Goal: Task Accomplishment & Management: Manage account settings

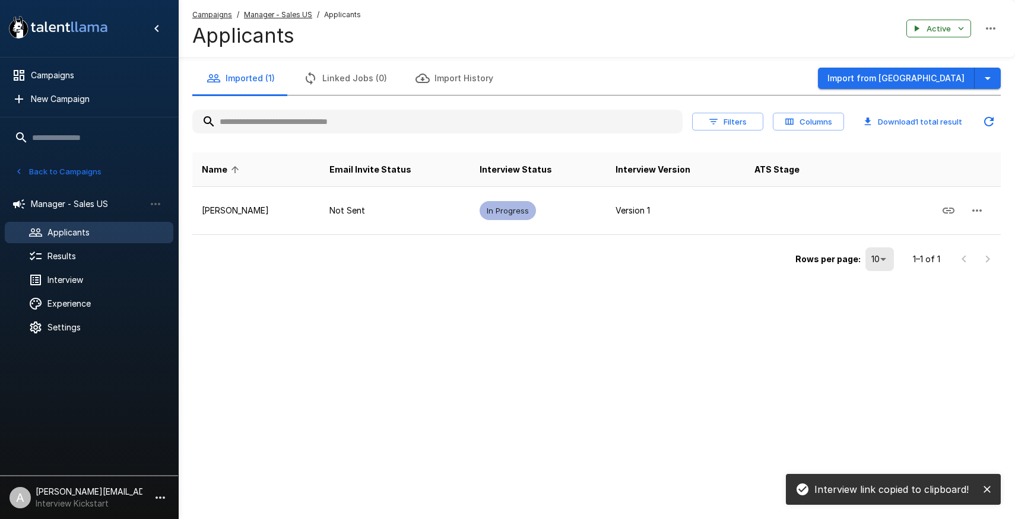
drag, startPoint x: 0, startPoint y: 0, endPoint x: 565, endPoint y: 300, distance: 639.5
click at [568, 302] on div "Imported (1) Linked Jobs (0) Import History Import from Greenhouse Filters Colu…" at bounding box center [596, 161] width 837 height 322
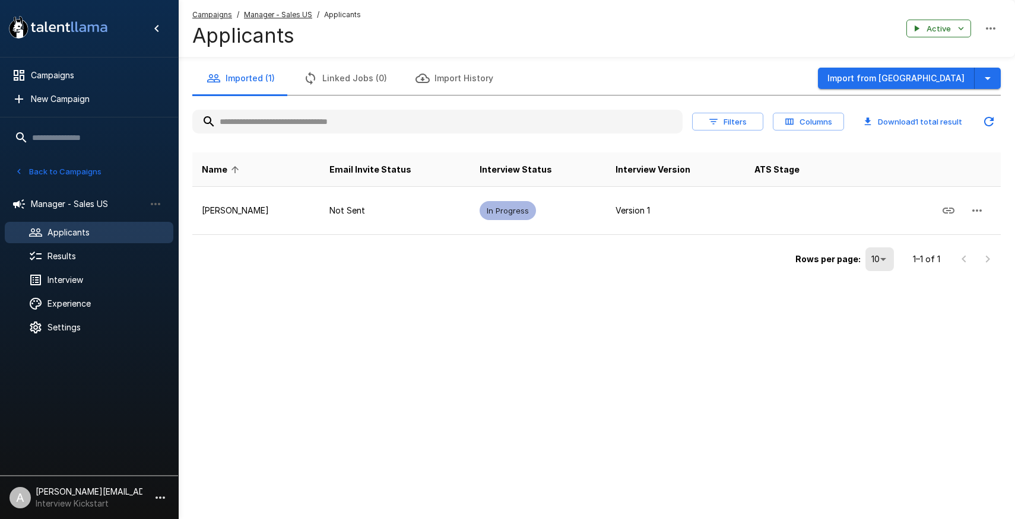
click at [266, 17] on u "Manager - Sales US" at bounding box center [278, 14] width 68 height 9
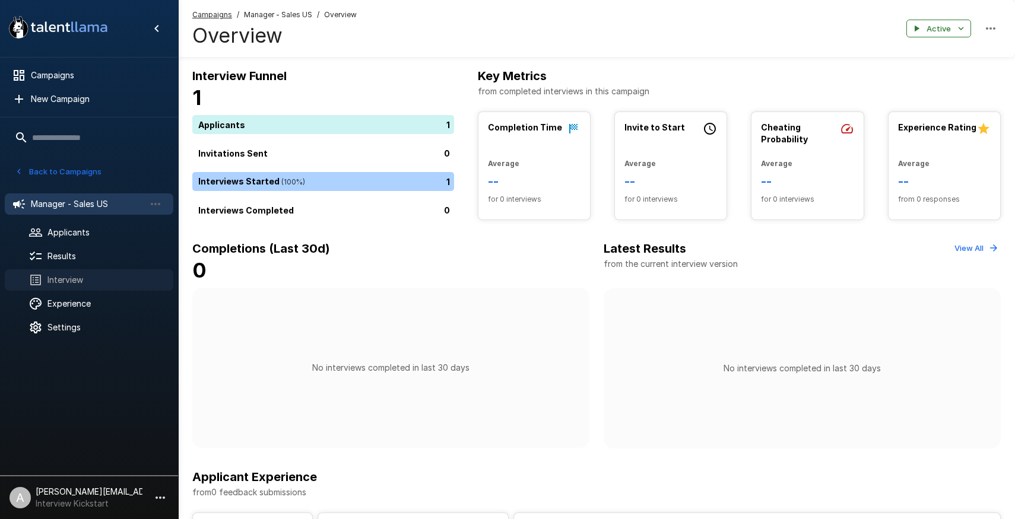
drag, startPoint x: 71, startPoint y: 277, endPoint x: 90, endPoint y: 275, distance: 19.7
click at [71, 277] on span "Interview" at bounding box center [105, 280] width 116 height 12
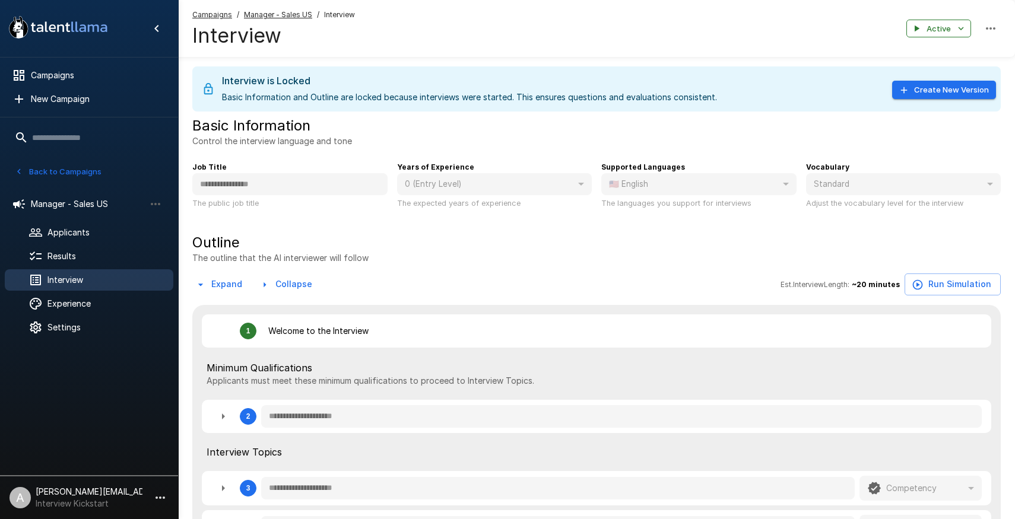
type textarea "*"
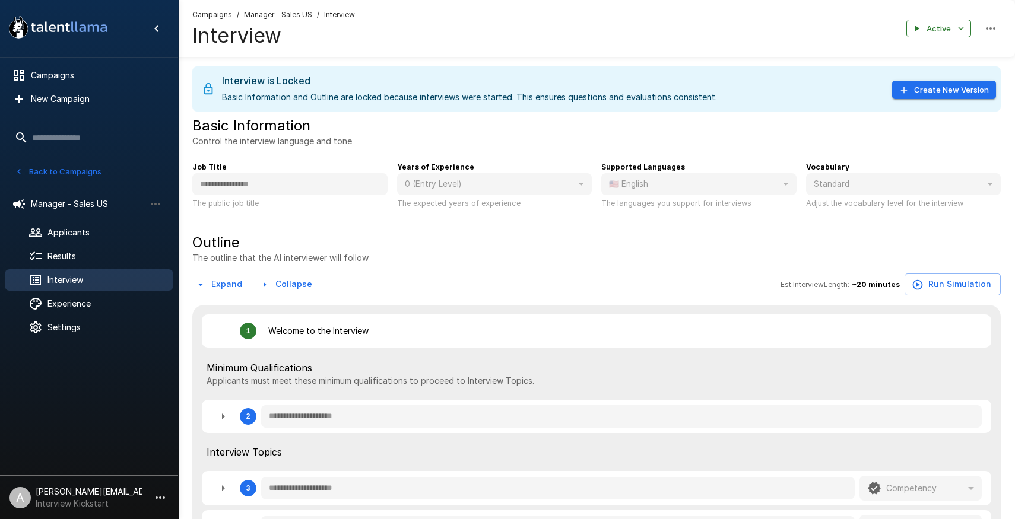
type textarea "*"
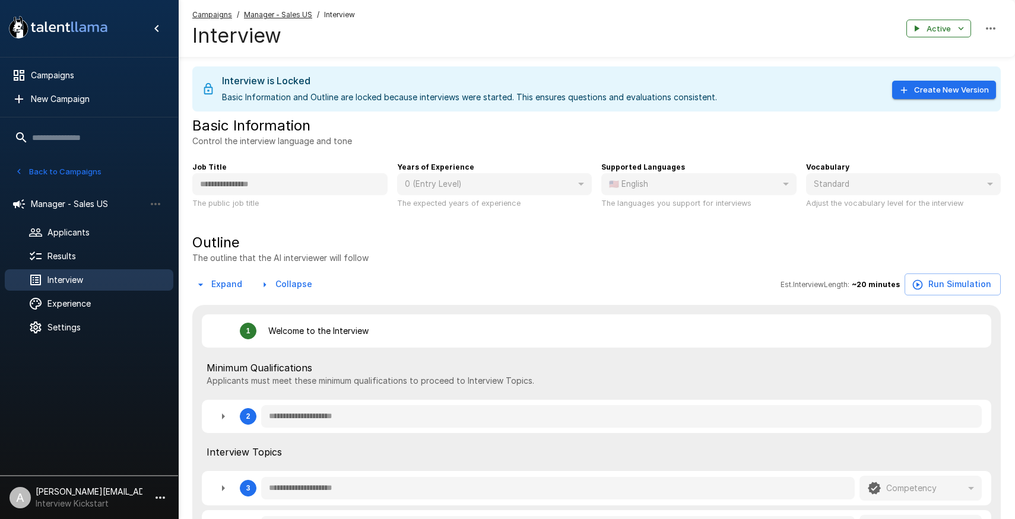
type textarea "*"
click at [56, 169] on button "Back to Campaigns" at bounding box center [58, 172] width 93 height 18
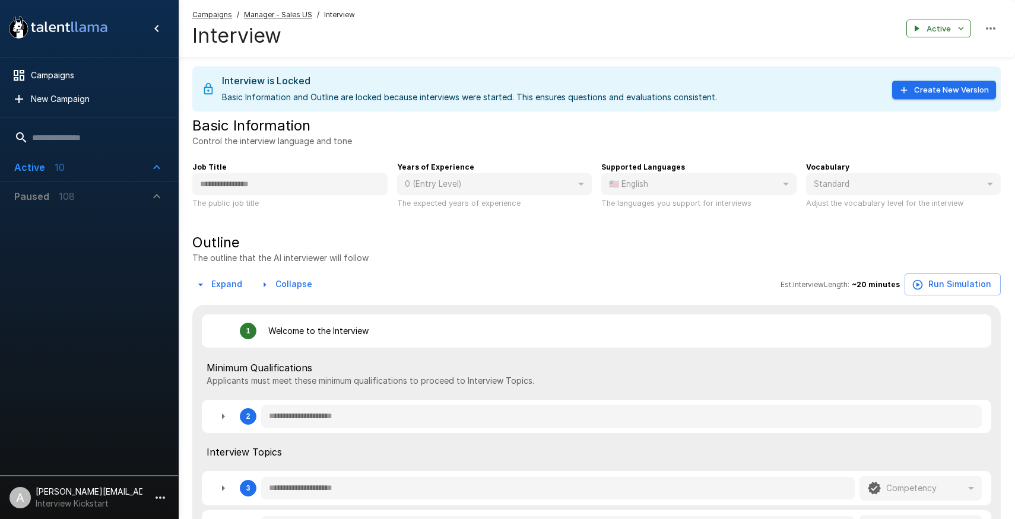
click at [93, 169] on span "Active 10" at bounding box center [81, 167] width 135 height 14
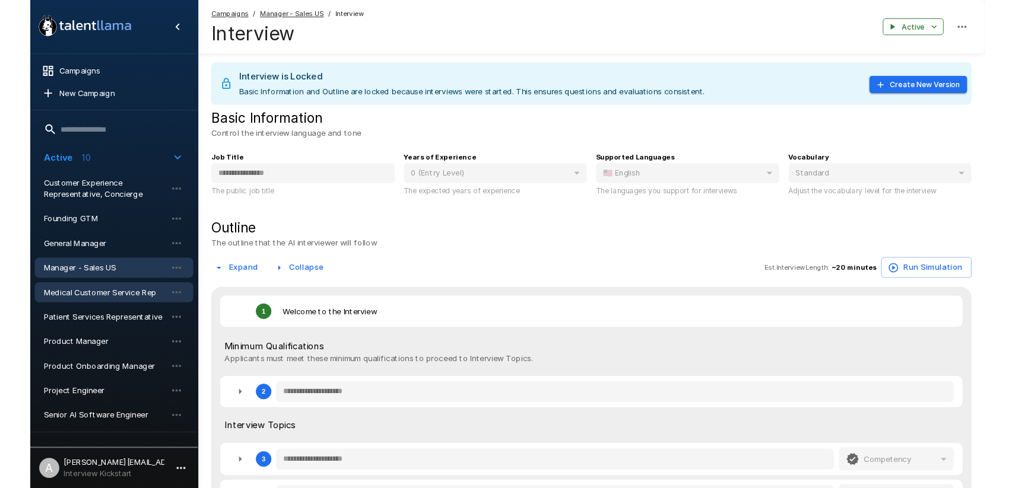
scroll to position [17, 0]
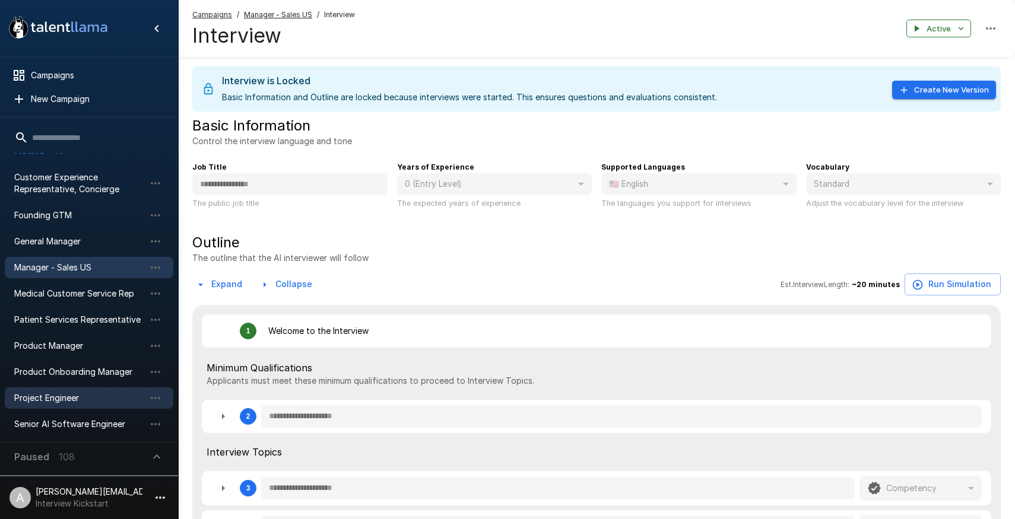
click at [62, 403] on span "Project Engineer" at bounding box center [79, 398] width 131 height 12
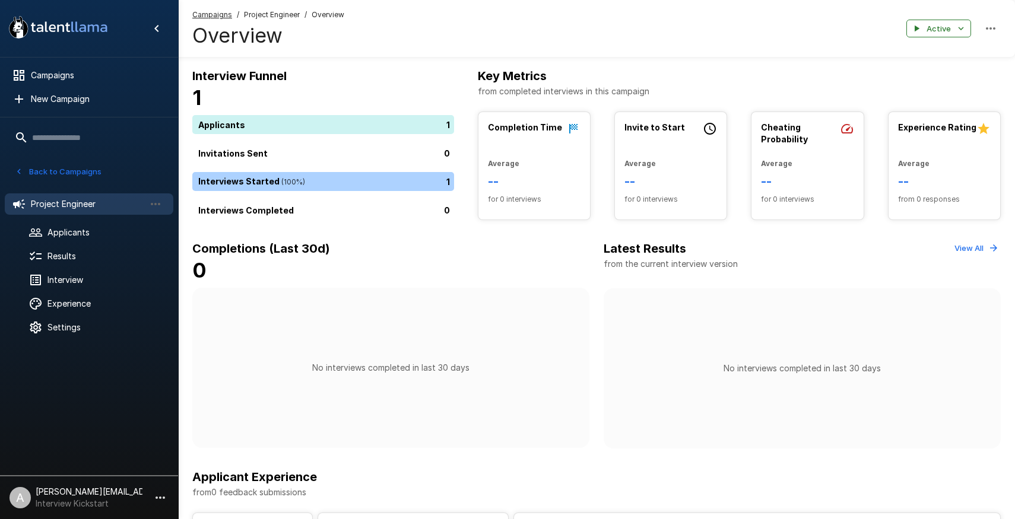
click at [677, 58] on div "Interview Funnel 1 Applicants 1 Invitations Sent 0 Interviews Started ( 100 %) …" at bounding box center [596, 384] width 837 height 768
click at [62, 175] on button "Back to Campaigns" at bounding box center [58, 172] width 93 height 18
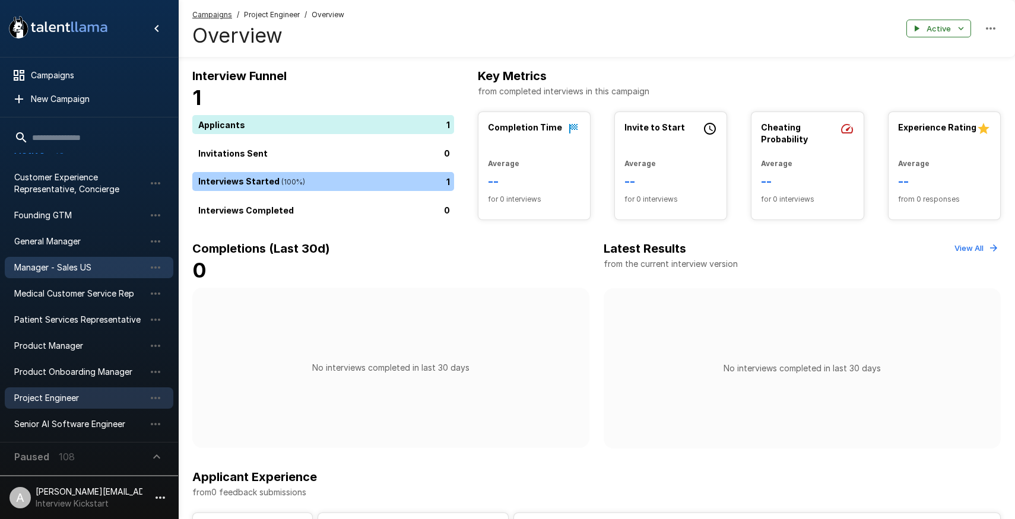
click at [69, 265] on span "Manager - Sales US" at bounding box center [79, 268] width 131 height 12
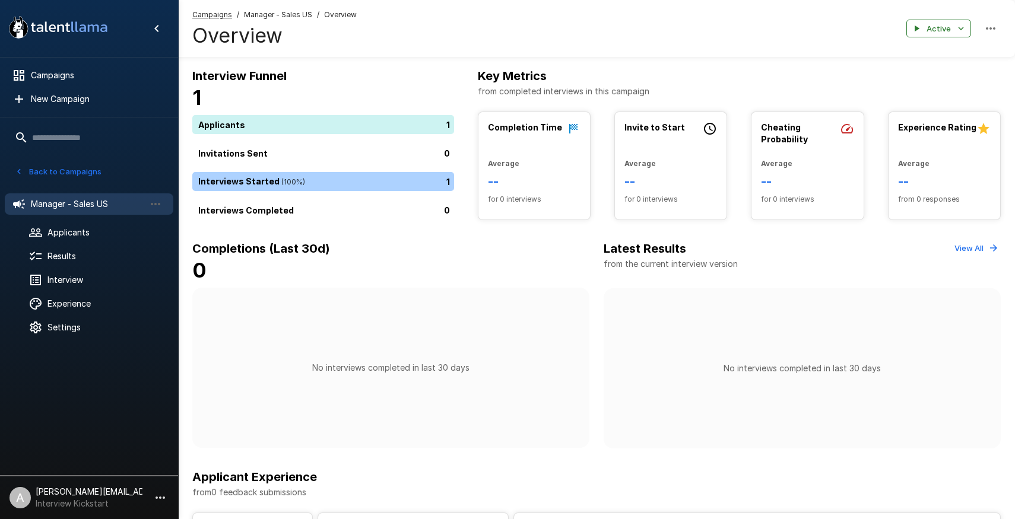
drag, startPoint x: 80, startPoint y: 286, endPoint x: 389, endPoint y: 0, distance: 421.2
click at [80, 286] on div "Interview" at bounding box center [89, 279] width 169 height 21
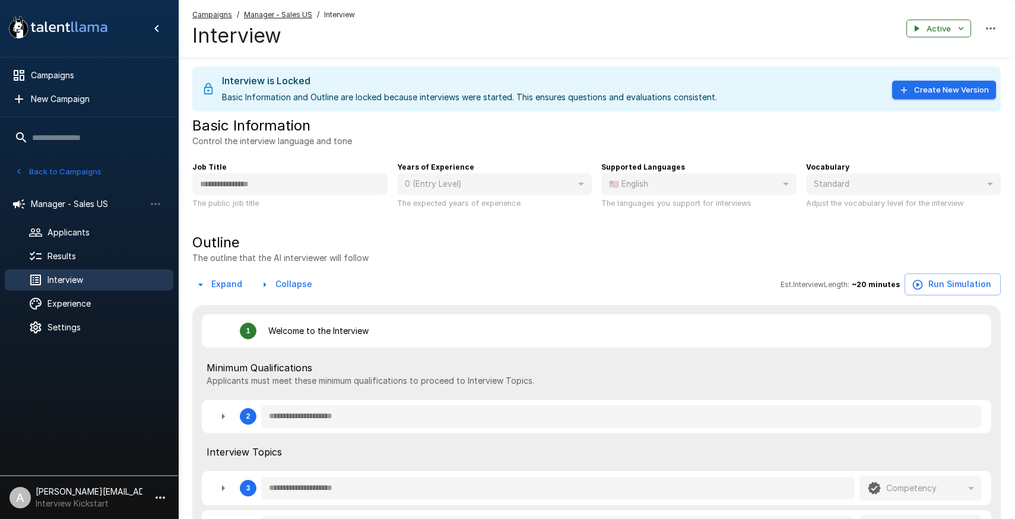
type textarea "*"
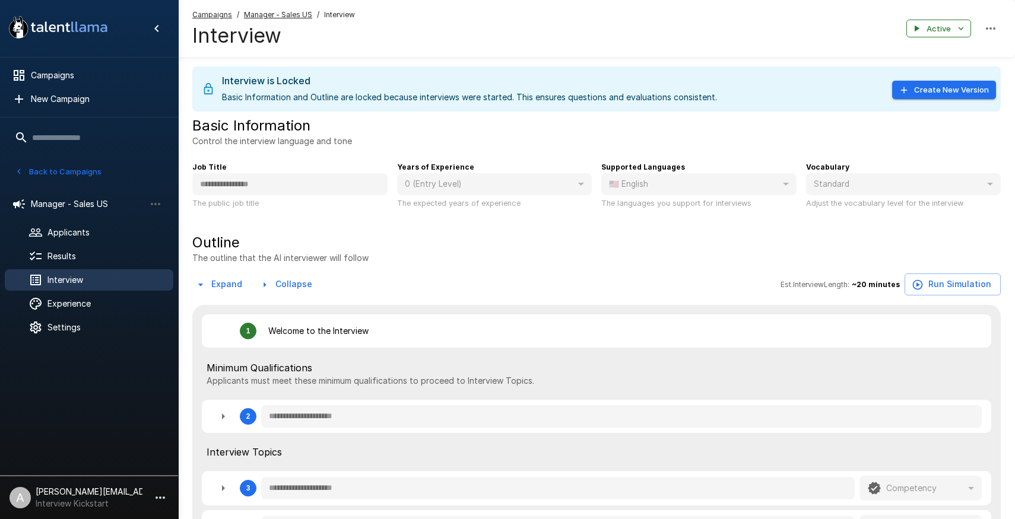
type textarea "*"
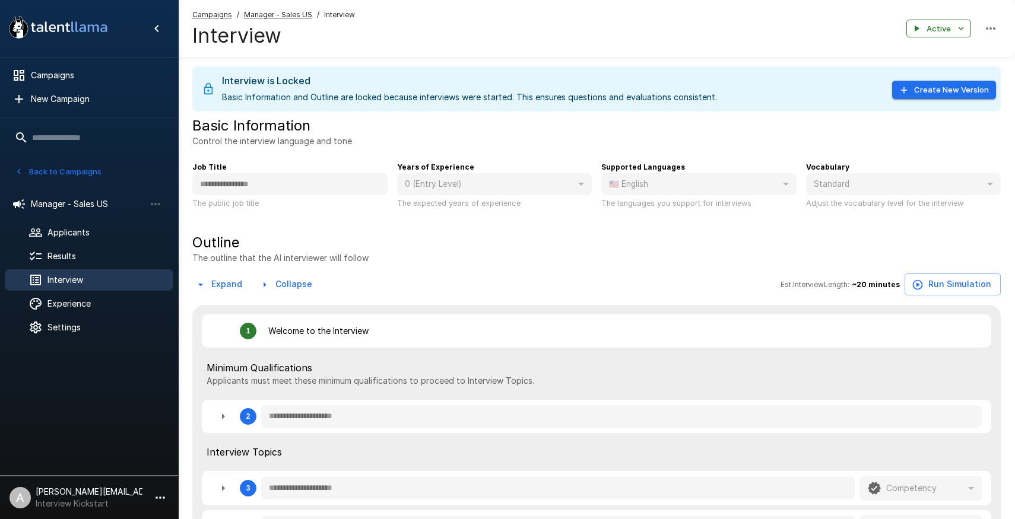
type textarea "*"
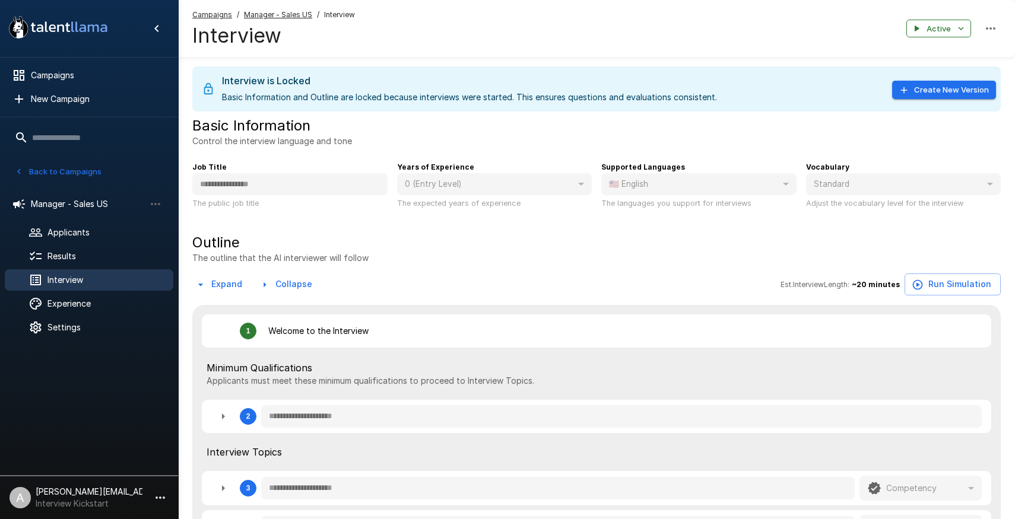
type textarea "*"
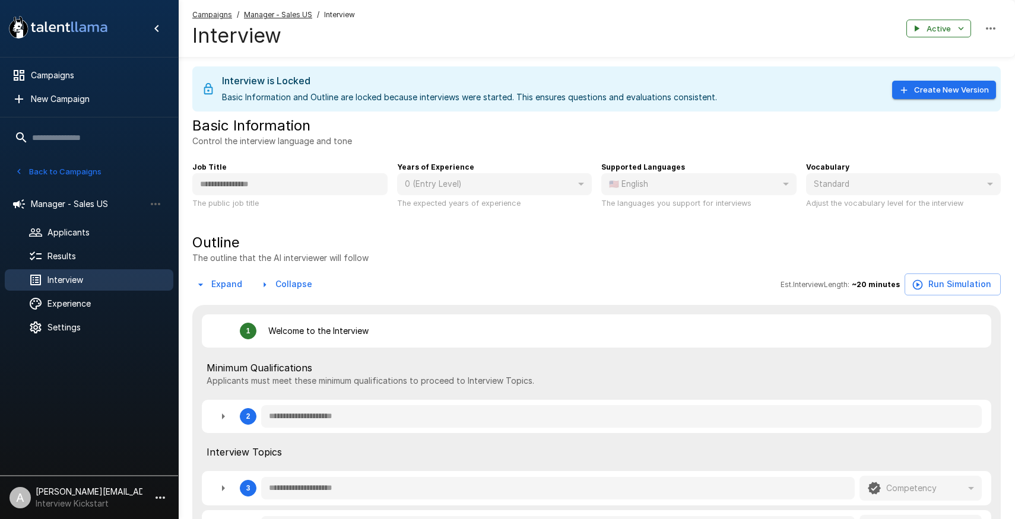
type textarea "*"
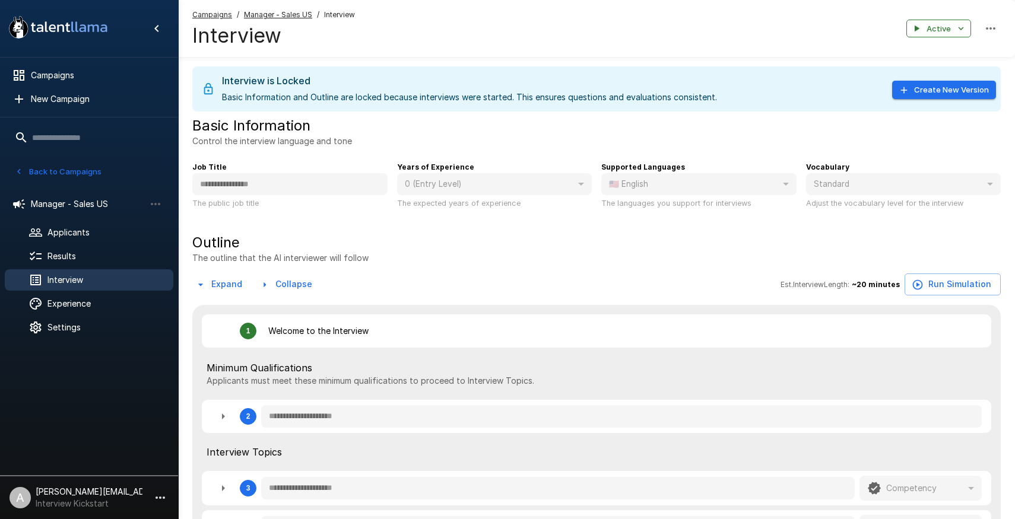
type textarea "*"
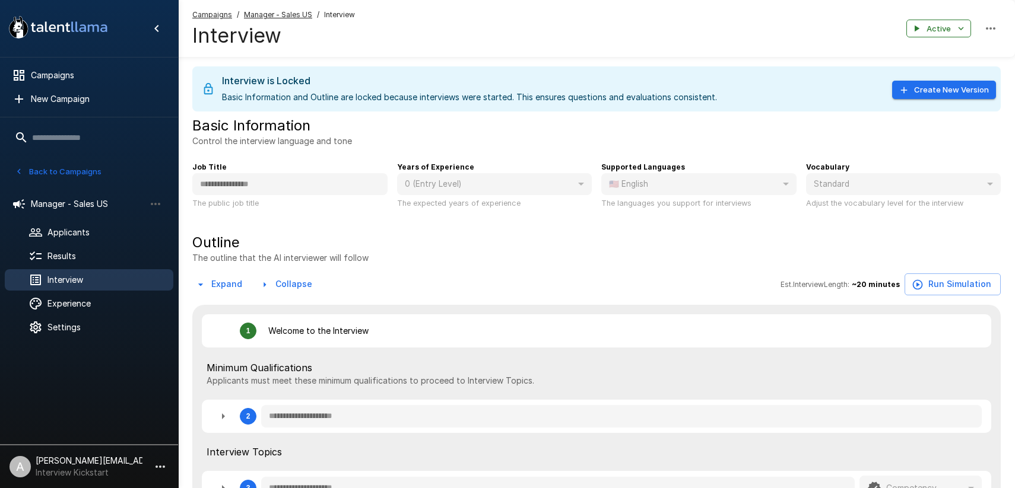
type textarea "*"
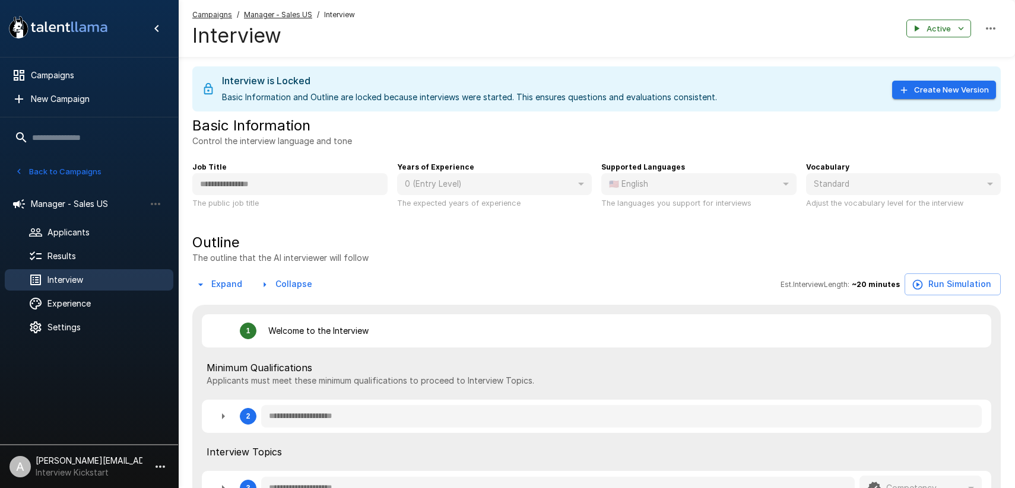
type textarea "*"
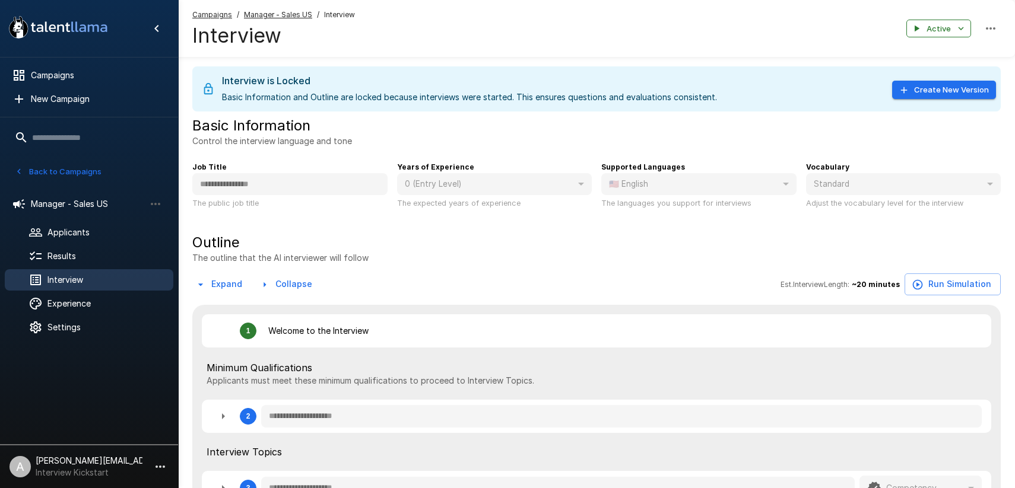
type textarea "*"
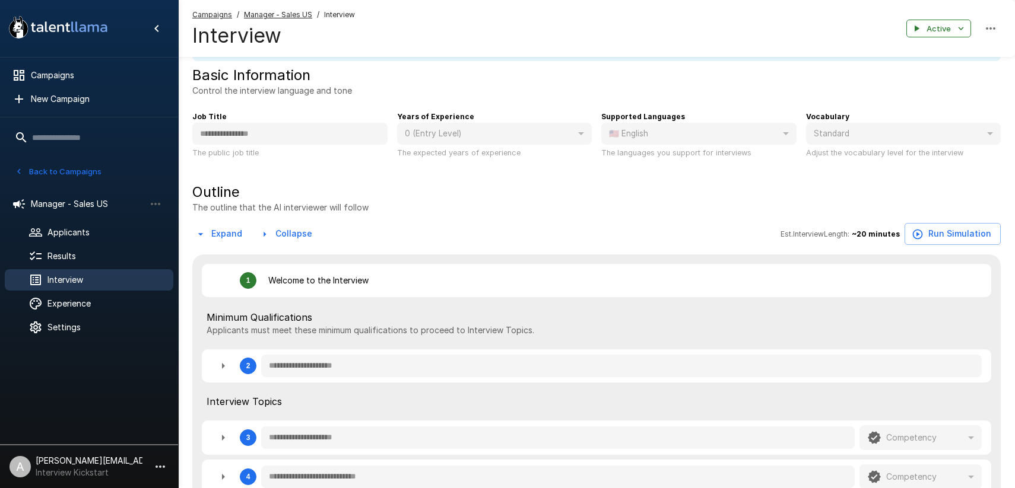
scroll to position [65, 0]
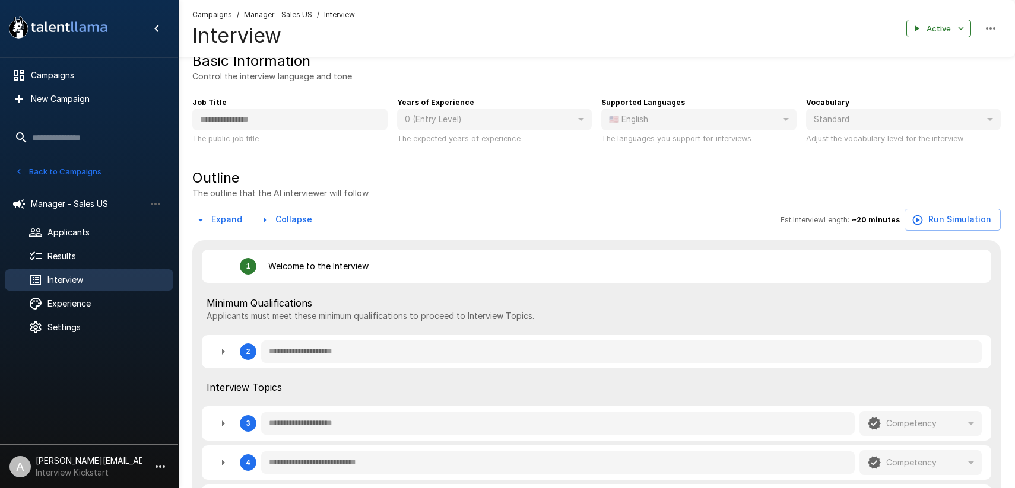
click at [159, 451] on li "A adam+prodtest1@talentllama.com Interview Kickstart" at bounding box center [89, 465] width 178 height 38
type textarea "*"
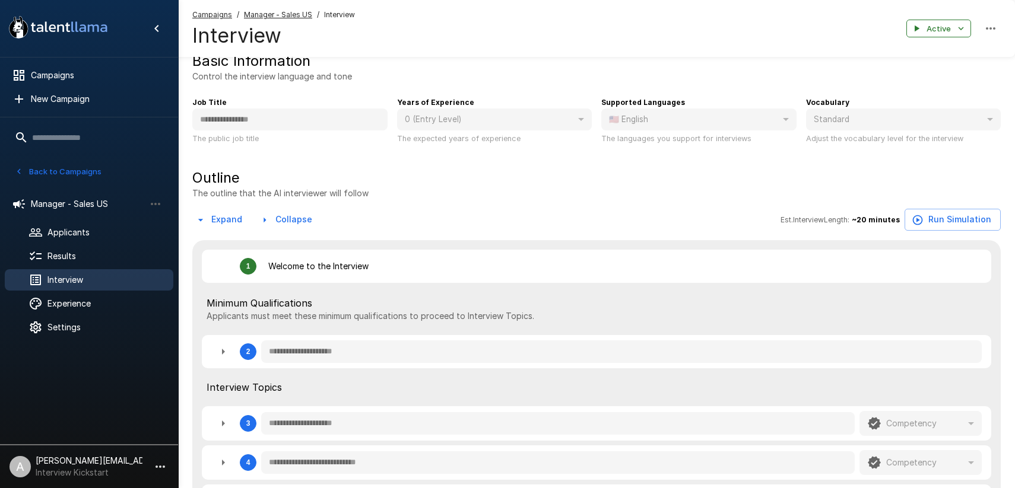
type textarea "*"
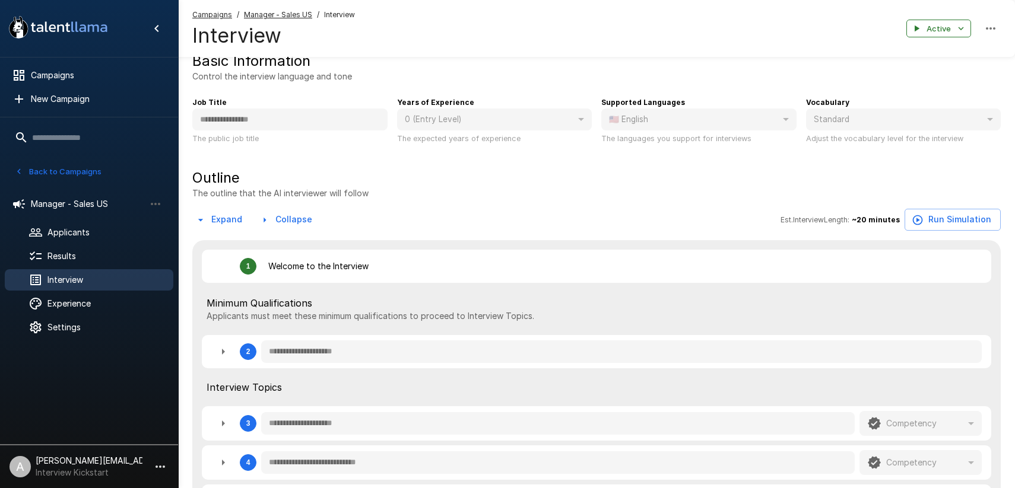
type textarea "*"
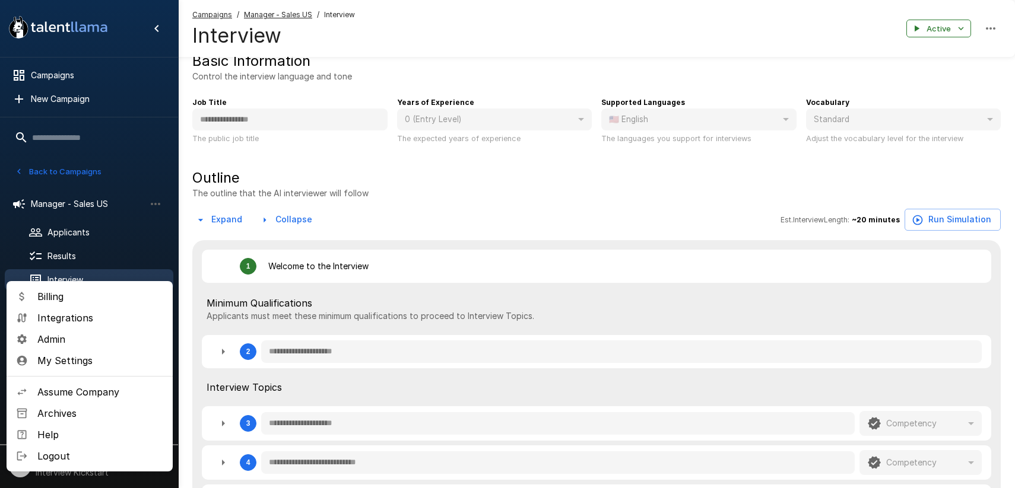
type textarea "*"
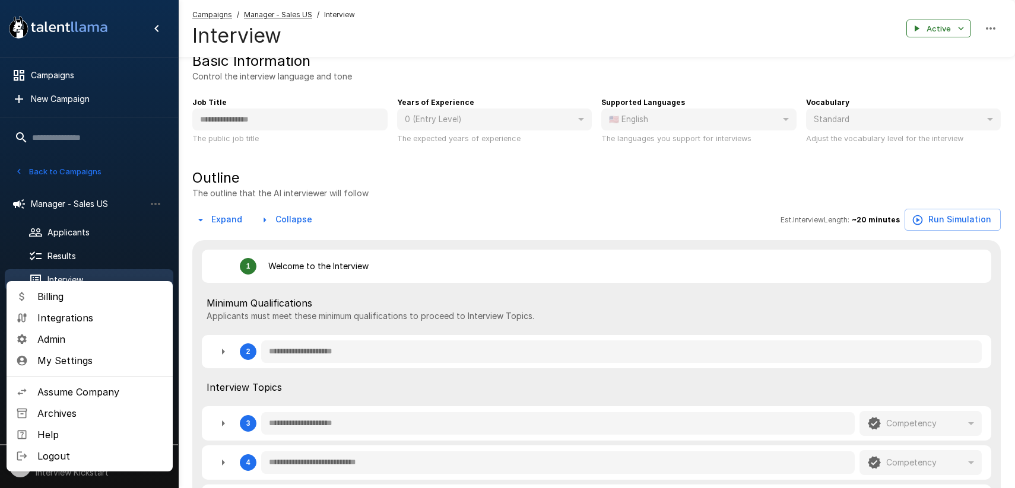
type textarea "*"
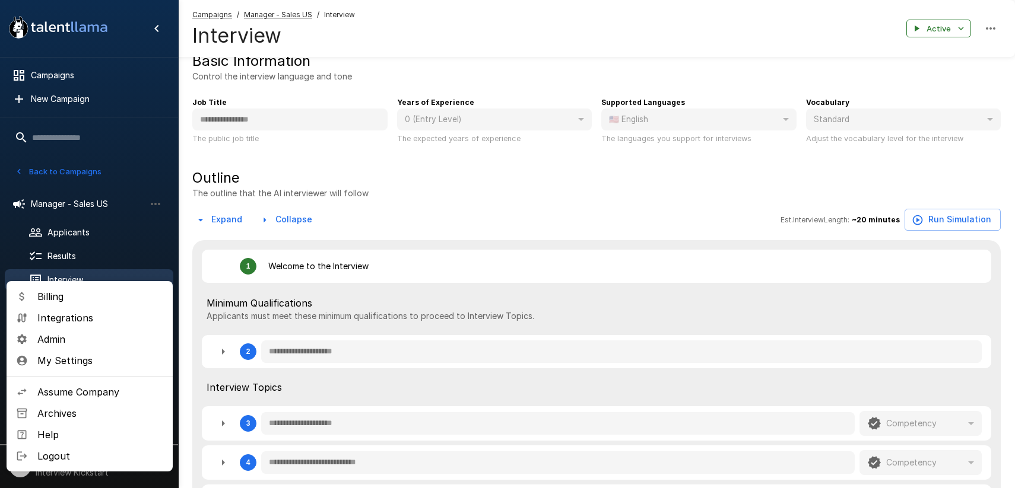
type textarea "*"
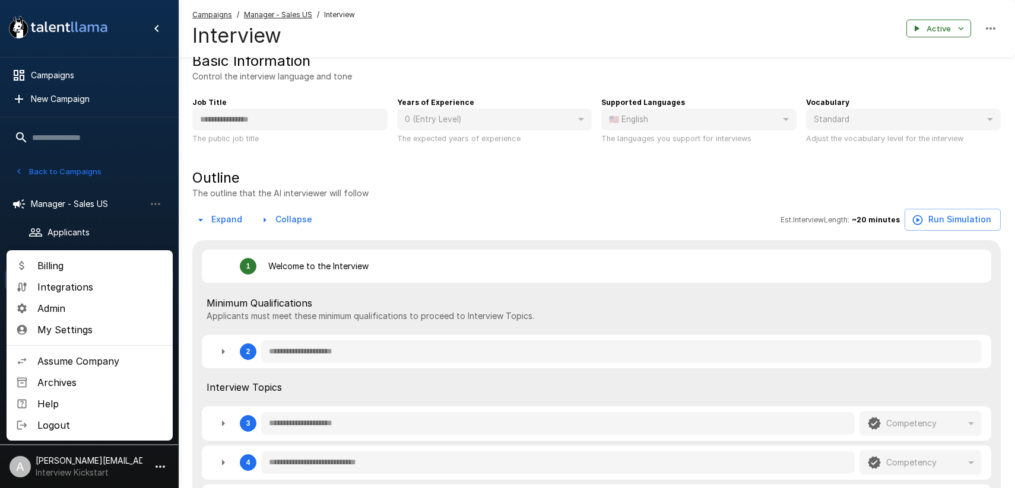
click at [72, 289] on span "Integrations" at bounding box center [100, 287] width 126 height 14
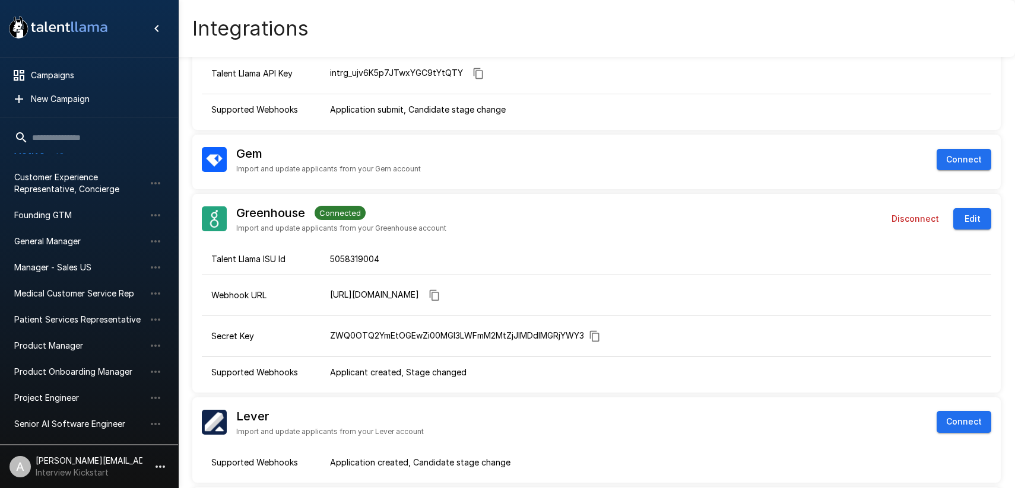
scroll to position [76, 0]
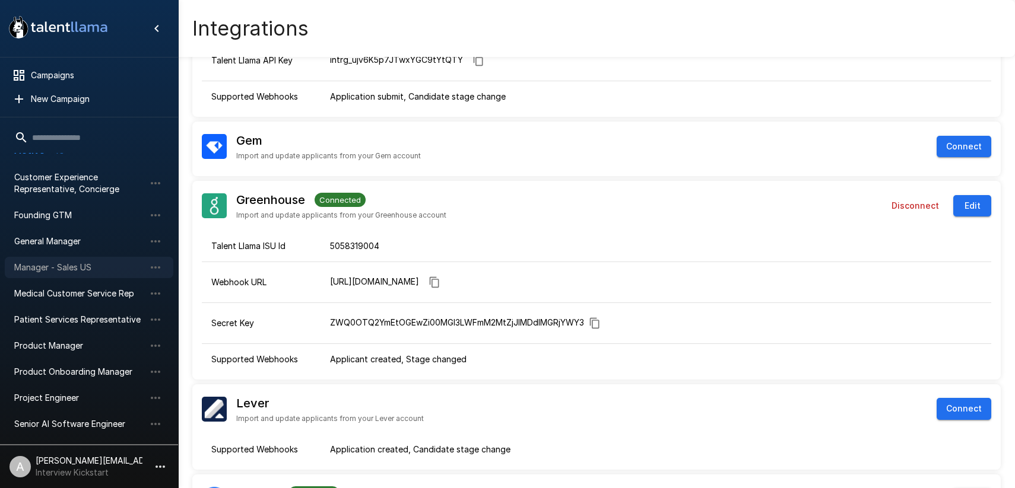
click at [59, 268] on span "Manager - Sales US" at bounding box center [79, 268] width 131 height 12
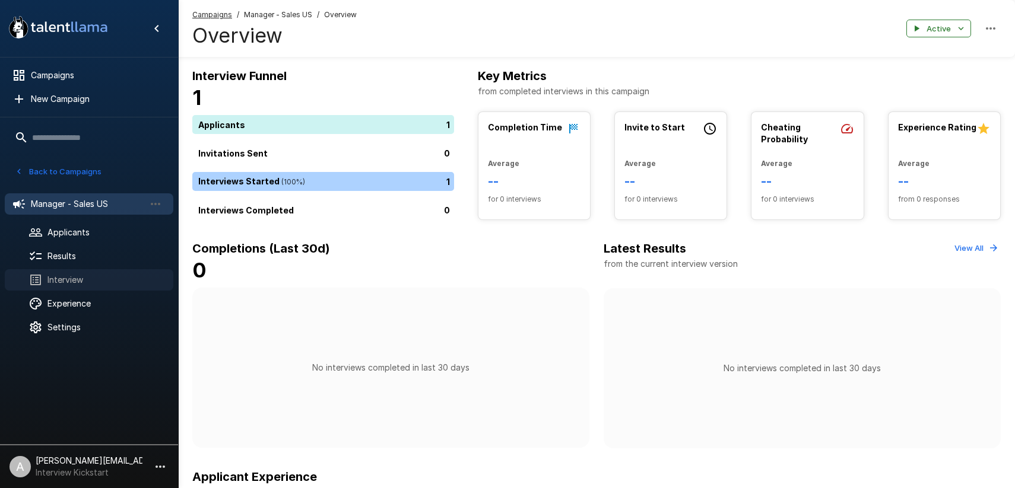
click at [79, 275] on span "Interview" at bounding box center [105, 280] width 116 height 12
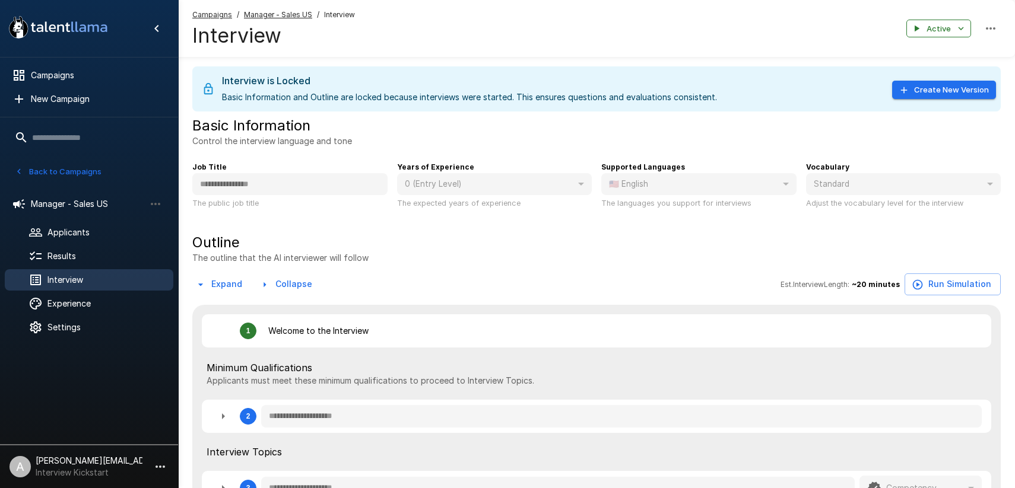
type textarea "*"
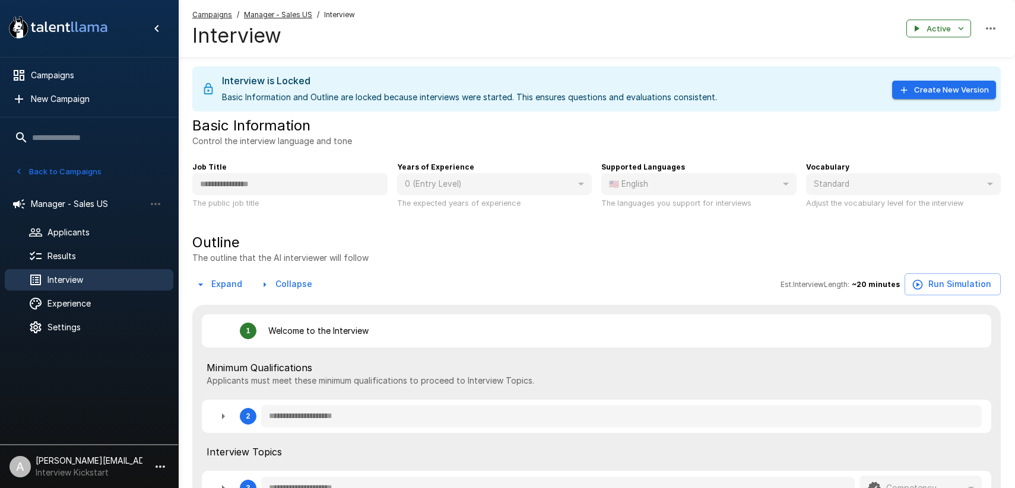
type textarea "*"
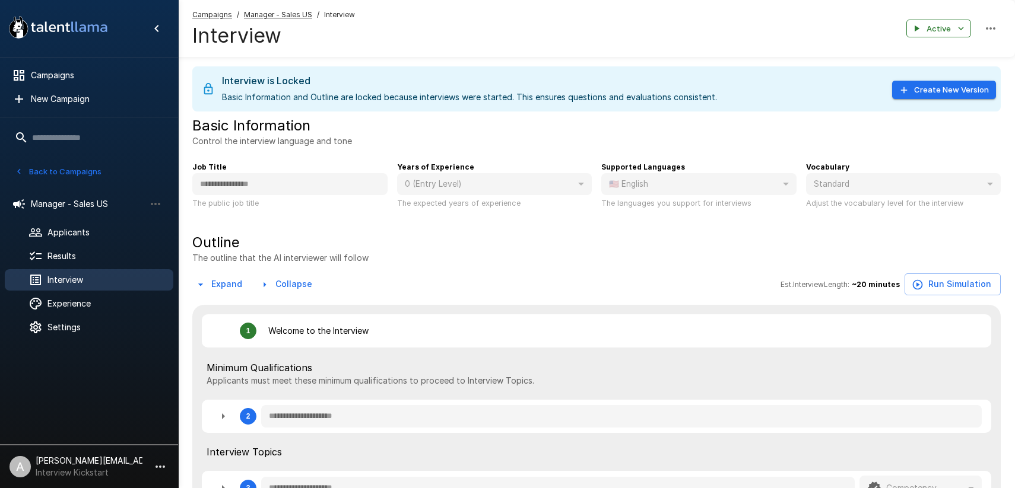
type textarea "*"
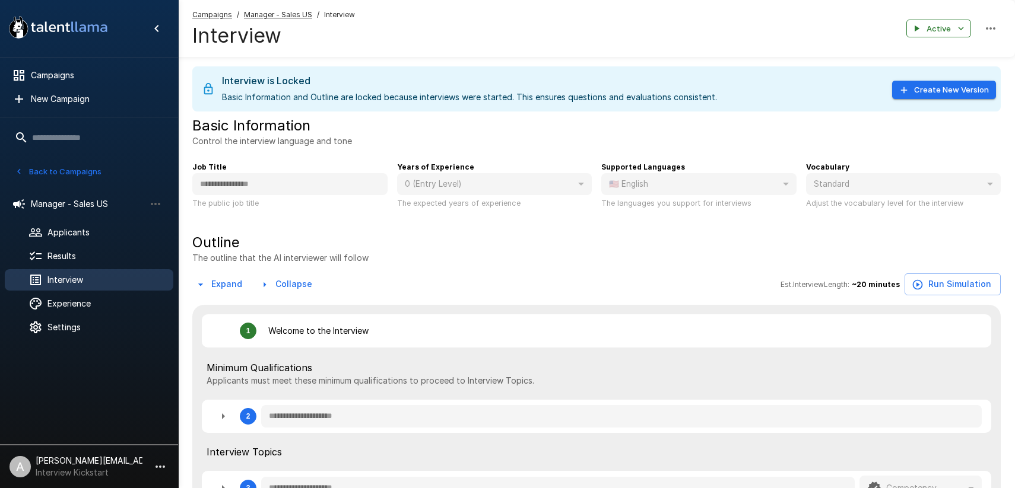
type textarea "*"
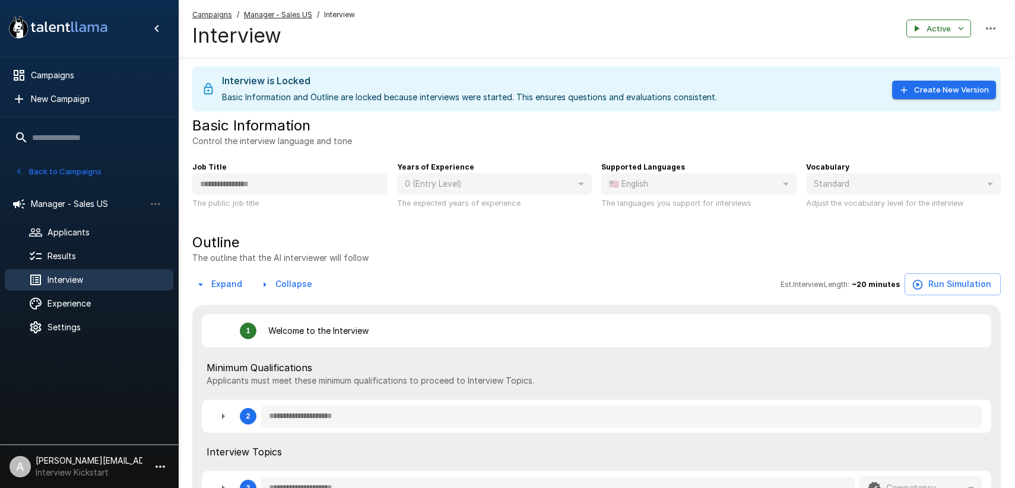
type textarea "*"
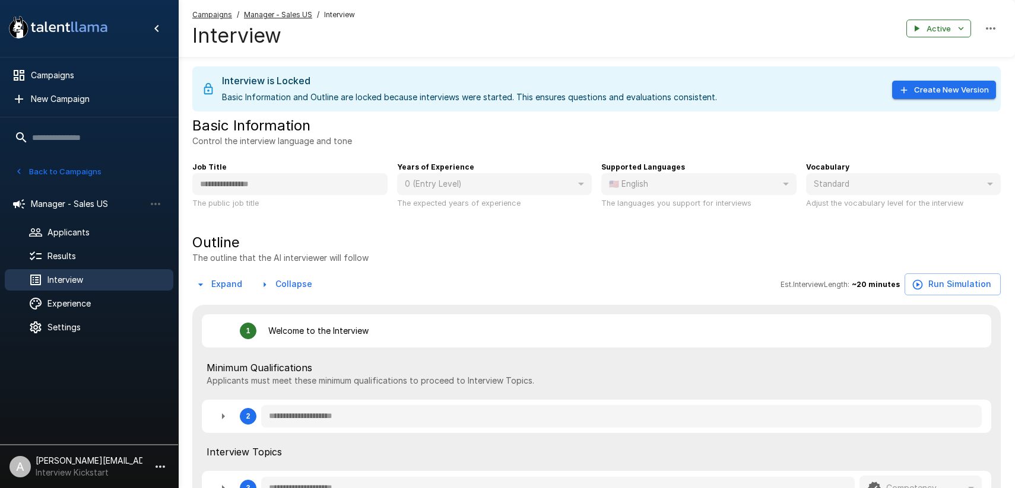
type textarea "*"
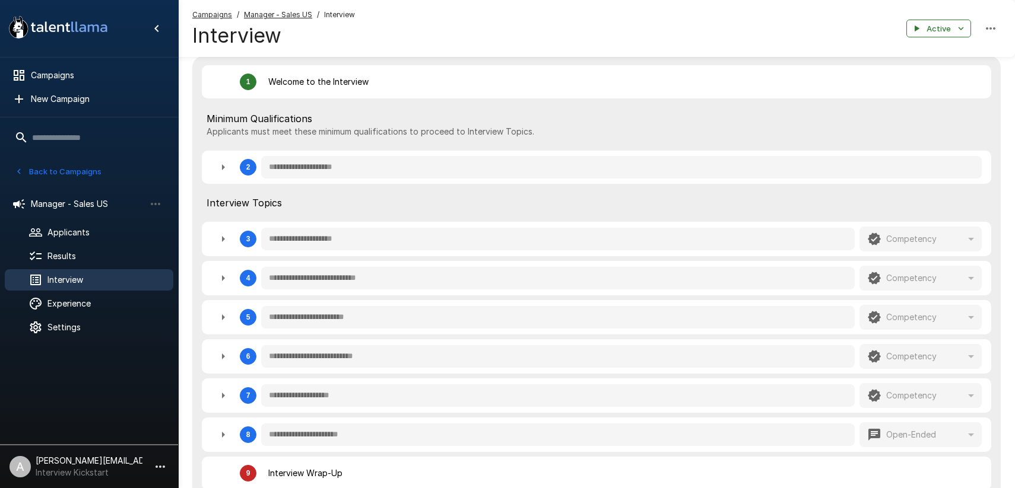
scroll to position [246, 0]
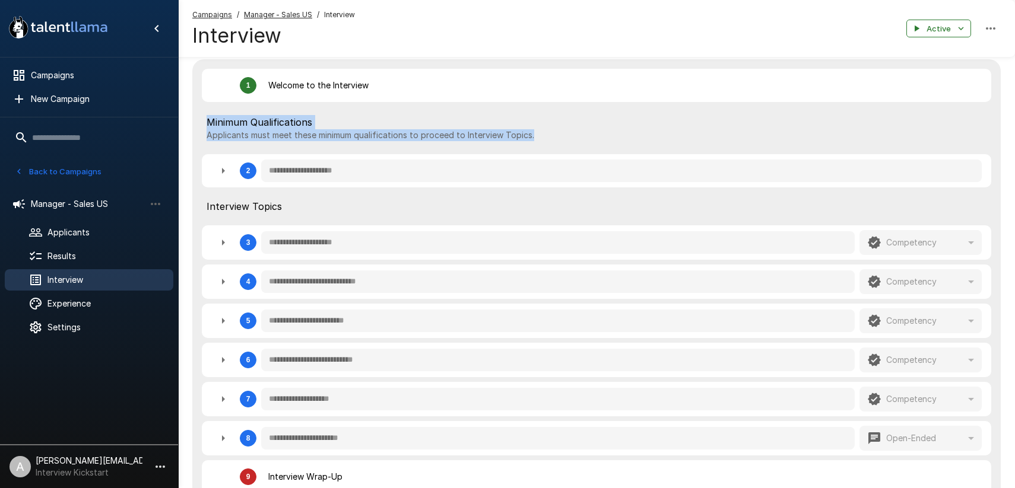
drag, startPoint x: 208, startPoint y: 123, endPoint x: 552, endPoint y: 138, distance: 345.1
click at [552, 138] on div "Minimum Qualifications Applicants must meet these minimum qualifications to pro…" at bounding box center [596, 128] width 789 height 43
click at [224, 169] on icon "button" at bounding box center [223, 171] width 14 height 14
type textarea "*"
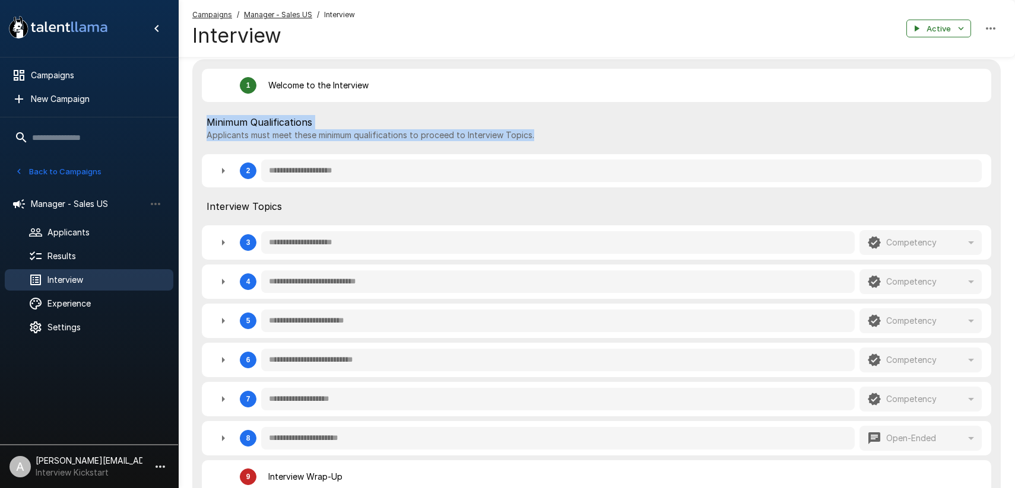
type textarea "*"
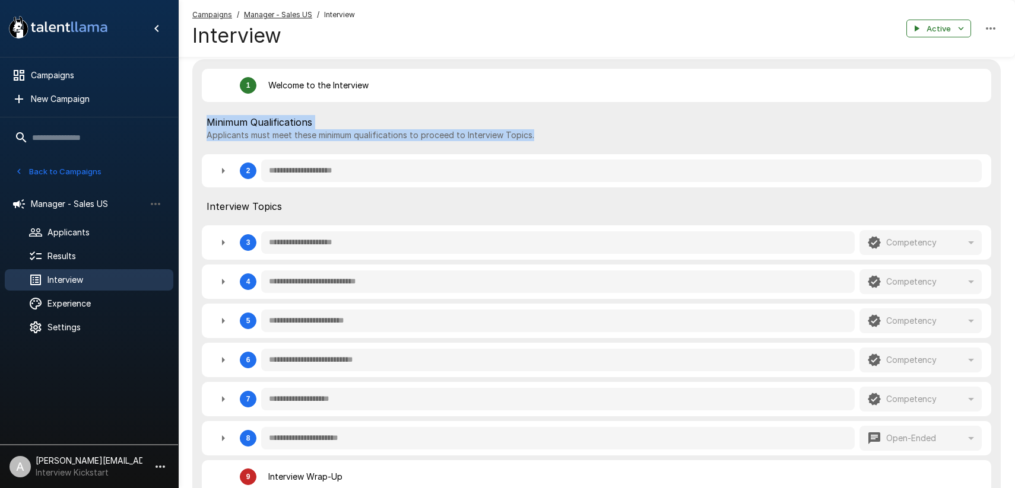
type textarea "*"
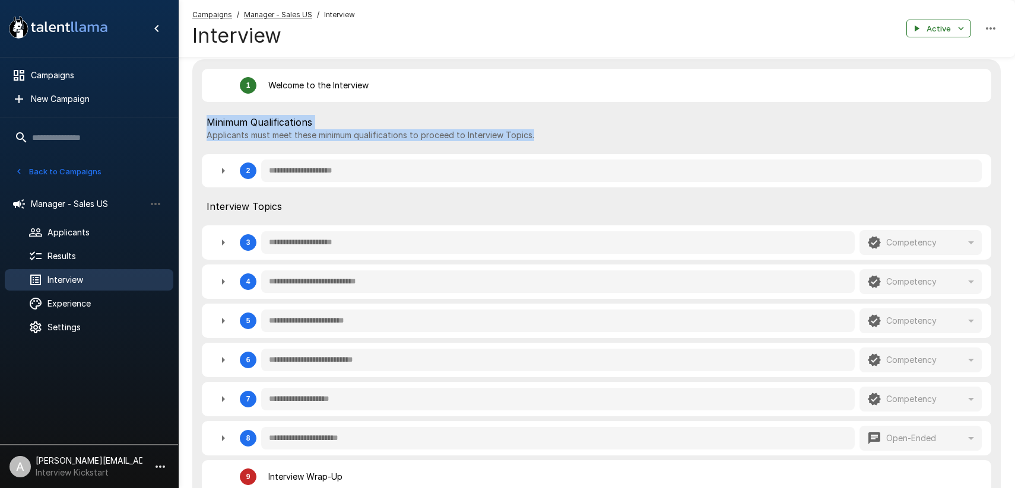
type textarea "*"
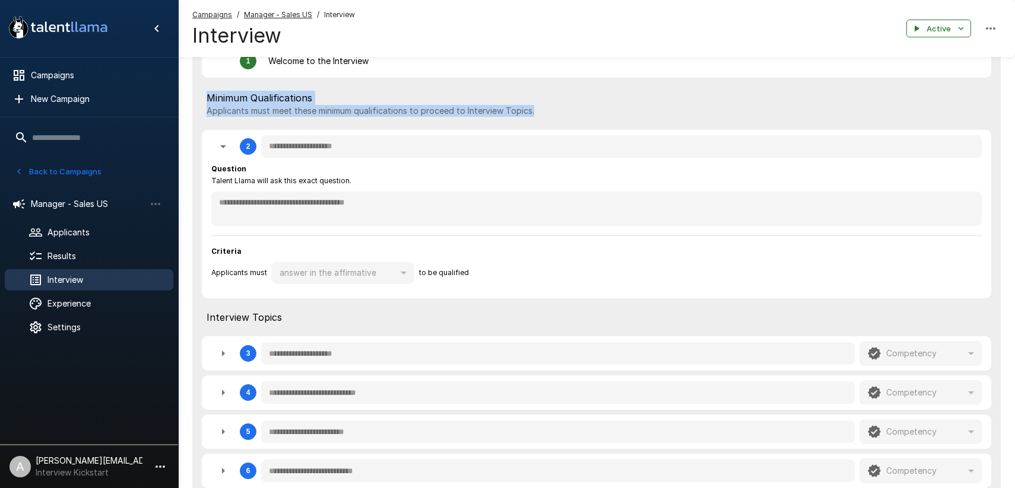
scroll to position [243, 0]
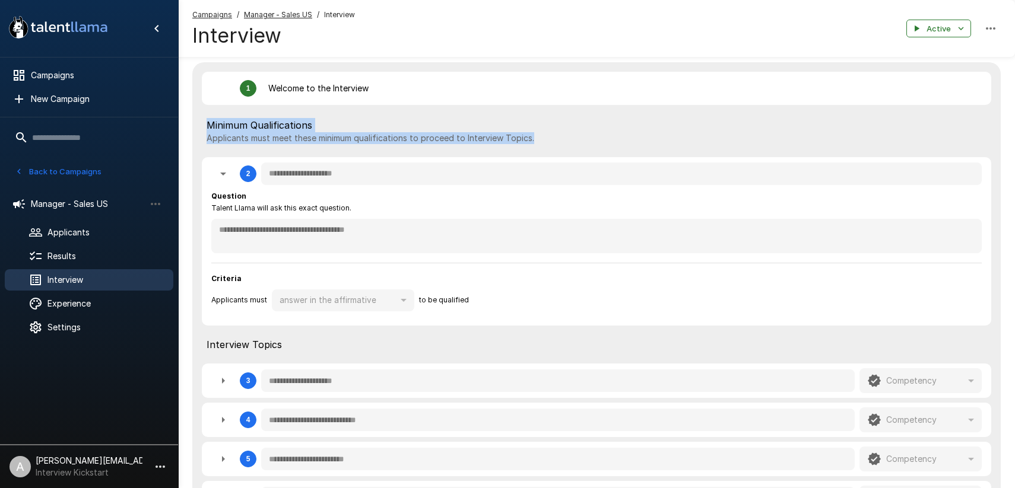
click at [219, 180] on icon "button" at bounding box center [223, 174] width 14 height 14
type textarea "*"
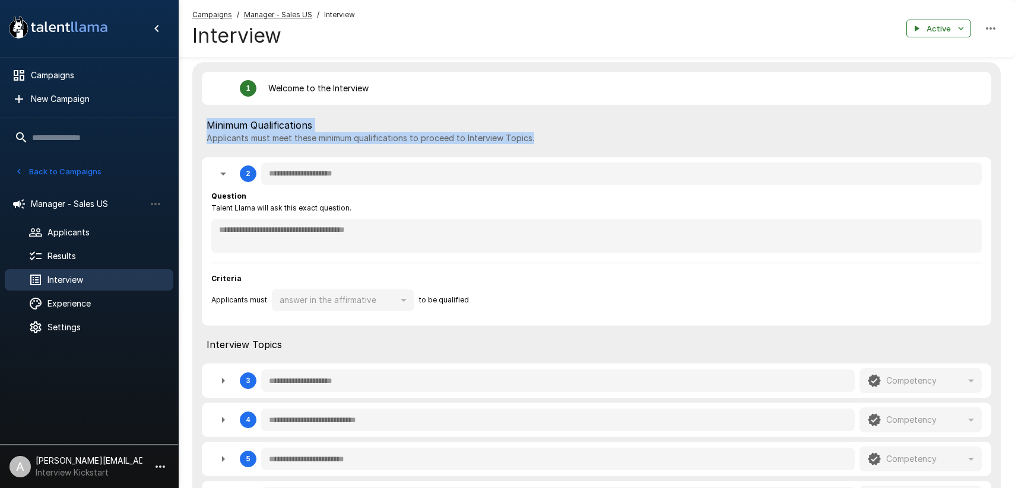
type textarea "*"
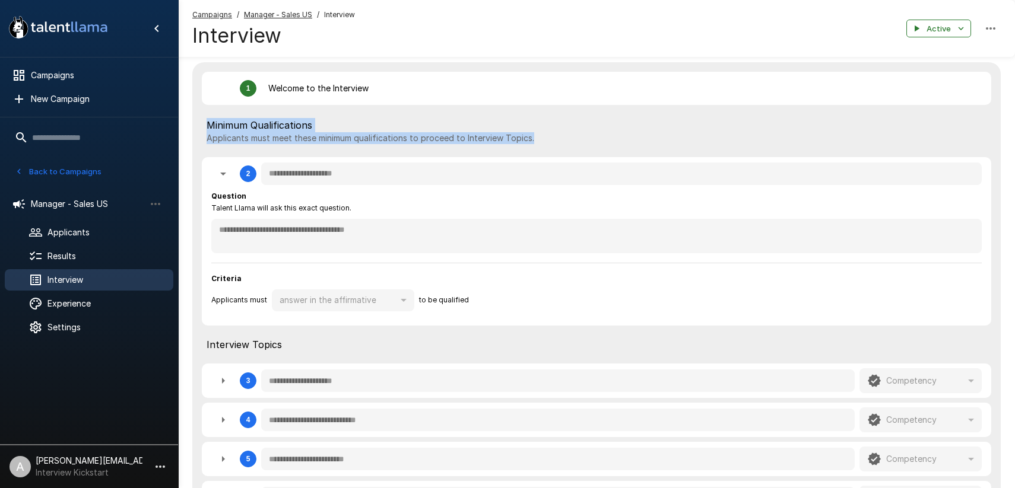
type textarea "*"
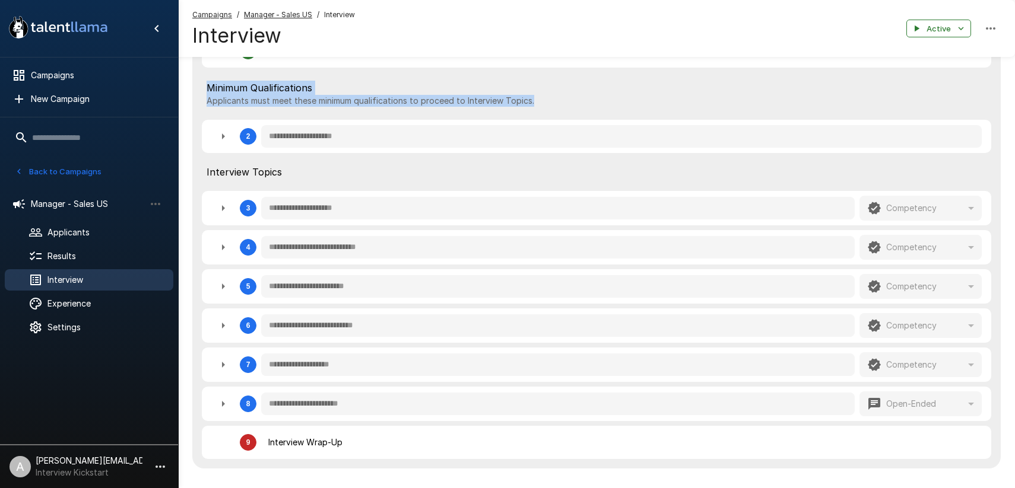
scroll to position [290, 0]
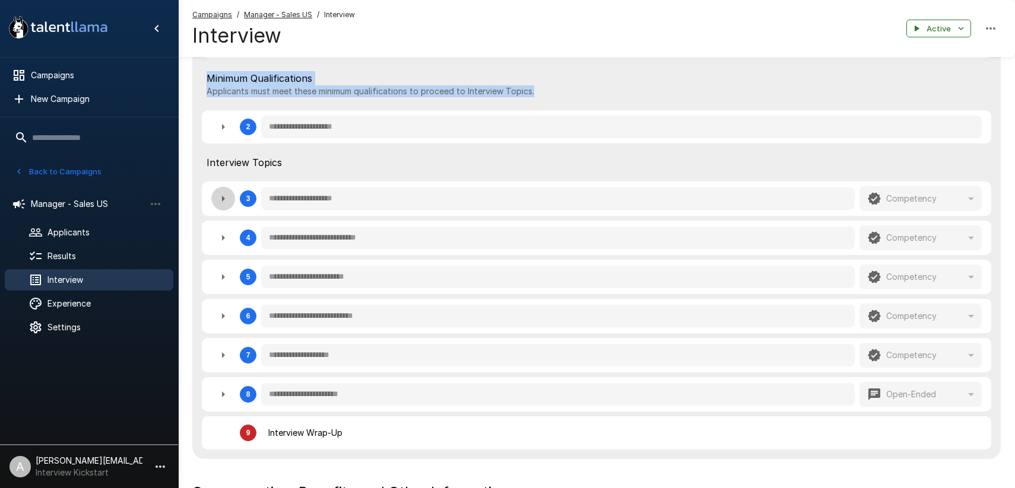
click at [223, 199] on icon "button" at bounding box center [223, 199] width 3 height 6
type textarea "*"
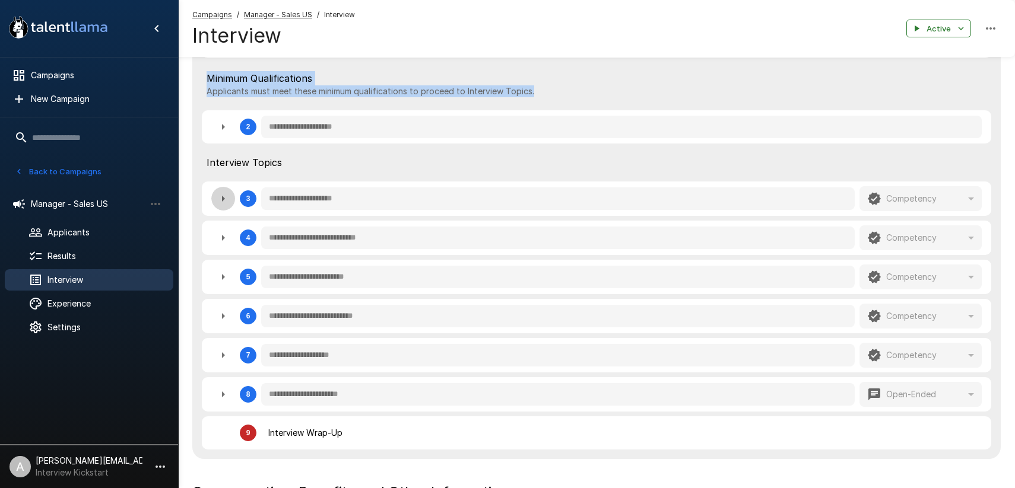
type textarea "*"
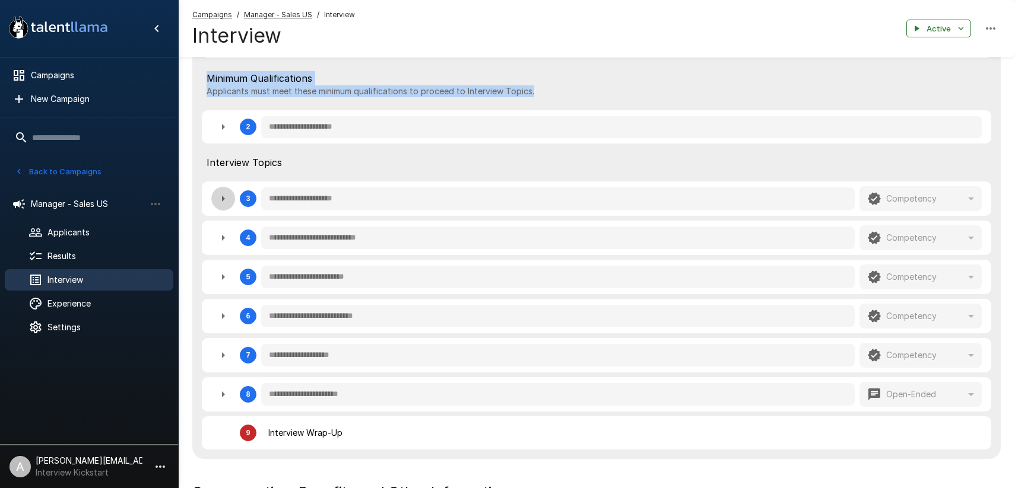
type textarea "*"
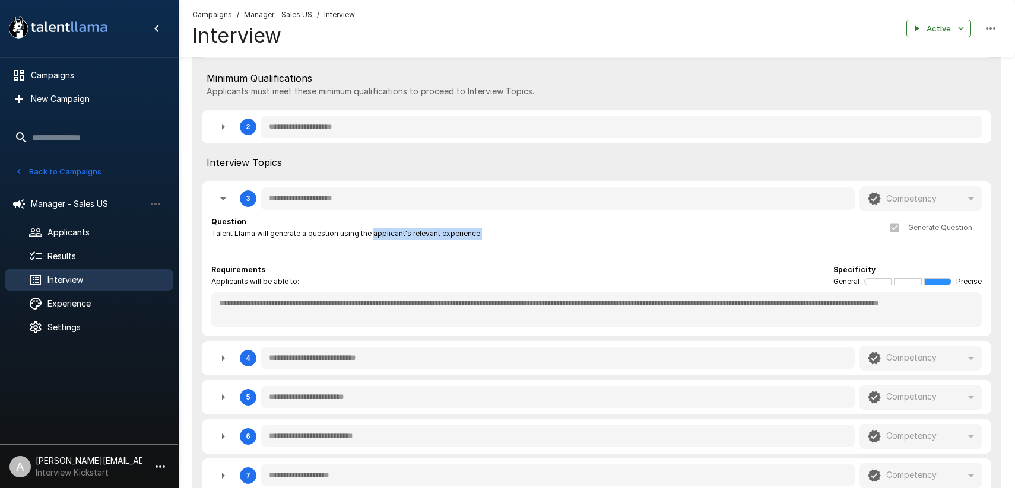
drag, startPoint x: 473, startPoint y: 239, endPoint x: 371, endPoint y: 238, distance: 101.5
click at [371, 238] on div "Question Talent Llama will generate a question using the applicant's relevant e…" at bounding box center [596, 228] width 770 height 24
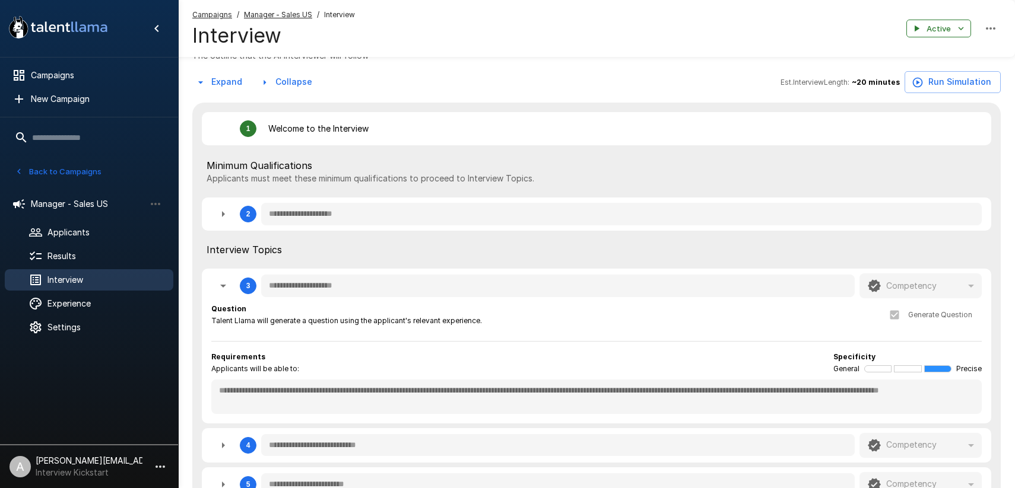
scroll to position [148, 0]
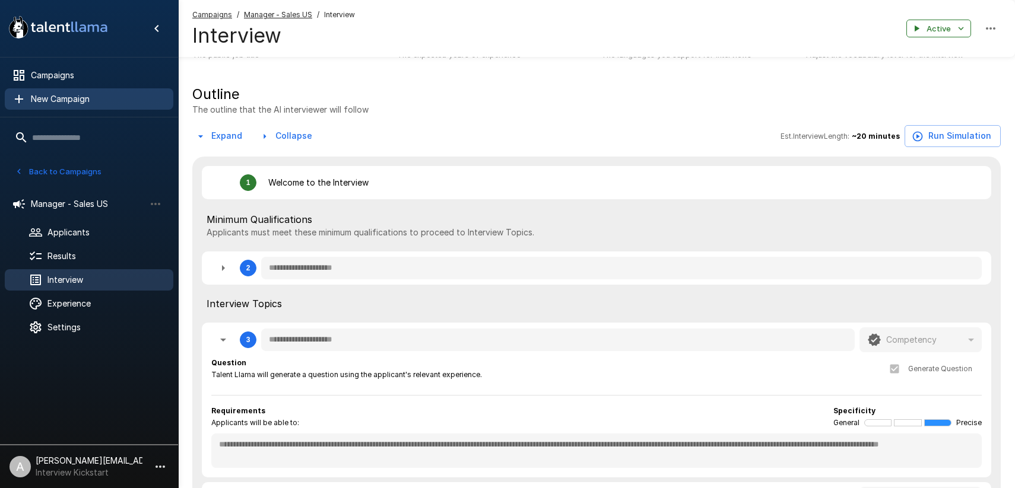
click at [68, 103] on span "New Campaign" at bounding box center [97, 99] width 133 height 12
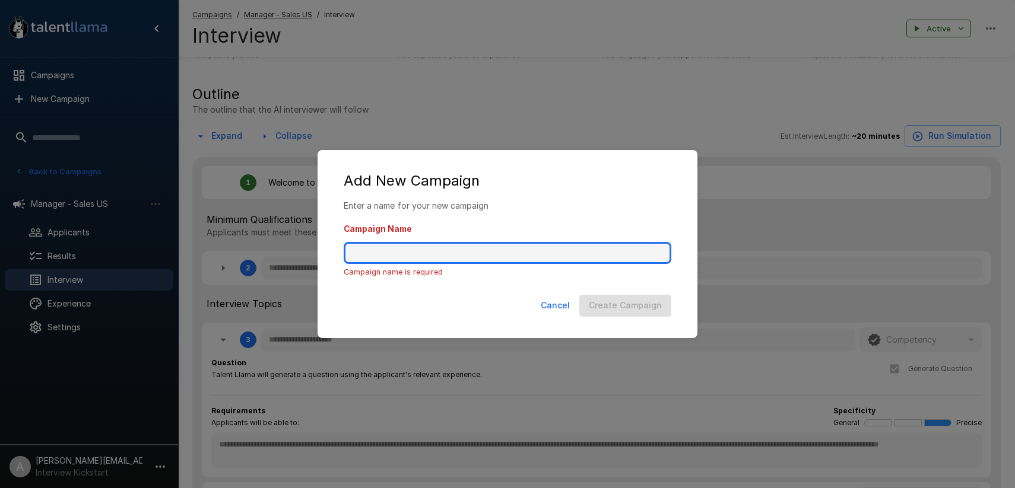
click at [385, 255] on input "Campaign Name" at bounding box center [508, 253] width 328 height 23
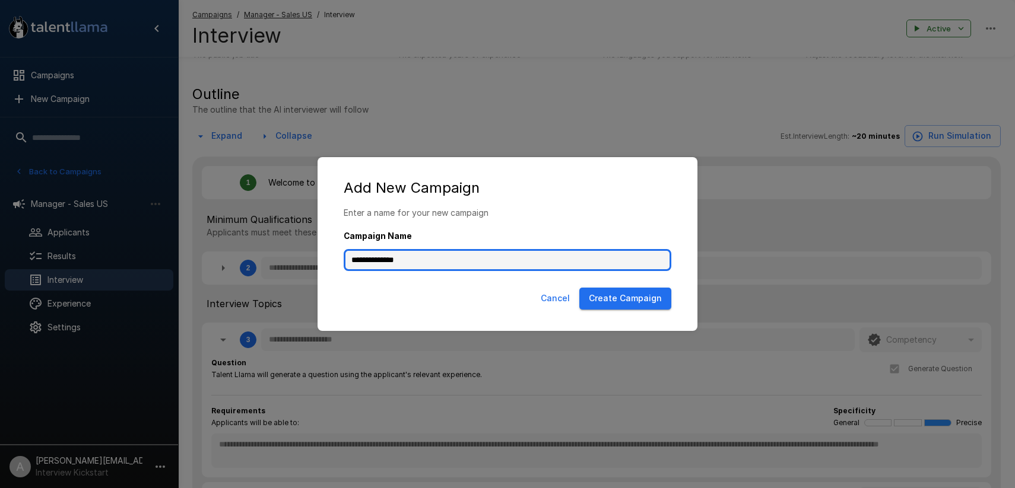
type input "**********"
click at [660, 290] on button "Create Campaign" at bounding box center [625, 299] width 92 height 22
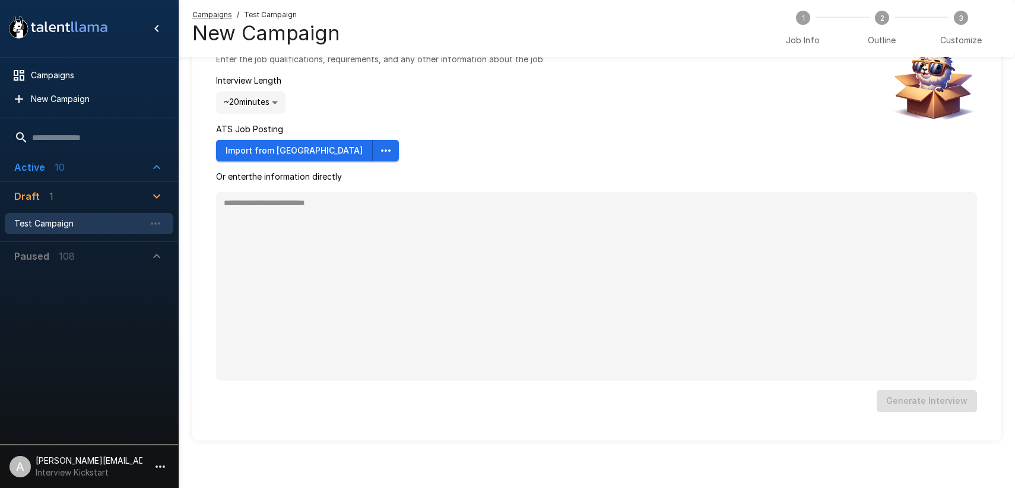
scroll to position [60, 0]
click at [373, 160] on button "button" at bounding box center [386, 152] width 26 height 22
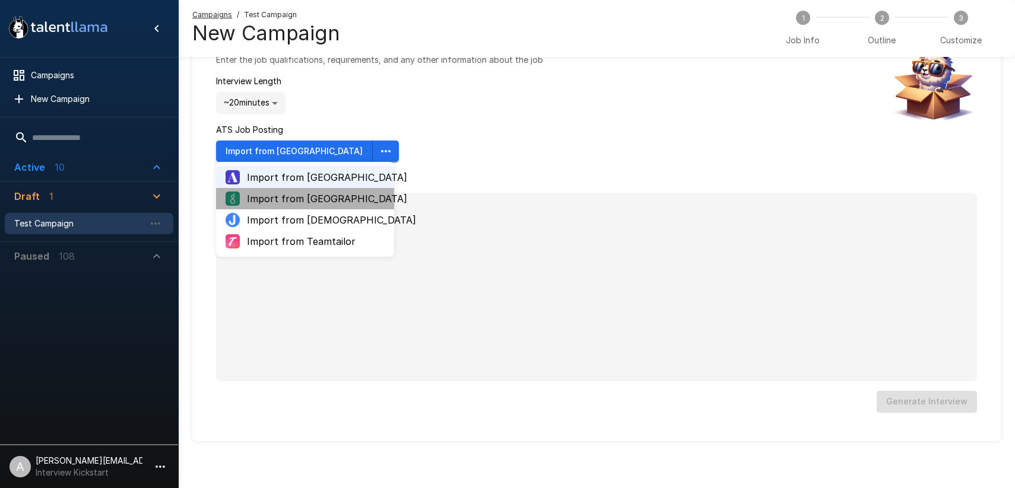
click at [303, 201] on span "Import from [GEOGRAPHIC_DATA]" at bounding box center [316, 199] width 138 height 14
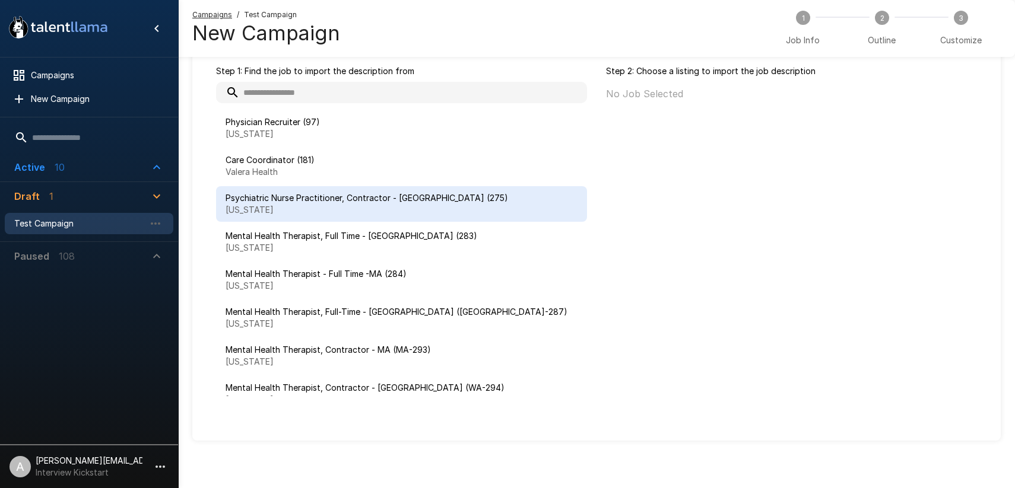
click at [317, 208] on p "New York" at bounding box center [401, 210] width 352 height 12
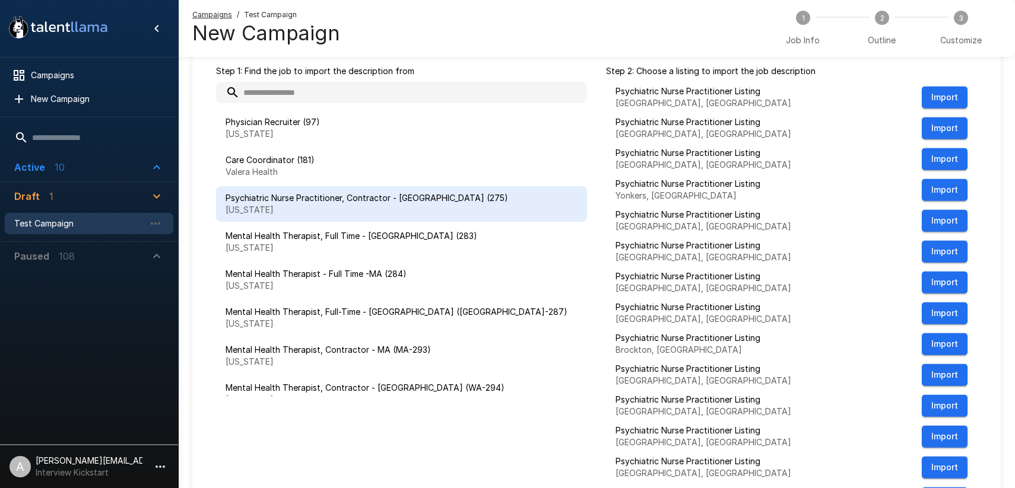
click at [41, 171] on p "Active" at bounding box center [29, 167] width 31 height 14
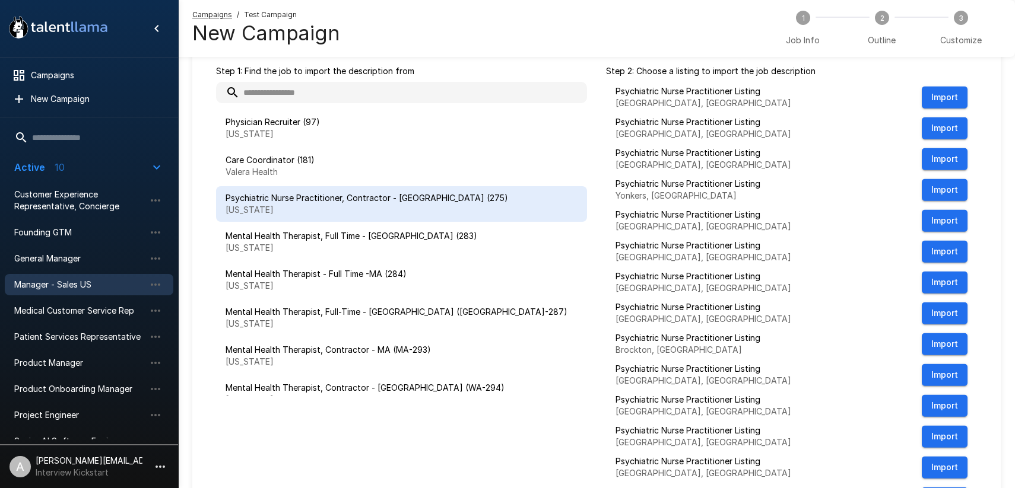
scroll to position [39, 0]
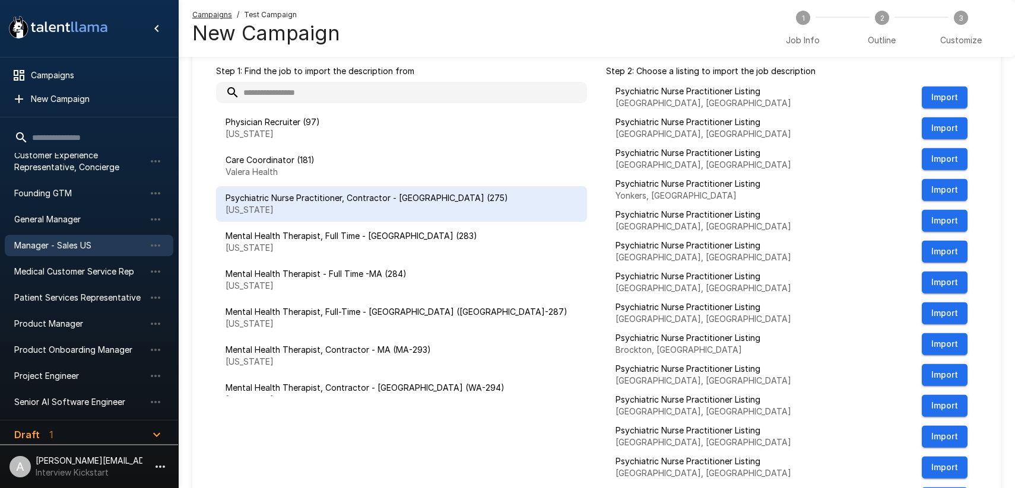
click at [61, 247] on span "Manager - Sales US" at bounding box center [79, 246] width 131 height 12
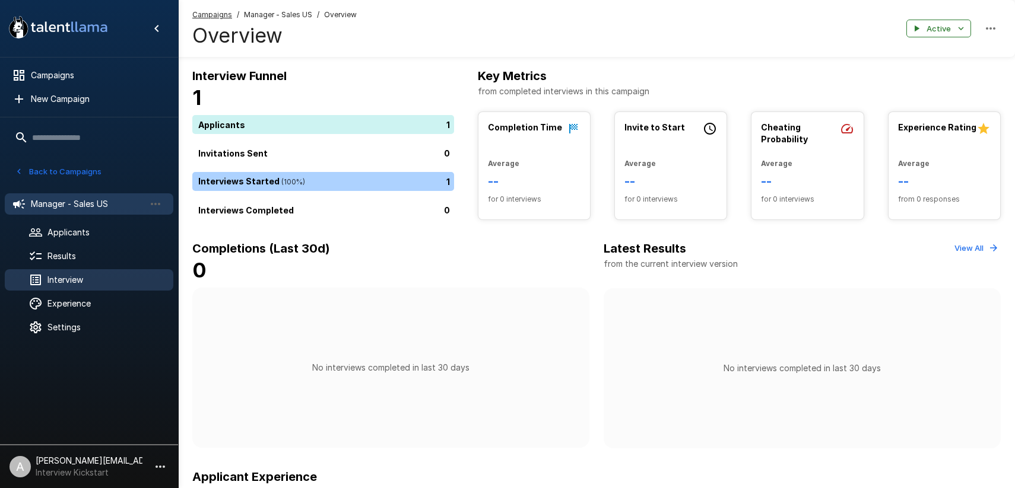
click at [83, 277] on span "Interview" at bounding box center [105, 280] width 116 height 12
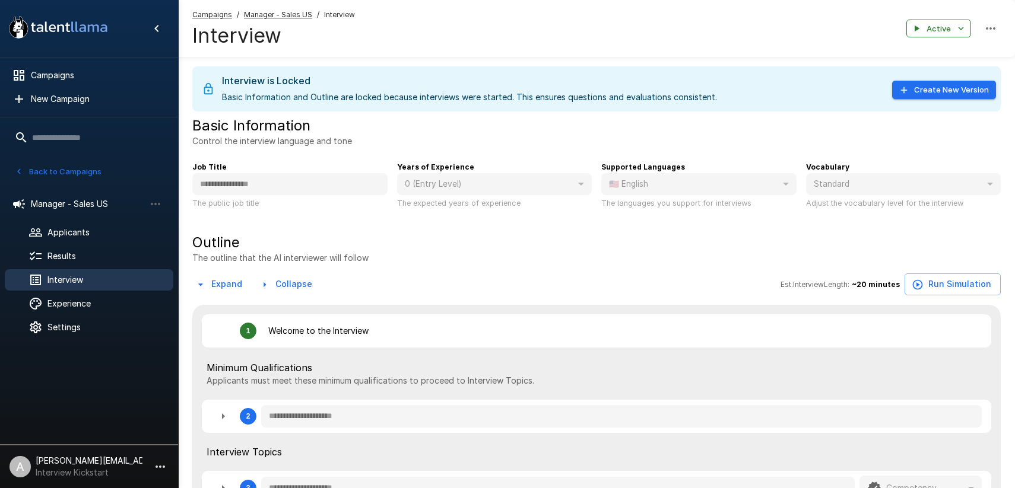
type textarea "*"
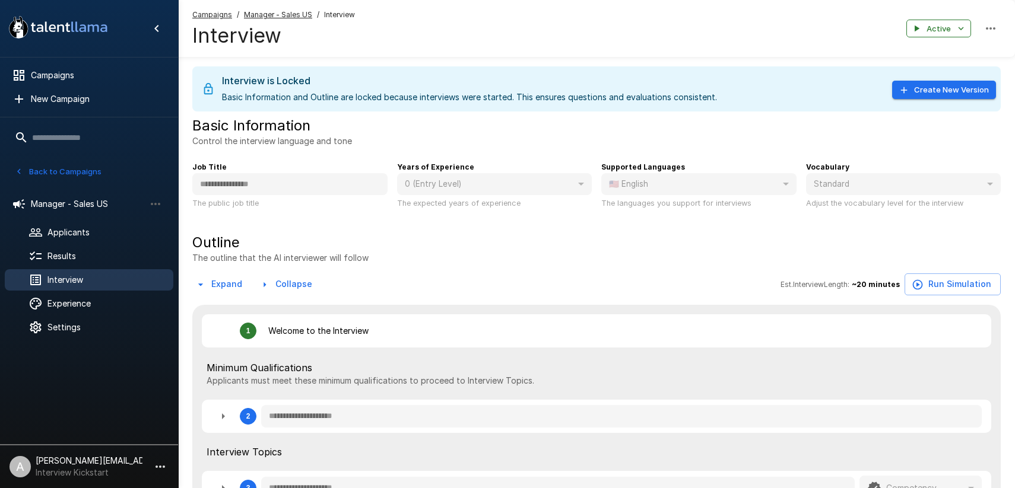
type textarea "*"
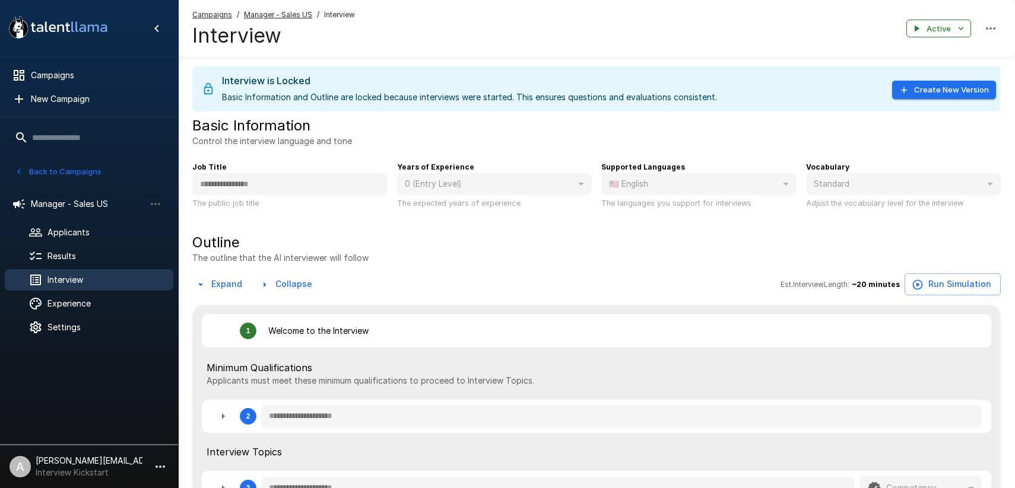
type textarea "*"
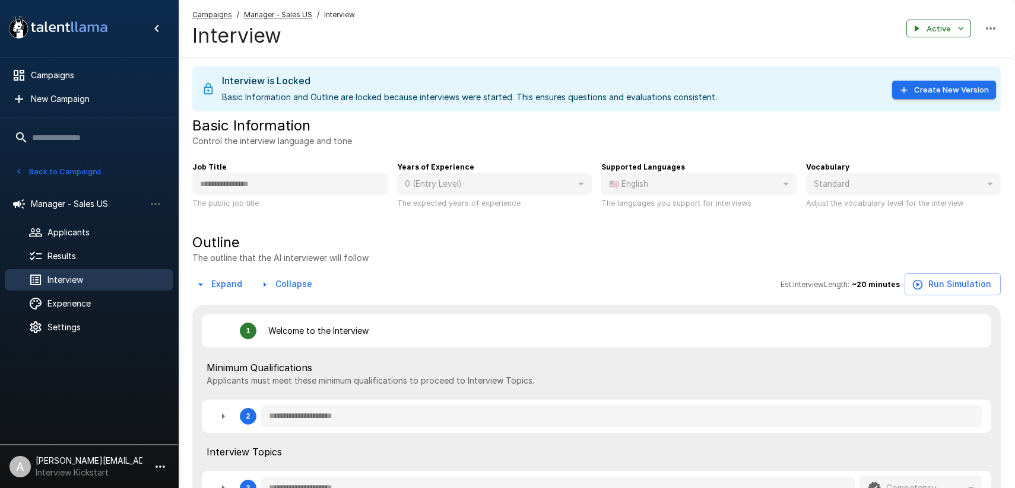
type textarea "*"
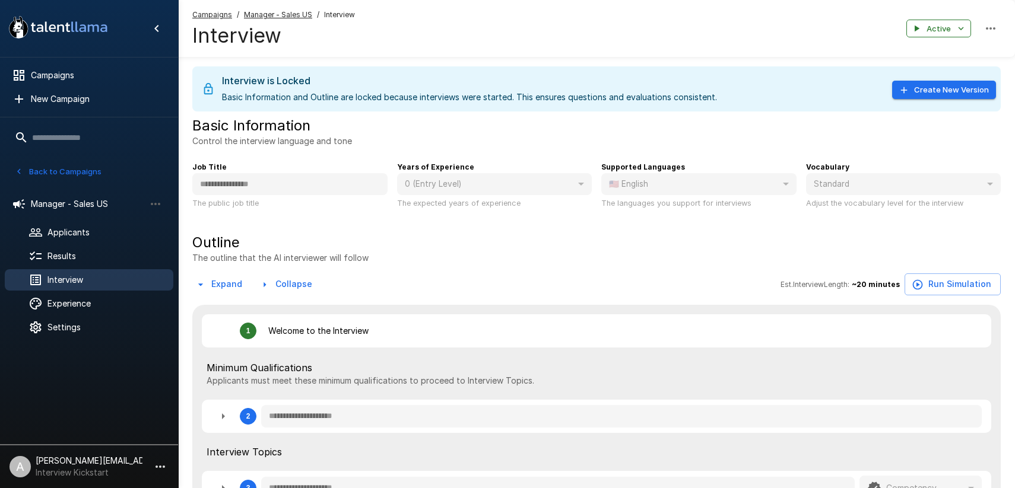
type textarea "*"
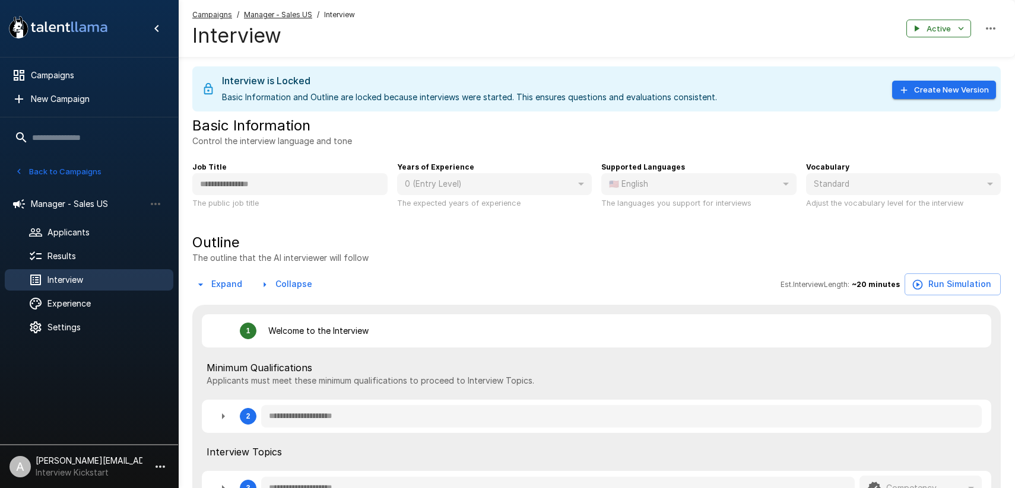
type textarea "*"
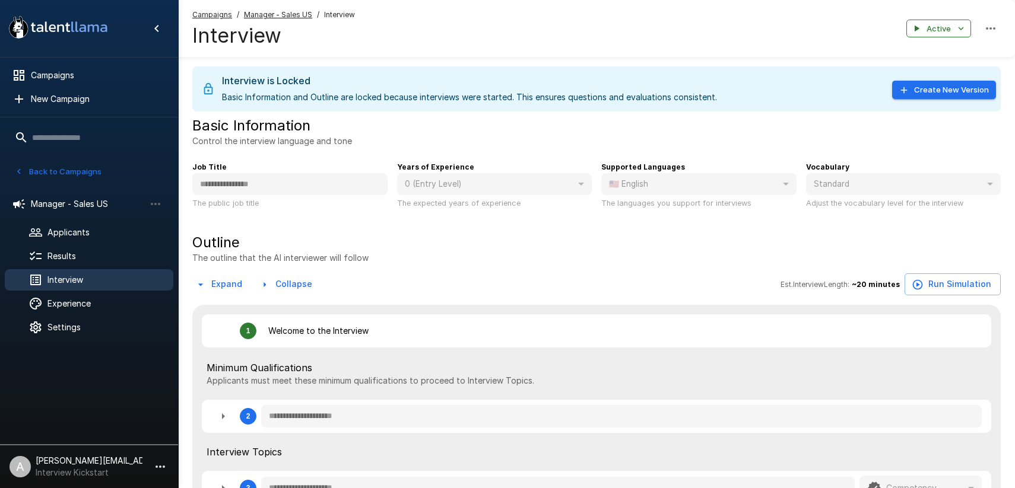
type textarea "*"
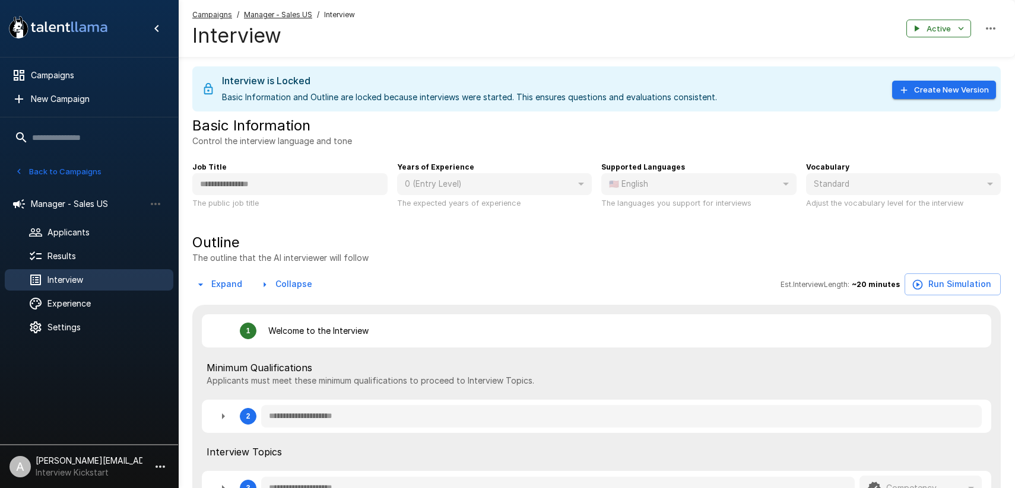
type textarea "*"
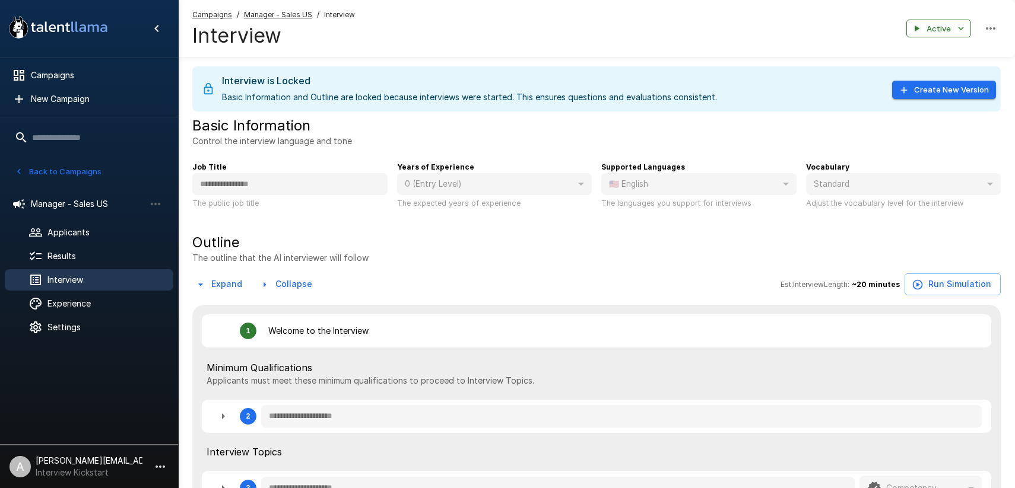
type textarea "*"
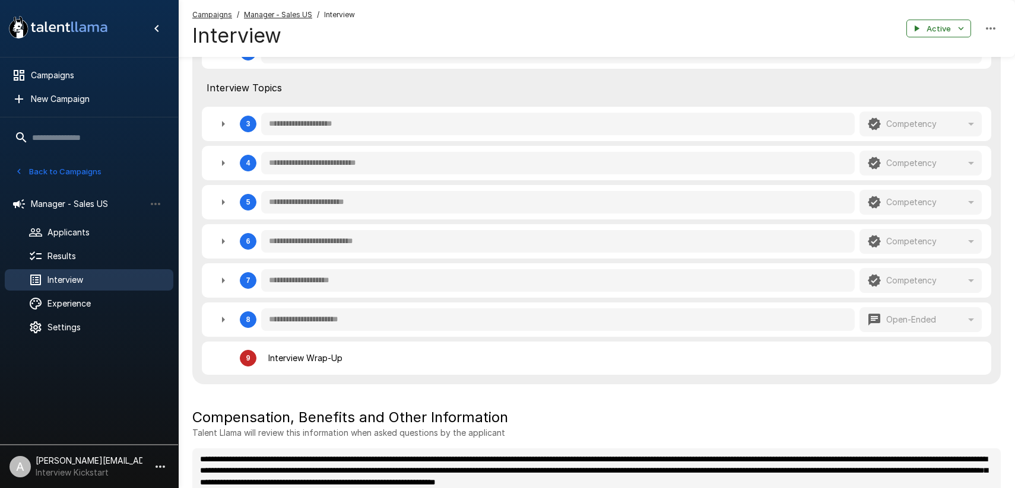
scroll to position [423, 0]
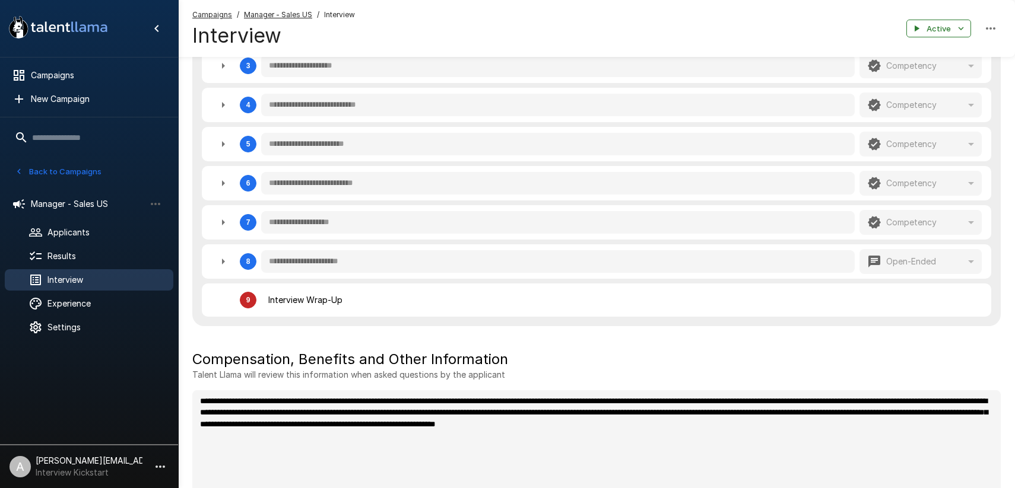
click at [220, 101] on icon "button" at bounding box center [223, 105] width 14 height 14
type textarea "*"
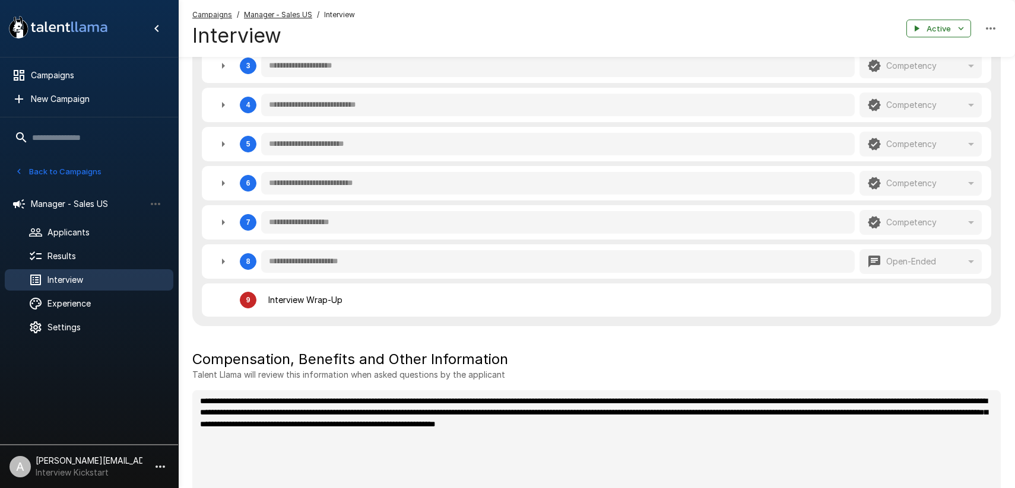
type textarea "*"
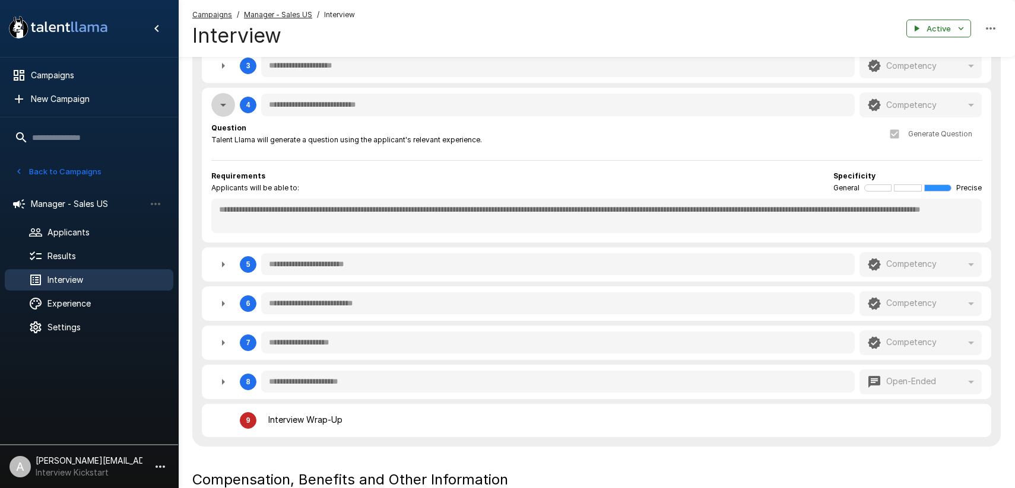
click at [224, 113] on button "button" at bounding box center [223, 105] width 24 height 24
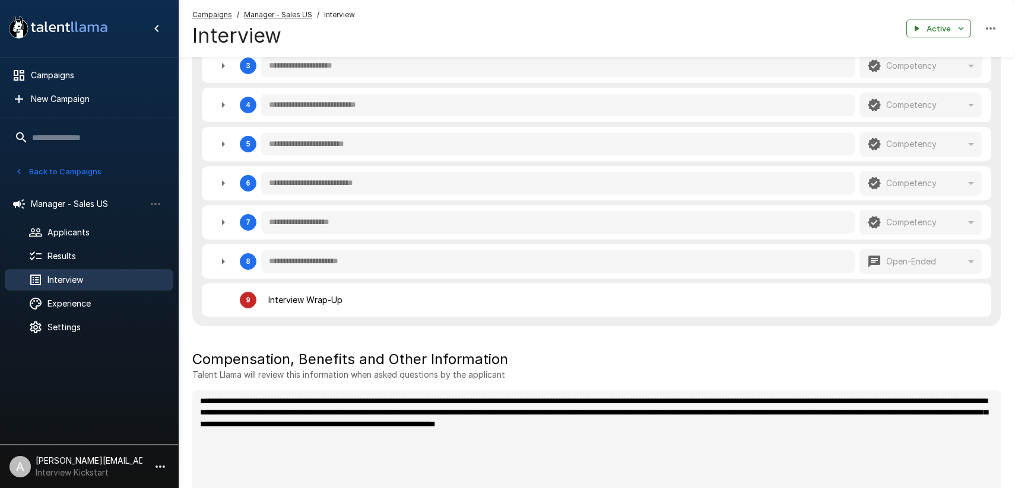
click at [226, 264] on icon "button" at bounding box center [223, 262] width 14 height 14
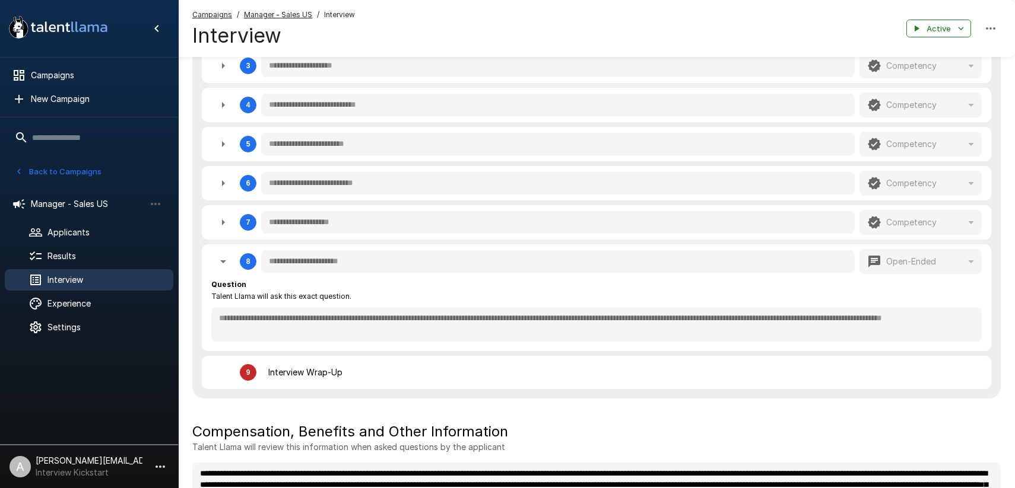
scroll to position [436, 0]
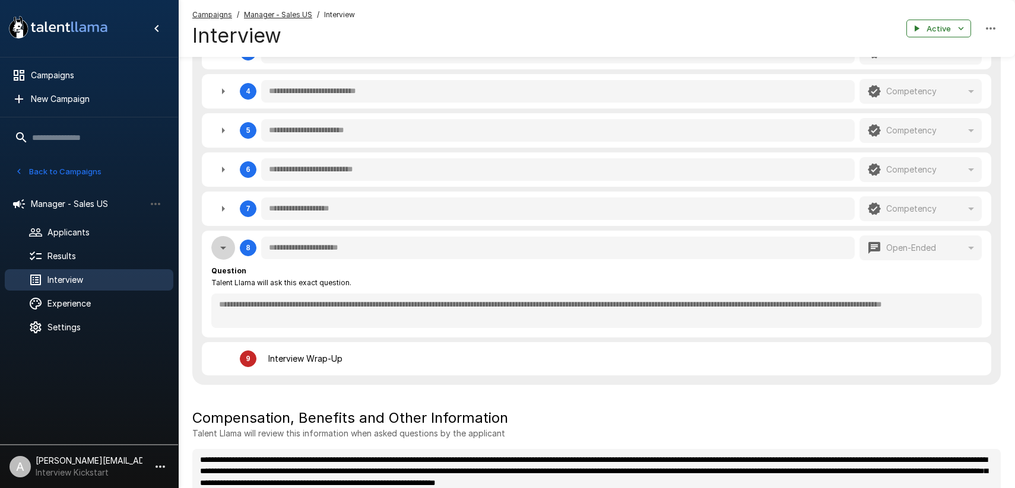
click at [223, 248] on icon "button" at bounding box center [223, 248] width 6 height 3
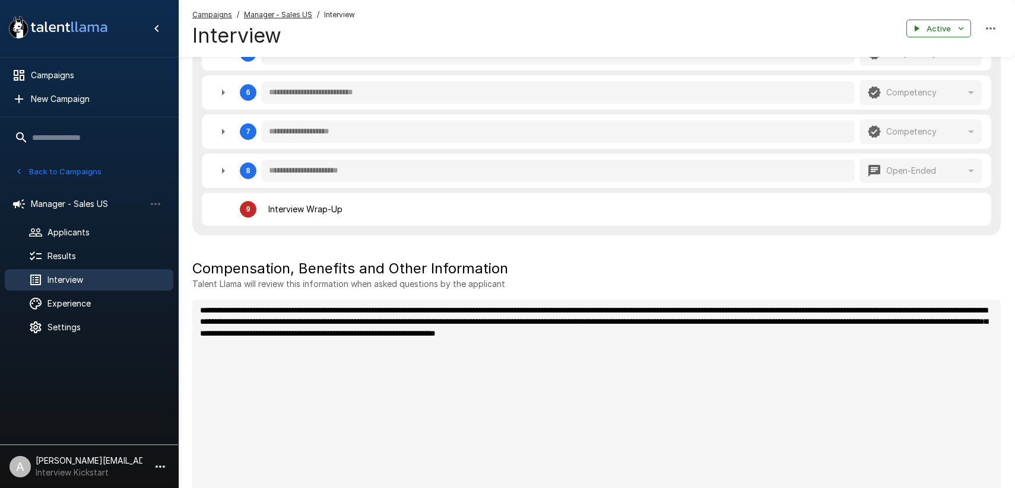
scroll to position [523, 0]
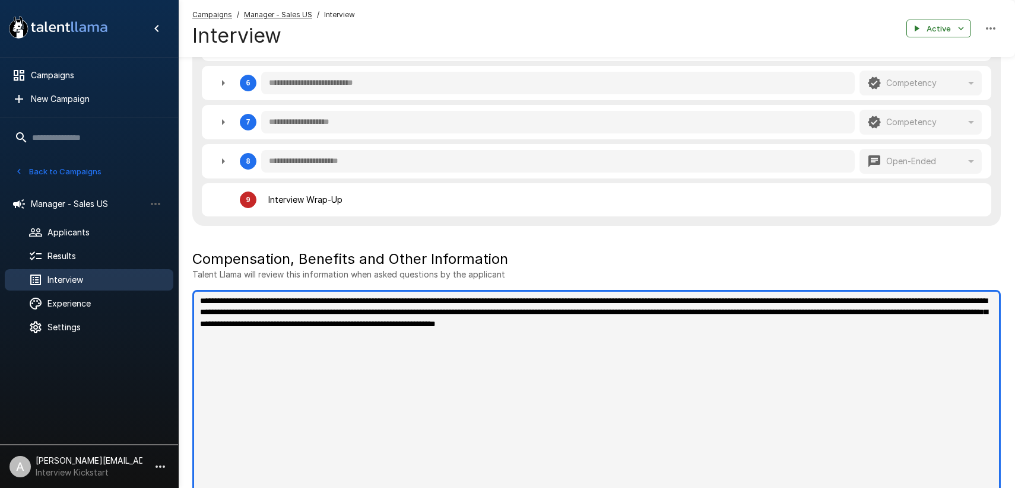
click at [835, 386] on textarea "**********" at bounding box center [596, 402] width 808 height 224
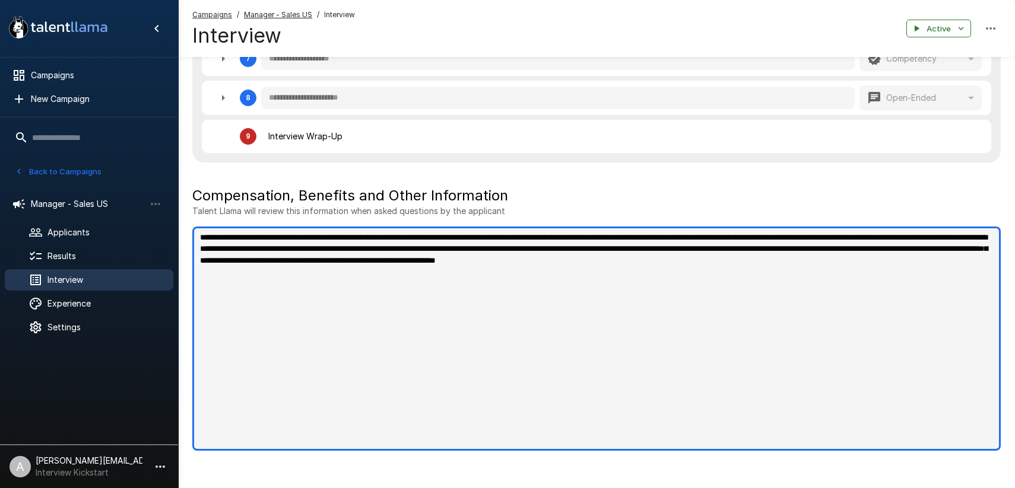
scroll to position [592, 0]
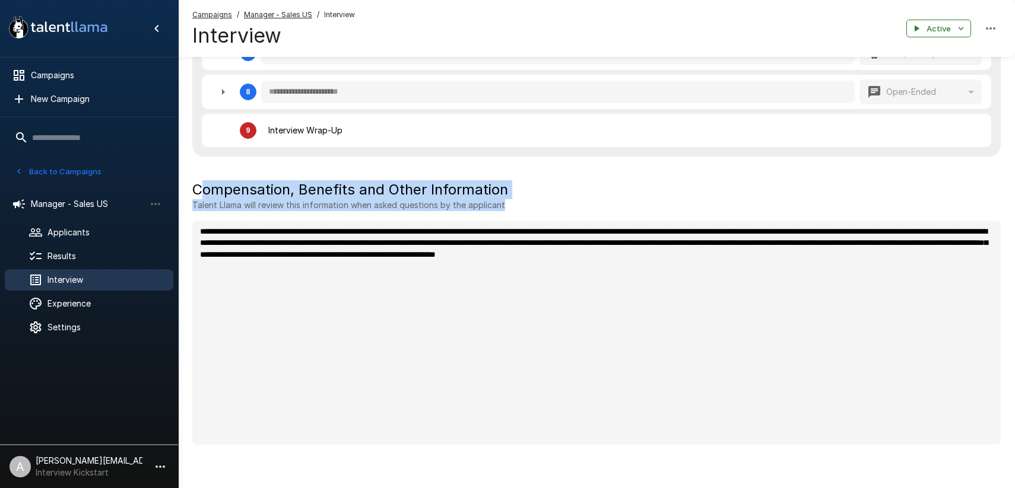
drag, startPoint x: 204, startPoint y: 189, endPoint x: 809, endPoint y: 265, distance: 610.0
click at [809, 265] on div "**********" at bounding box center [596, 312] width 808 height 265
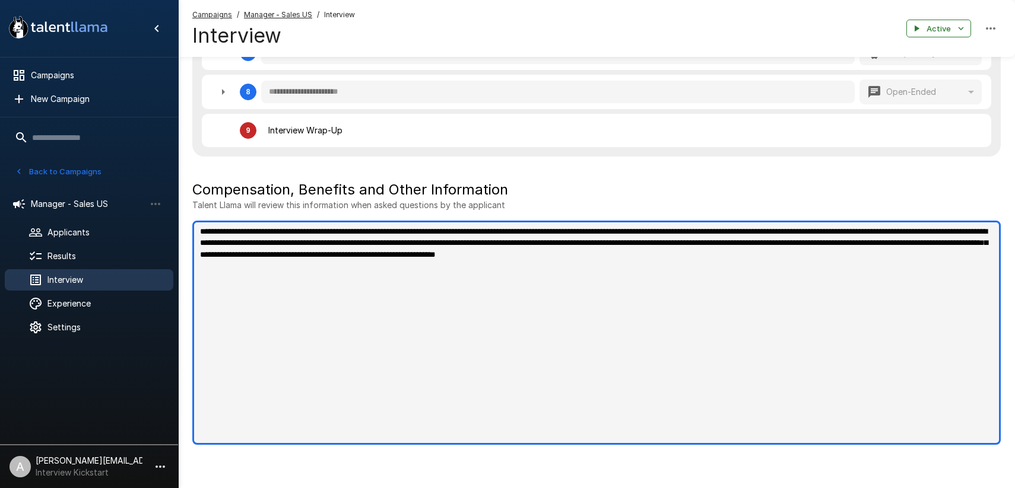
click at [778, 266] on textarea "**********" at bounding box center [596, 333] width 808 height 224
drag, startPoint x: 700, startPoint y: 244, endPoint x: 969, endPoint y: 262, distance: 269.4
click at [969, 262] on textarea "**********" at bounding box center [596, 333] width 808 height 224
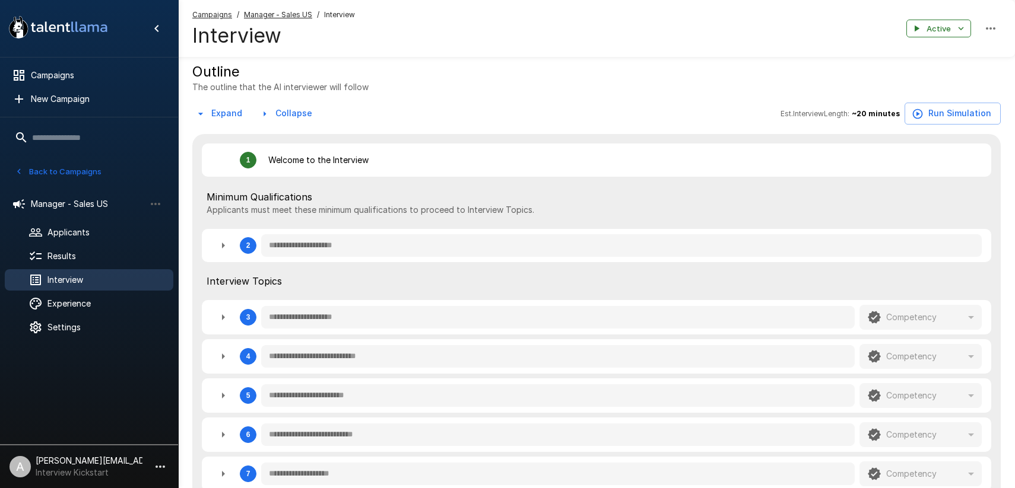
scroll to position [0, 0]
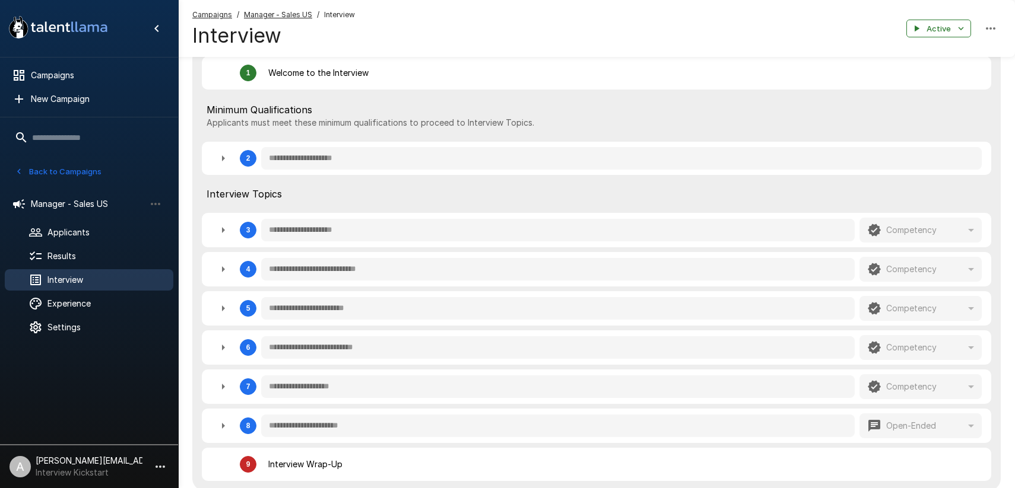
scroll to position [309, 0]
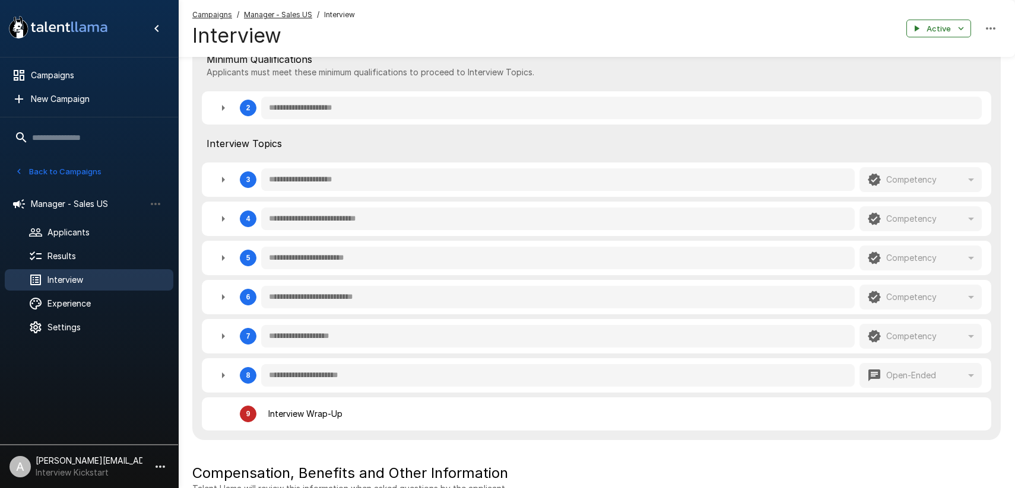
click at [224, 225] on icon "button" at bounding box center [223, 219] width 14 height 14
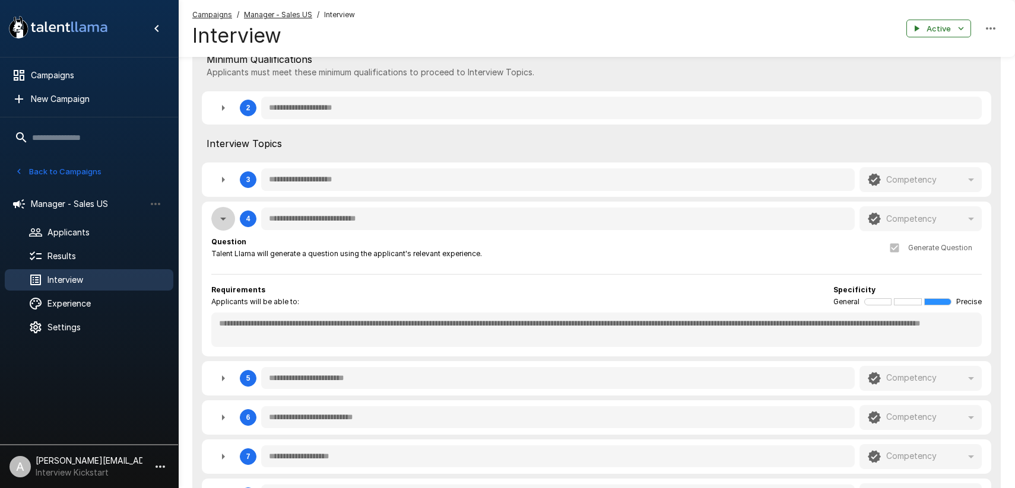
click at [220, 221] on icon "button" at bounding box center [223, 219] width 14 height 14
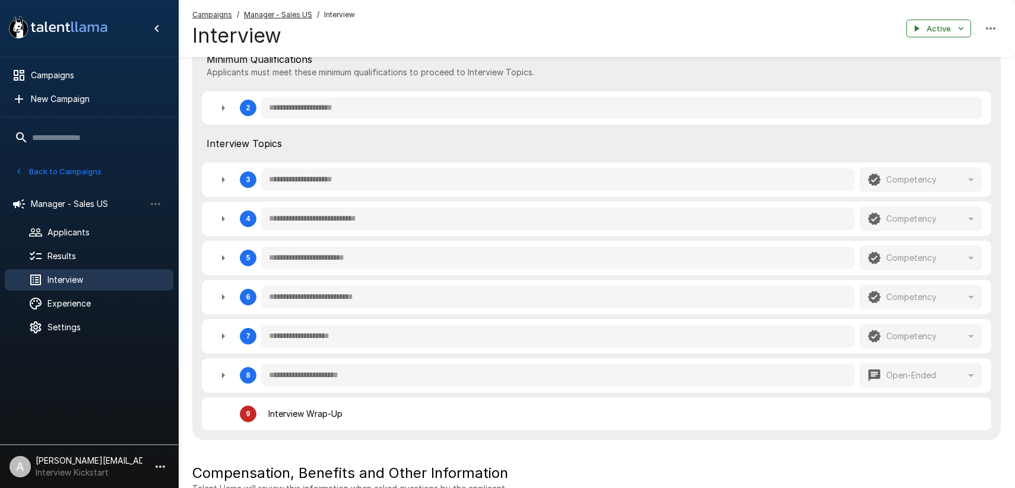
click at [220, 221] on icon "button" at bounding box center [223, 219] width 14 height 14
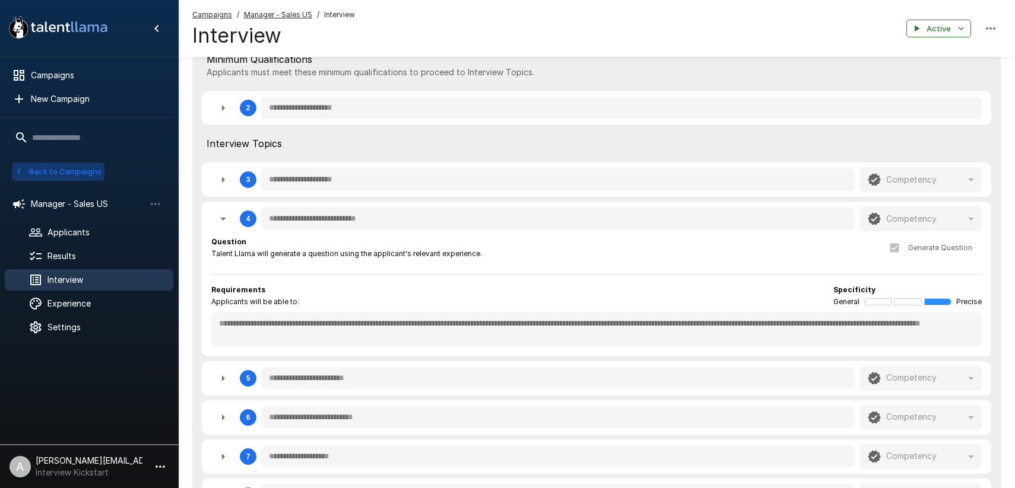
click at [44, 173] on button "Back to Campaigns" at bounding box center [58, 172] width 93 height 18
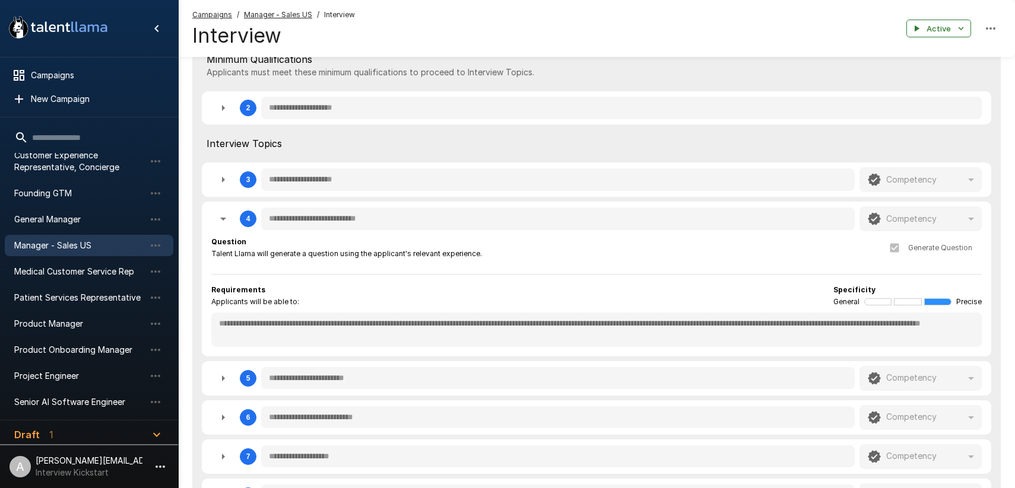
scroll to position [108, 0]
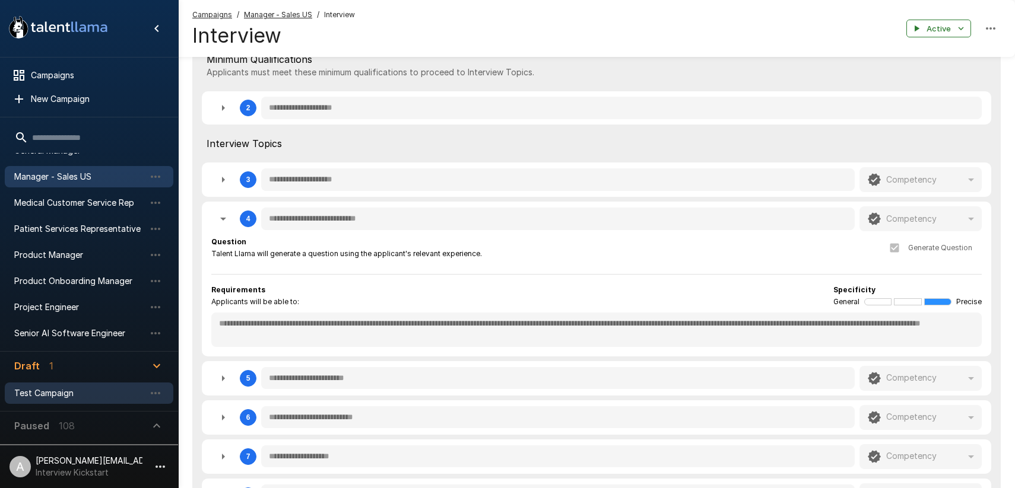
click at [60, 386] on div "Test Campaign" at bounding box center [89, 393] width 169 height 21
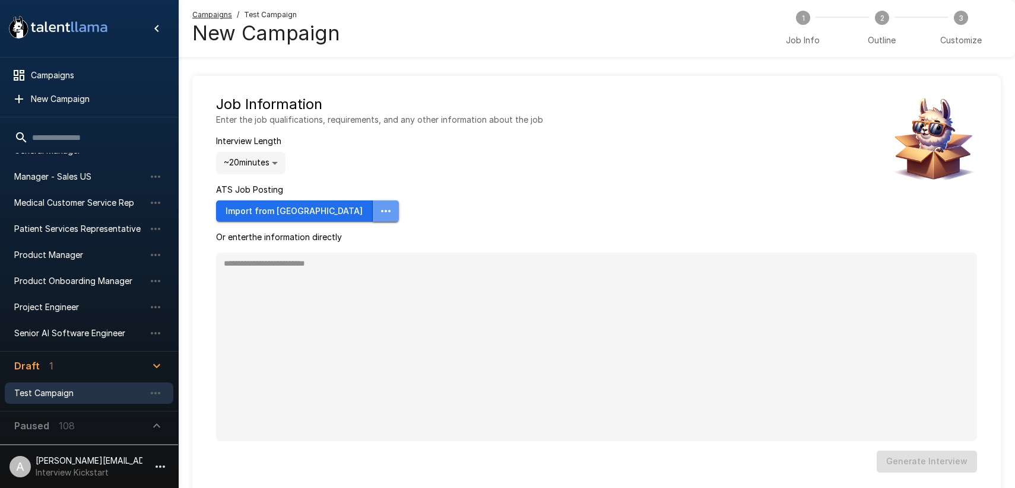
click at [379, 214] on icon "button" at bounding box center [386, 211] width 14 height 14
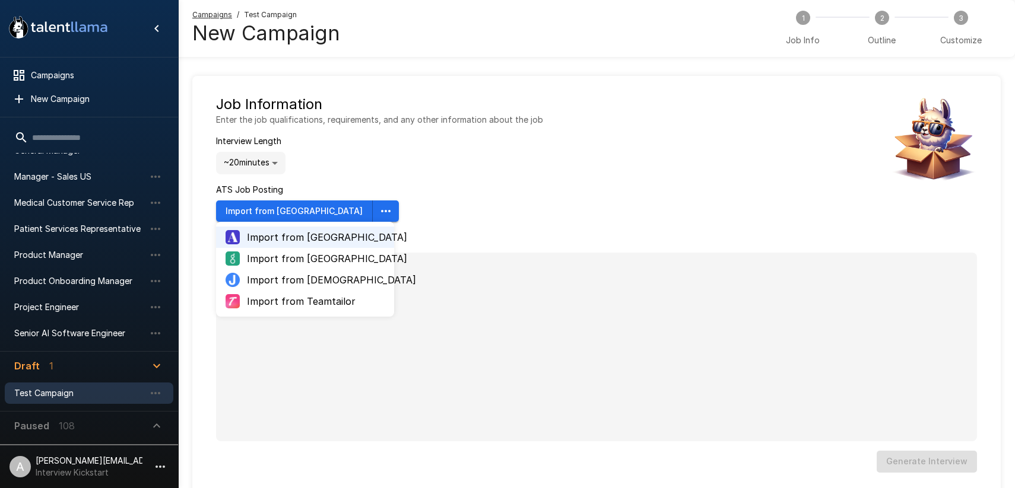
click at [309, 261] on span "Import from [GEOGRAPHIC_DATA]" at bounding box center [316, 259] width 138 height 14
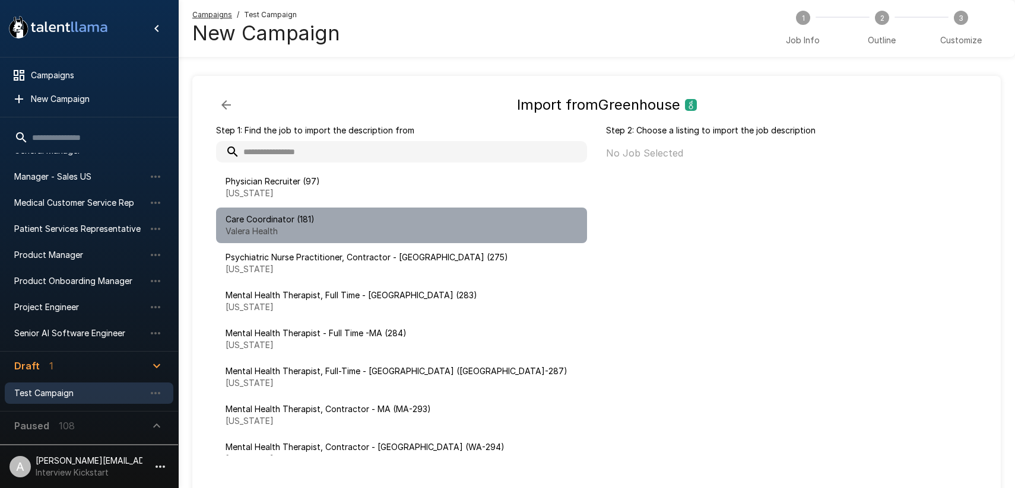
click at [345, 232] on p "Valera Health" at bounding box center [401, 231] width 352 height 12
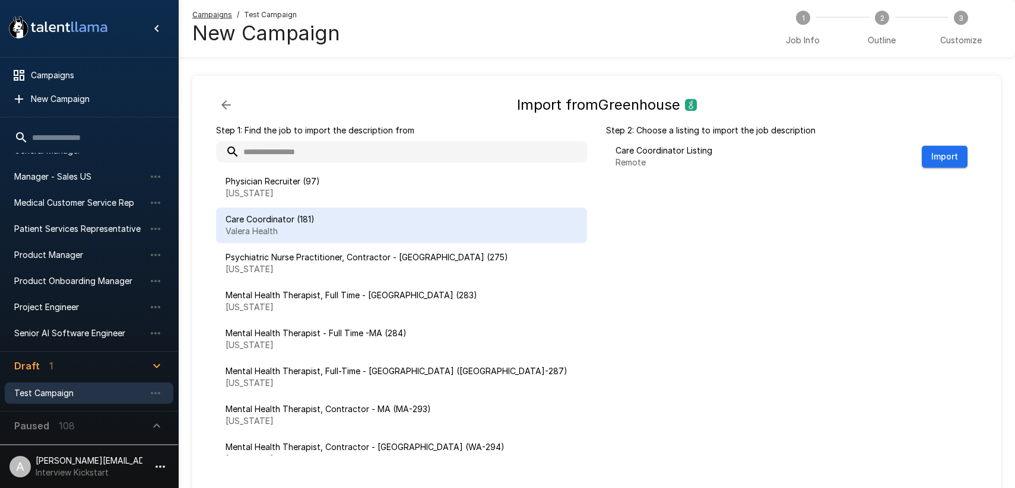
click at [942, 161] on button "Import" at bounding box center [945, 157] width 46 height 22
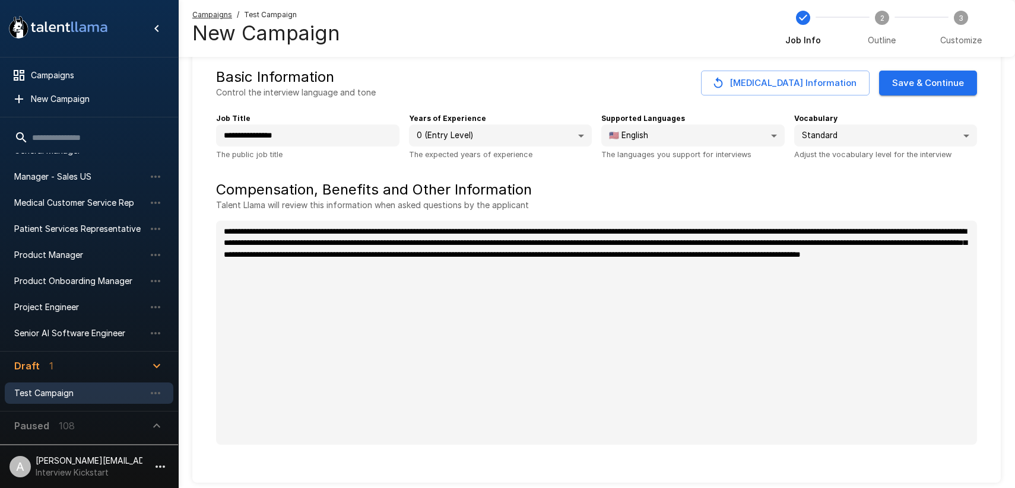
scroll to position [7, 0]
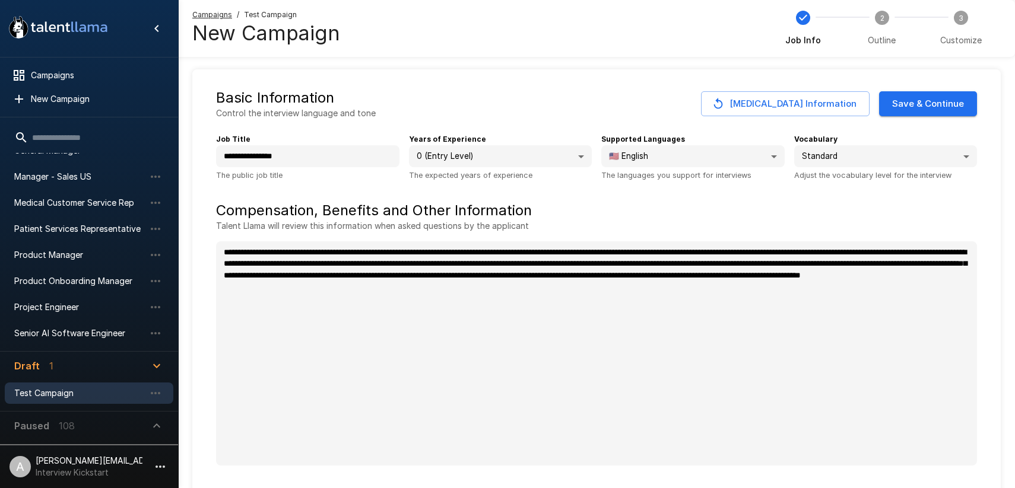
click at [889, 155] on body ".st0{fill:#FFFFFF;} .st1{fill:#76a4ed;} Campaigns New Campaign Active 10 Custom…" at bounding box center [507, 237] width 1015 height 488
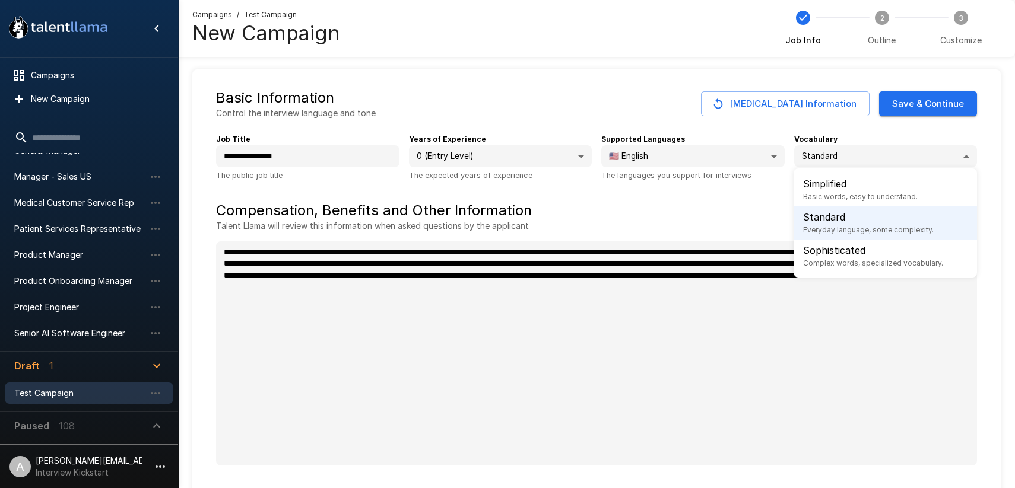
drag, startPoint x: 910, startPoint y: 125, endPoint x: 917, endPoint y: 115, distance: 11.9
click at [913, 123] on div at bounding box center [507, 244] width 1015 height 488
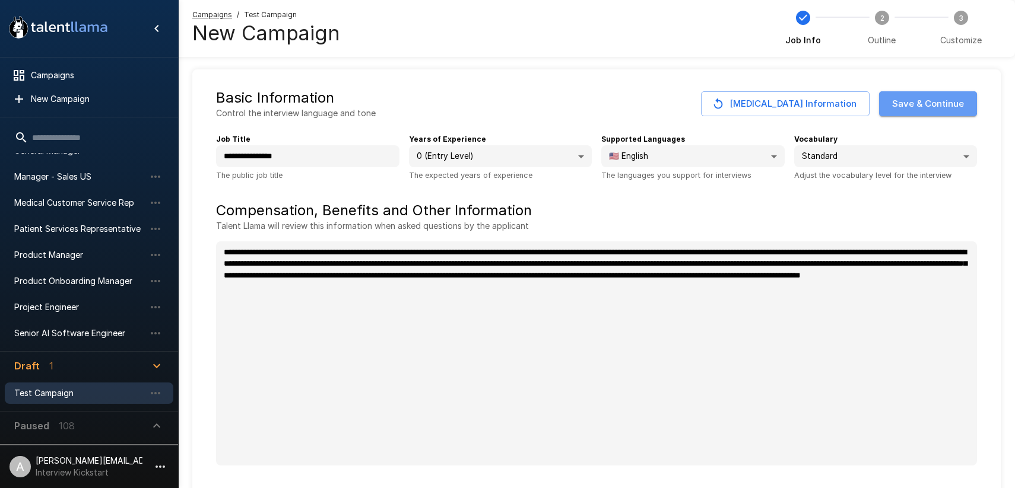
click at [922, 101] on button "Save & Continue" at bounding box center [928, 103] width 98 height 25
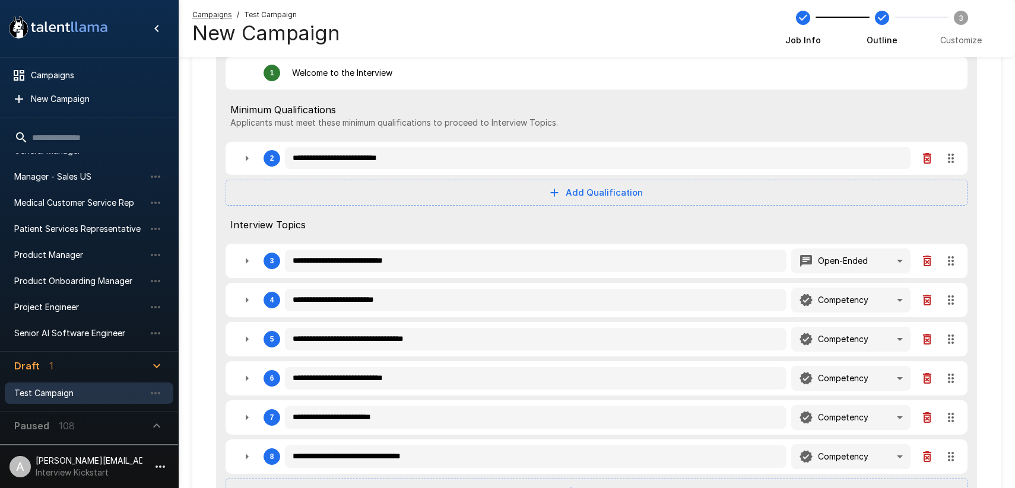
scroll to position [144, 0]
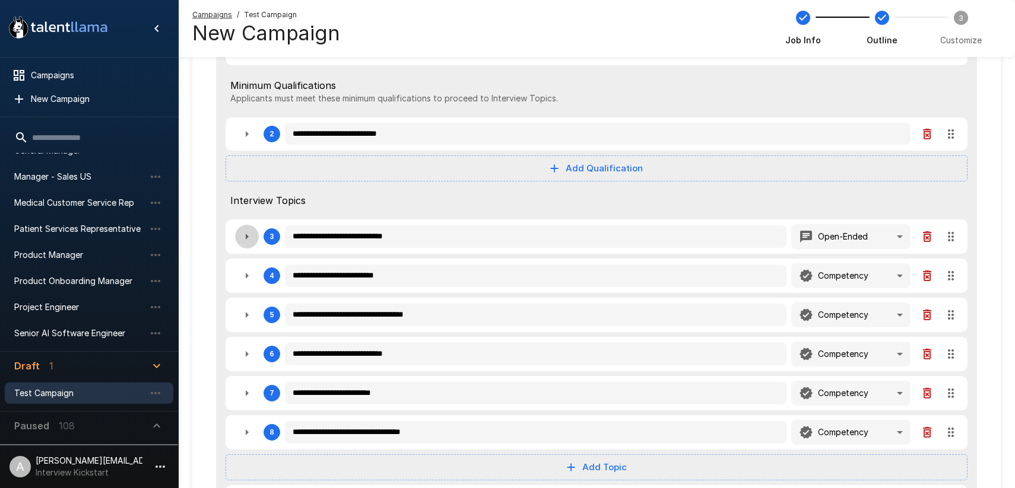
click at [250, 237] on icon "button" at bounding box center [247, 237] width 14 height 14
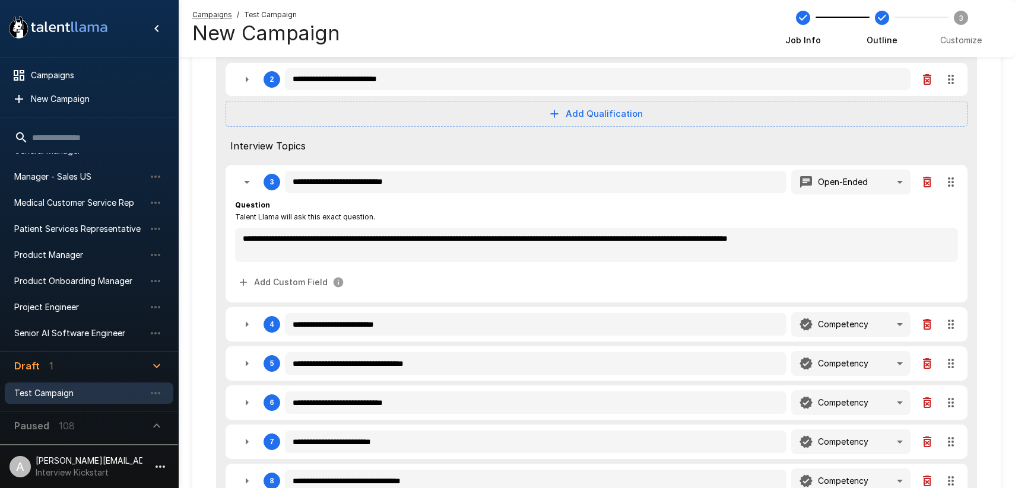
scroll to position [201, 0]
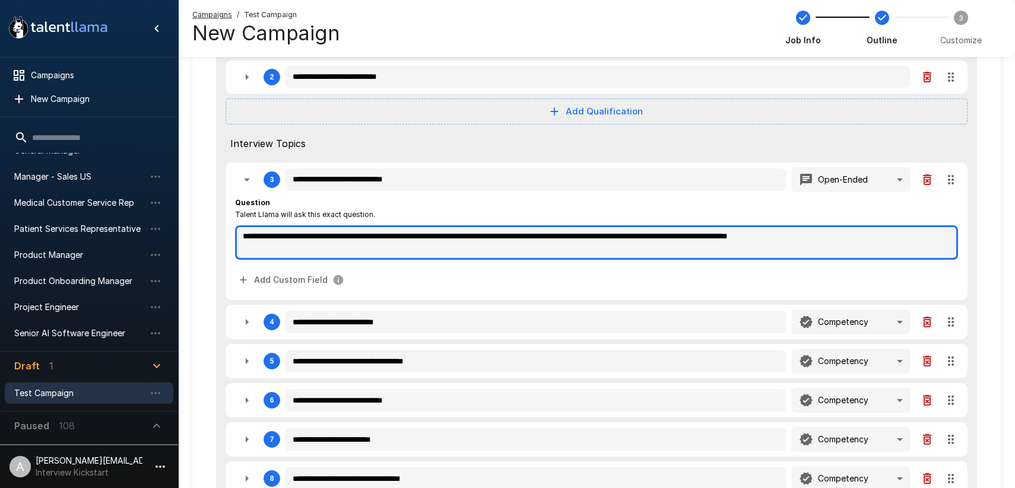
click at [274, 253] on textarea "**********" at bounding box center [596, 242] width 723 height 34
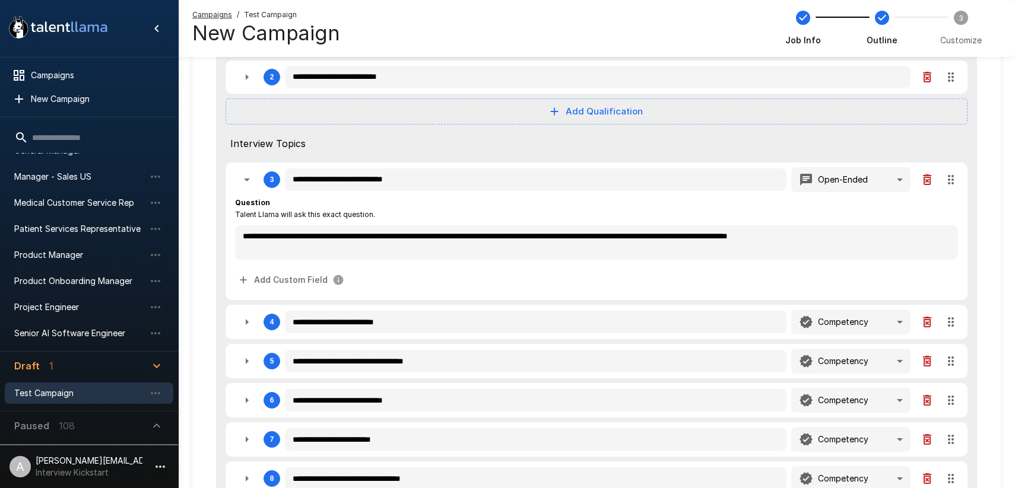
click at [250, 314] on button "button" at bounding box center [247, 322] width 24 height 24
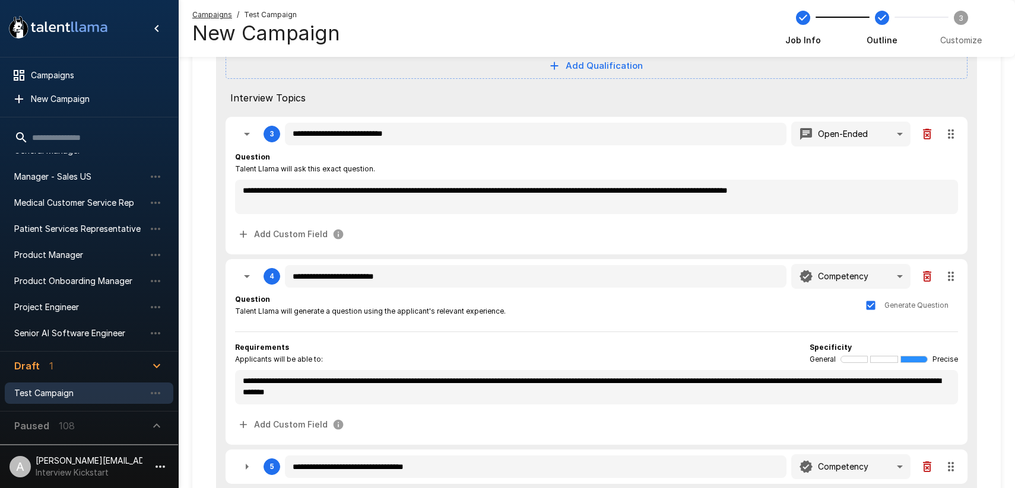
scroll to position [256, 0]
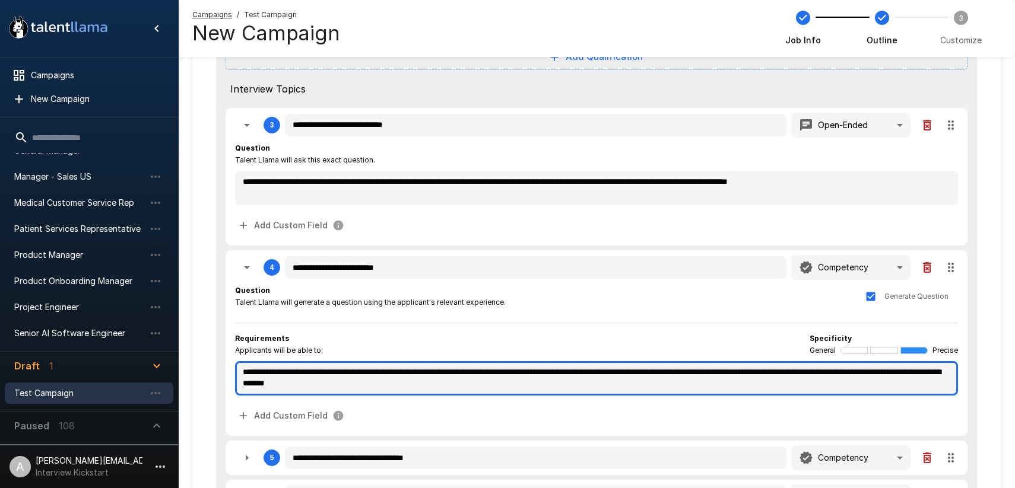
drag, startPoint x: 499, startPoint y: 385, endPoint x: 266, endPoint y: 370, distance: 233.1
click at [254, 369] on textarea "**********" at bounding box center [596, 378] width 723 height 34
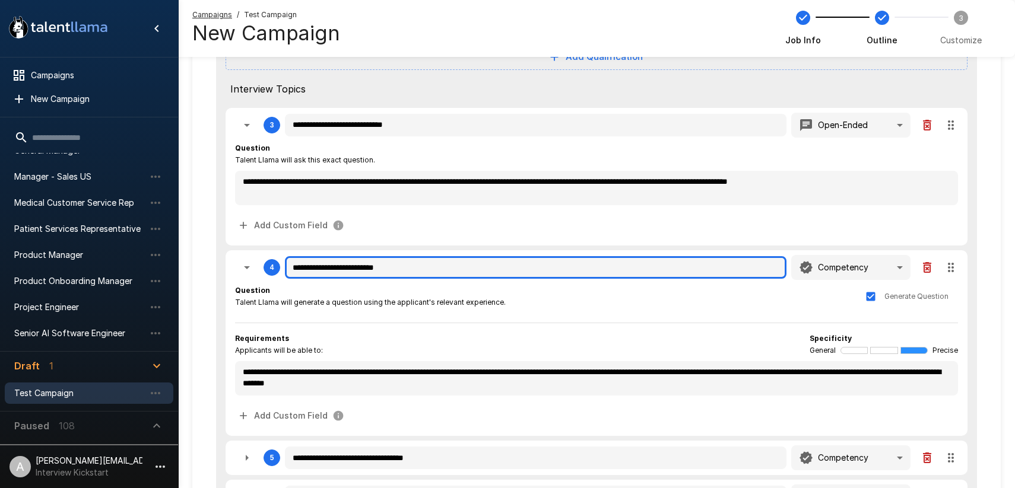
click at [432, 272] on input "**********" at bounding box center [535, 267] width 501 height 23
drag, startPoint x: 415, startPoint y: 266, endPoint x: 281, endPoint y: 261, distance: 134.2
click at [281, 261] on div "**********" at bounding box center [596, 267] width 723 height 25
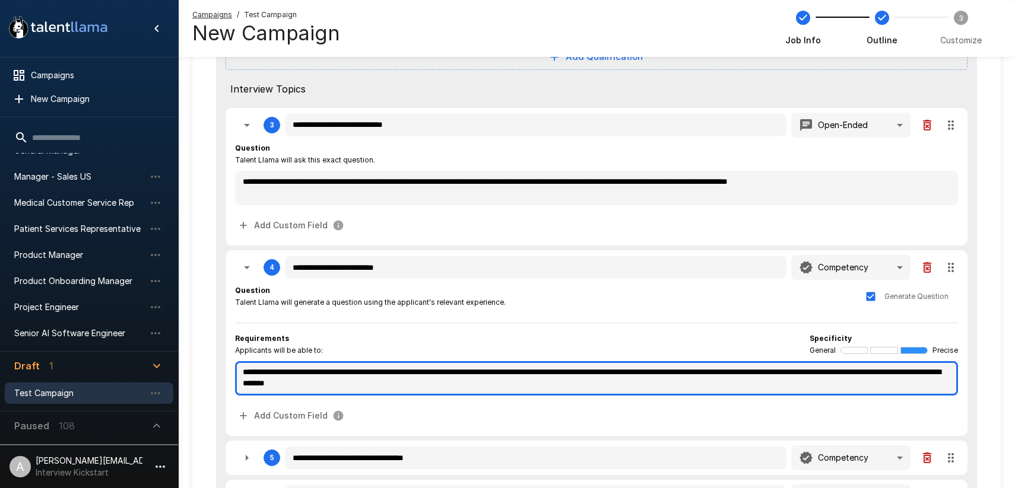
drag, startPoint x: 320, startPoint y: 386, endPoint x: 307, endPoint y: 380, distance: 14.9
click at [320, 386] on textarea "**********" at bounding box center [596, 378] width 723 height 34
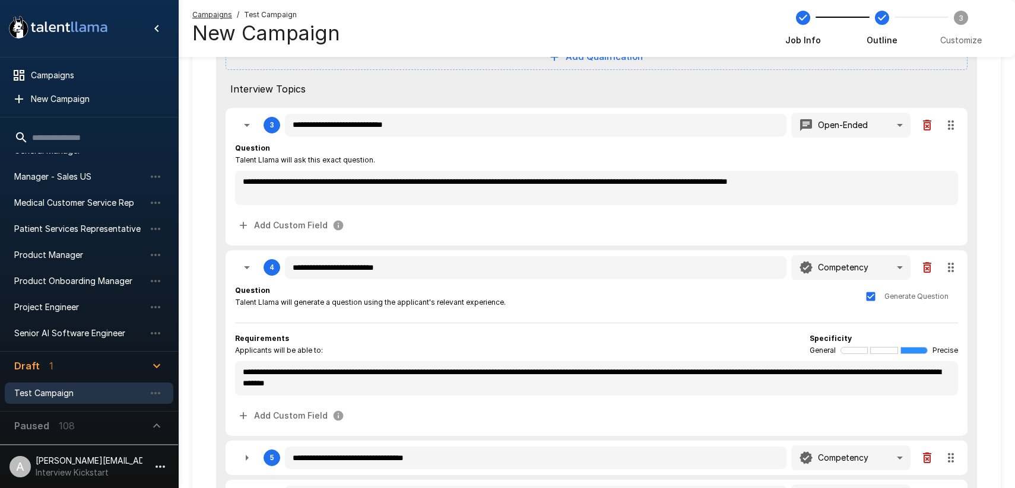
click at [545, 302] on div at bounding box center [507, 244] width 1015 height 488
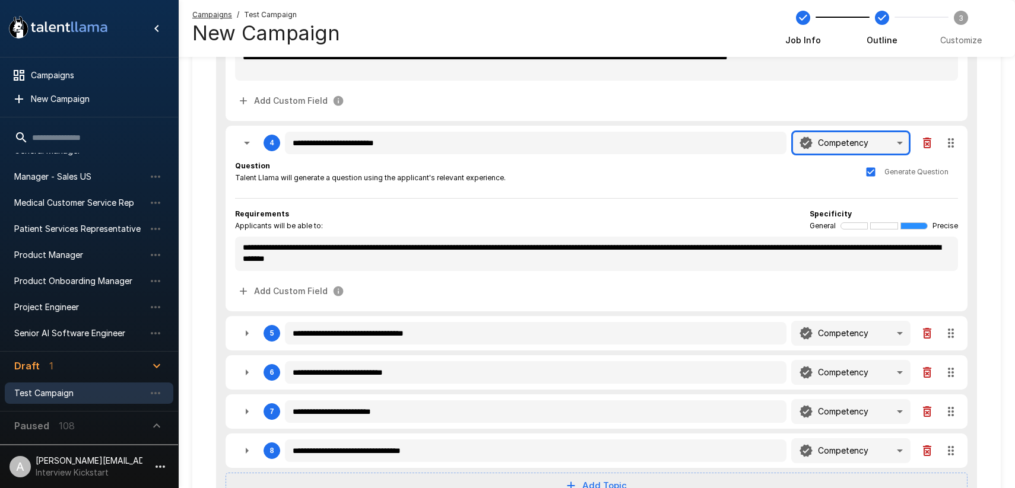
scroll to position [394, 0]
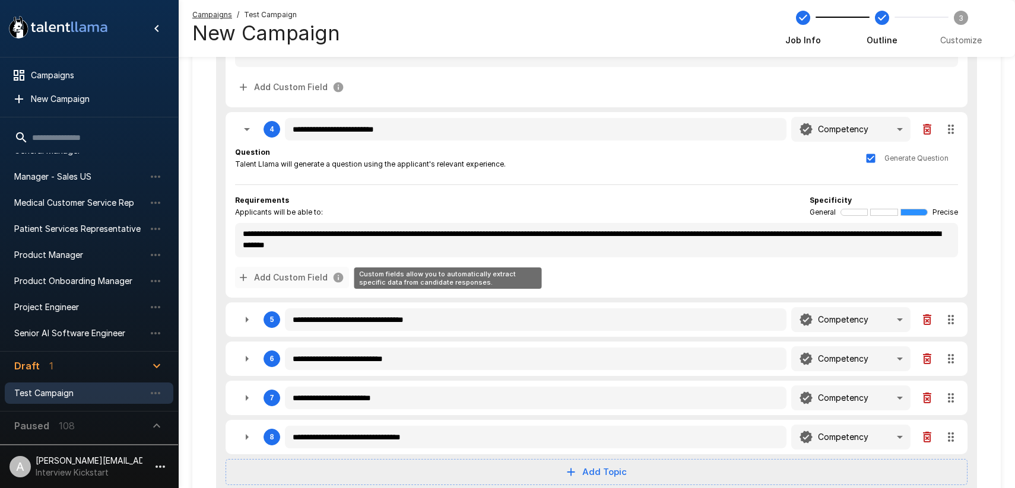
click at [297, 279] on button "Add Custom Field" at bounding box center [292, 278] width 114 height 22
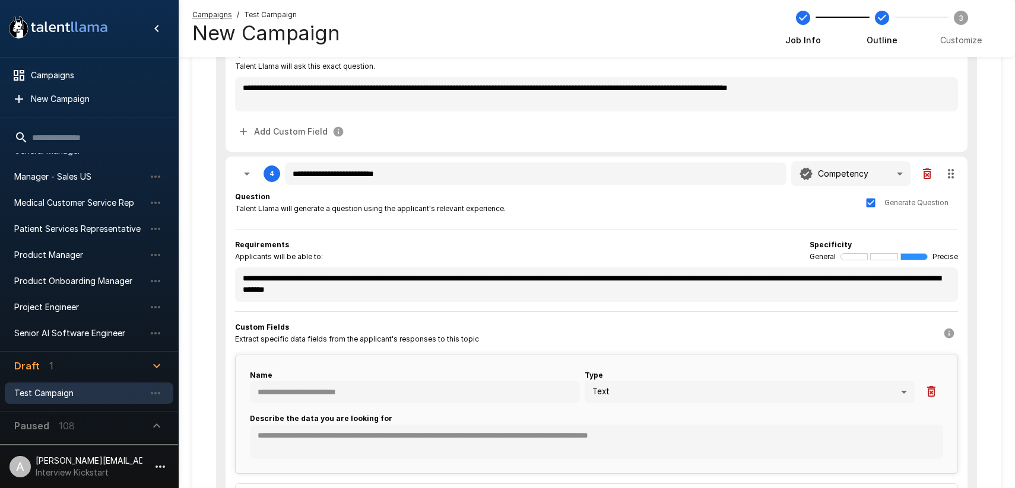
scroll to position [425, 0]
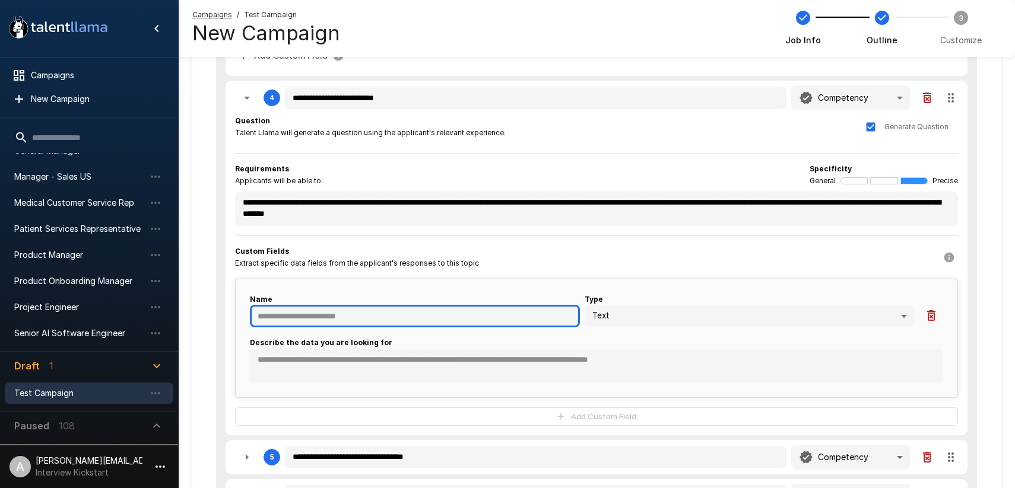
click at [364, 320] on input "text" at bounding box center [415, 316] width 330 height 23
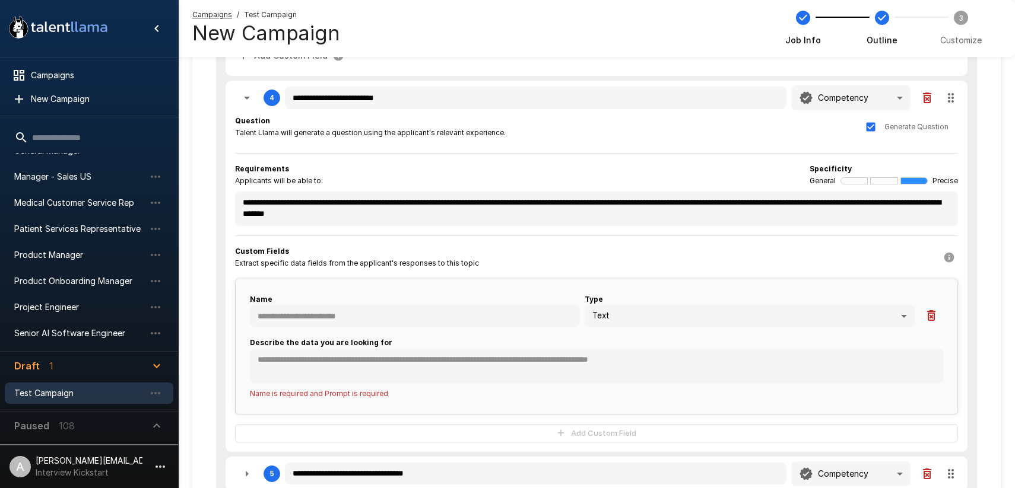
click at [504, 282] on div "Name Type Text **** Describe the data you are looking for * Name is required an…" at bounding box center [596, 347] width 723 height 136
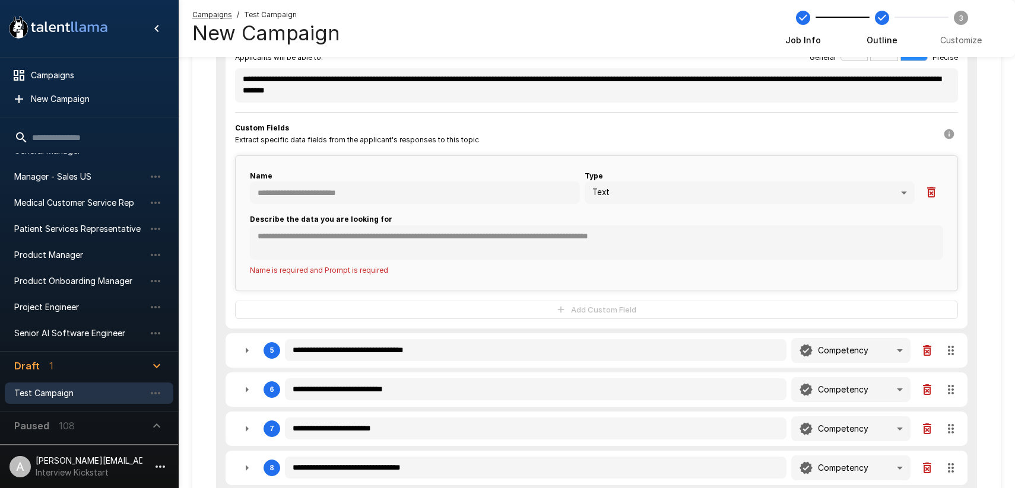
scroll to position [621, 0]
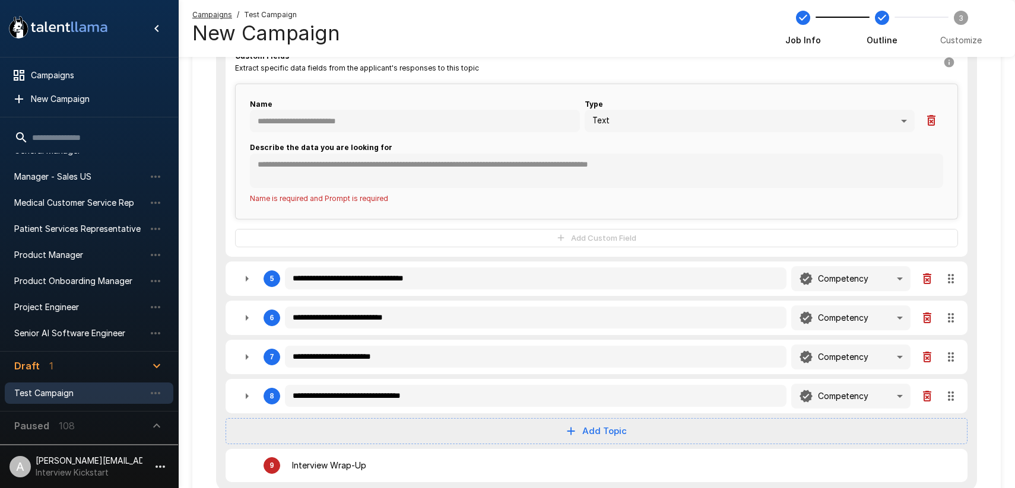
click at [935, 124] on icon "button" at bounding box center [931, 120] width 14 height 14
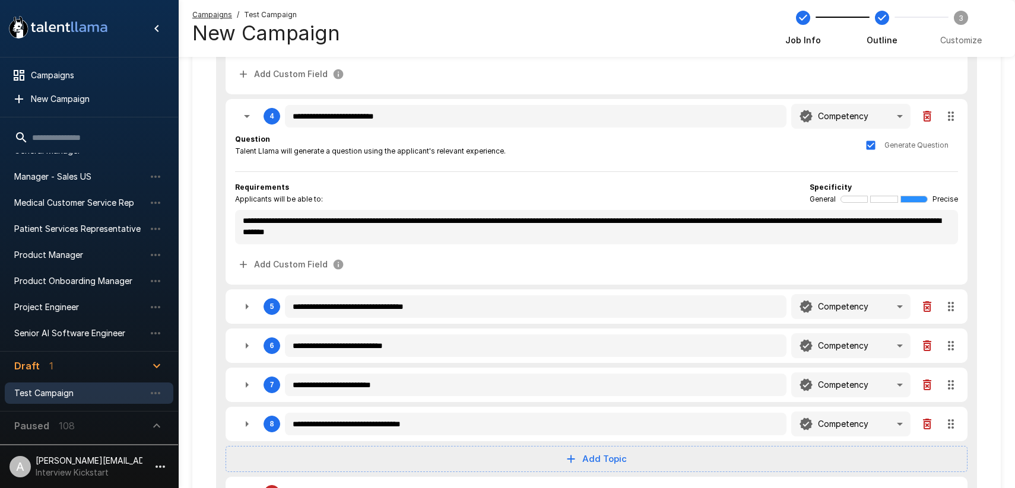
scroll to position [367, 0]
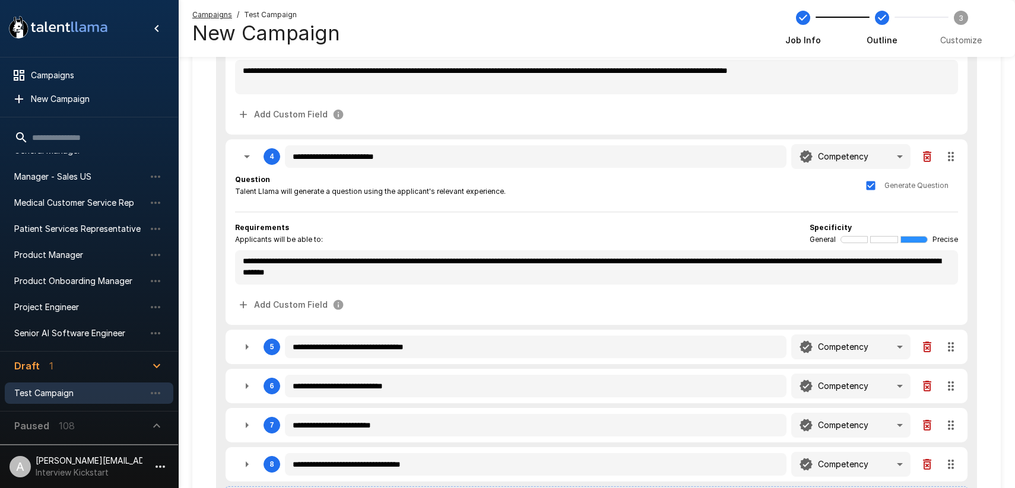
click at [244, 155] on icon "button" at bounding box center [247, 156] width 6 height 3
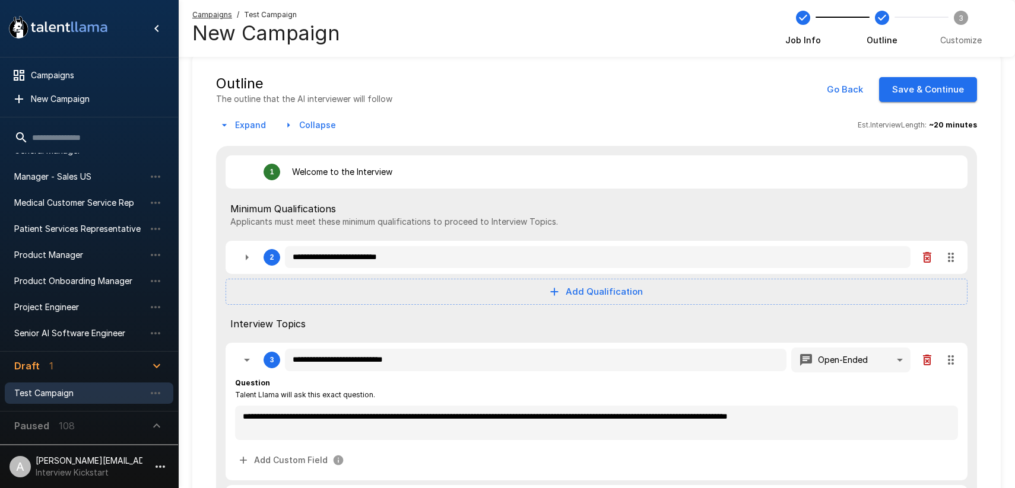
scroll to position [0, 0]
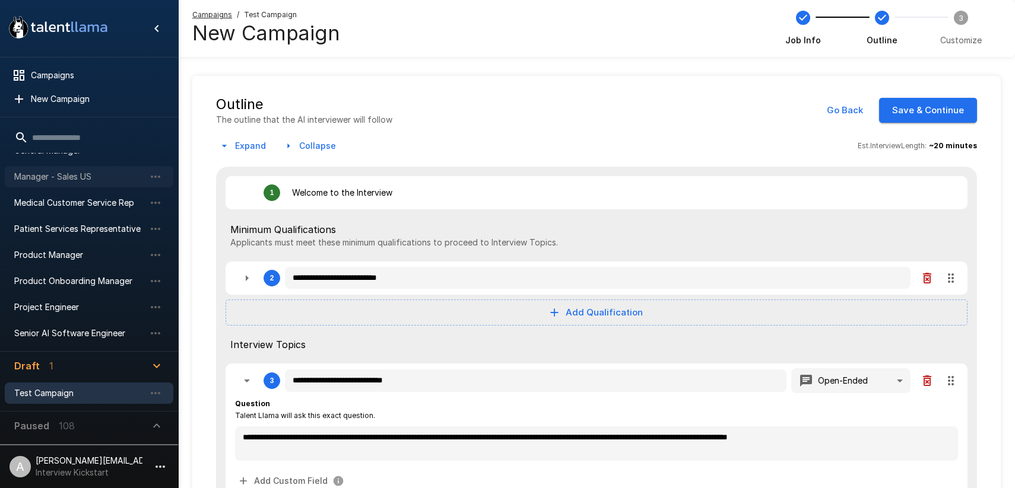
click at [84, 173] on span "Manager - Sales US" at bounding box center [79, 177] width 131 height 12
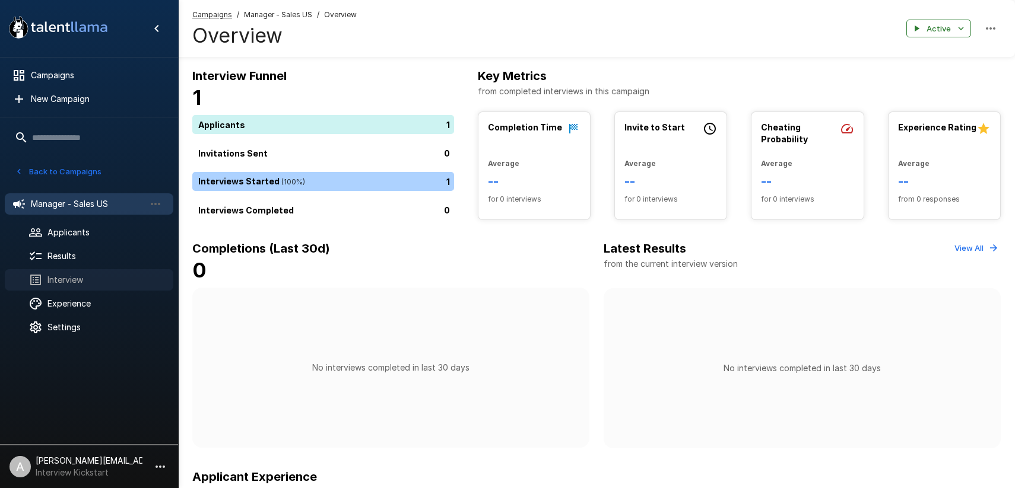
click at [80, 282] on span "Interview" at bounding box center [105, 280] width 116 height 12
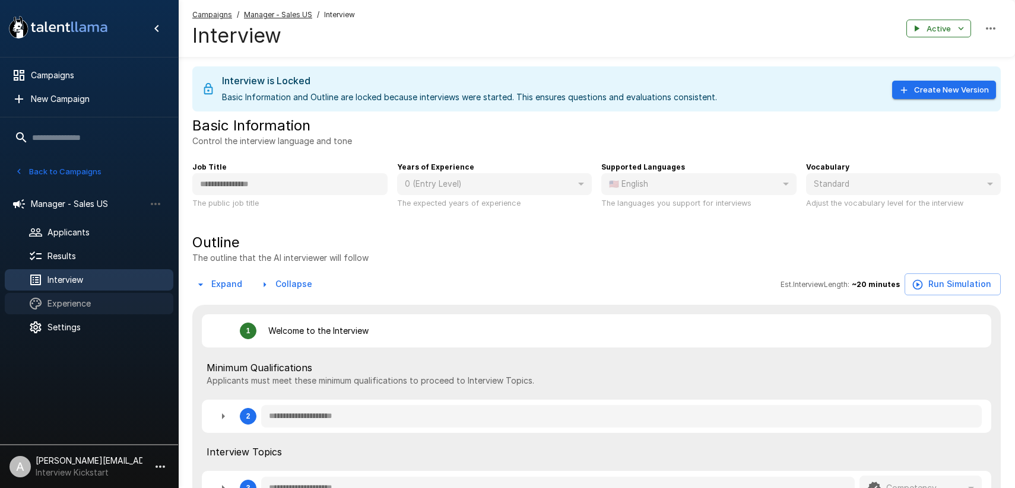
click at [116, 301] on span "Experience" at bounding box center [105, 304] width 116 height 12
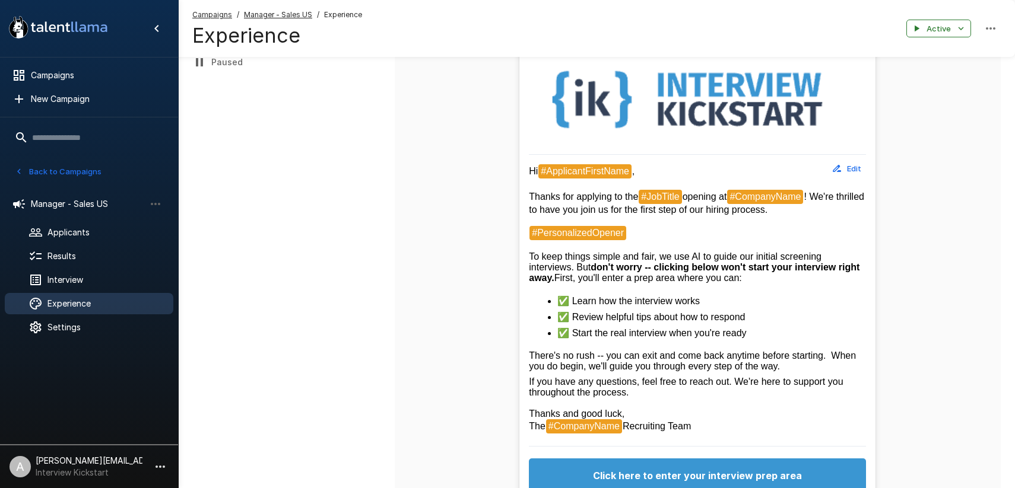
scroll to position [258, 0]
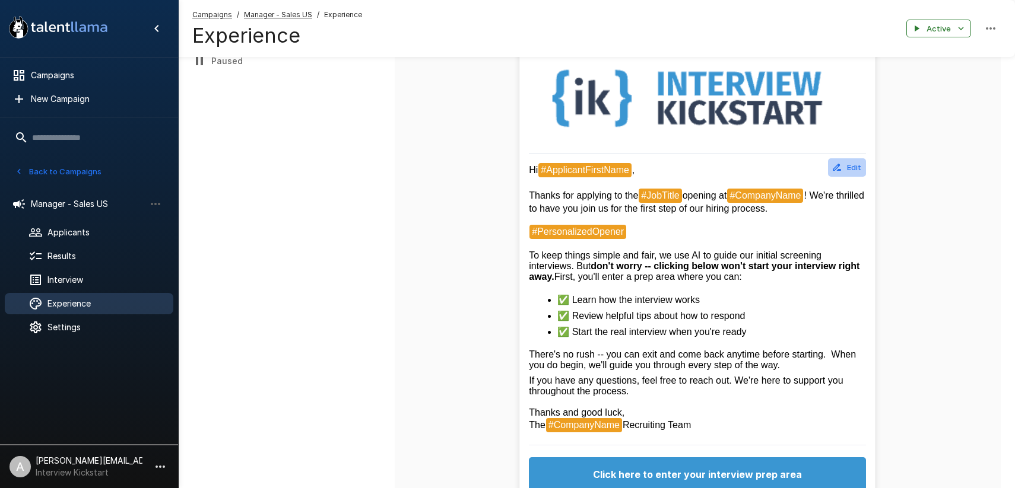
click at [853, 173] on button "Edit" at bounding box center [847, 167] width 38 height 18
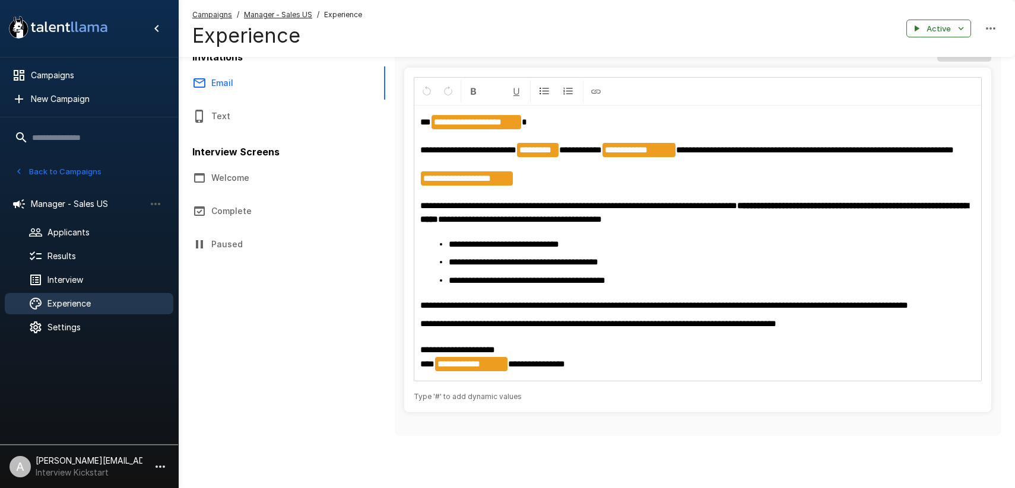
scroll to position [34, 0]
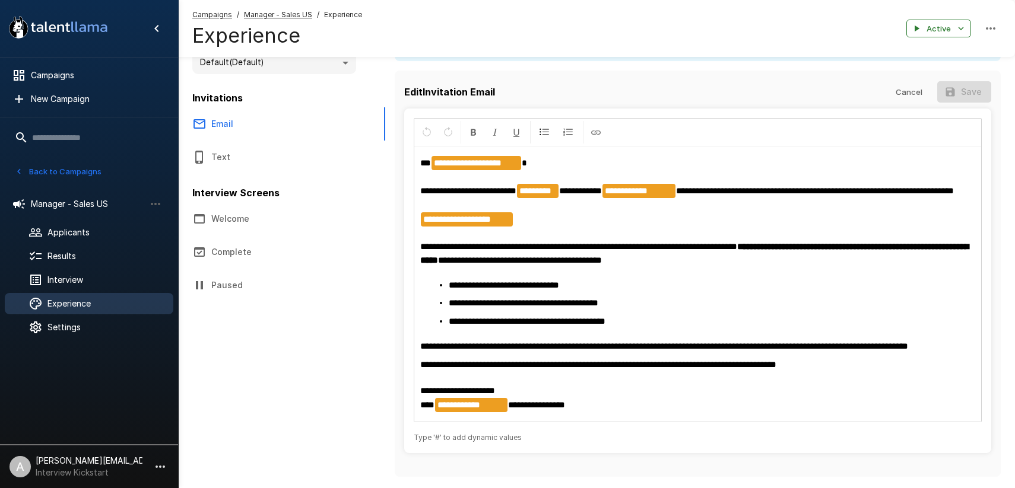
drag, startPoint x: 567, startPoint y: 198, endPoint x: 562, endPoint y: 220, distance: 22.5
click at [567, 198] on p "**********" at bounding box center [697, 211] width 555 height 111
click at [914, 94] on button "Cancel" at bounding box center [909, 92] width 38 height 22
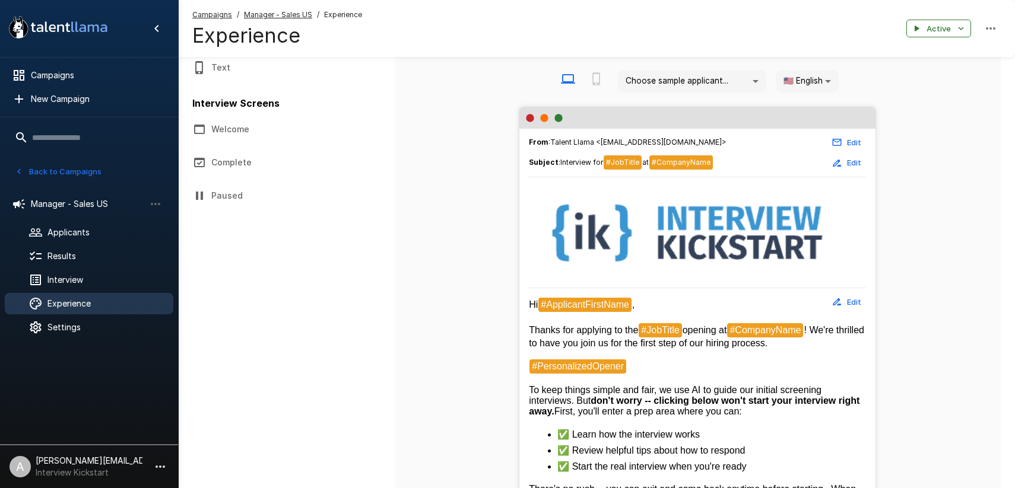
scroll to position [115, 0]
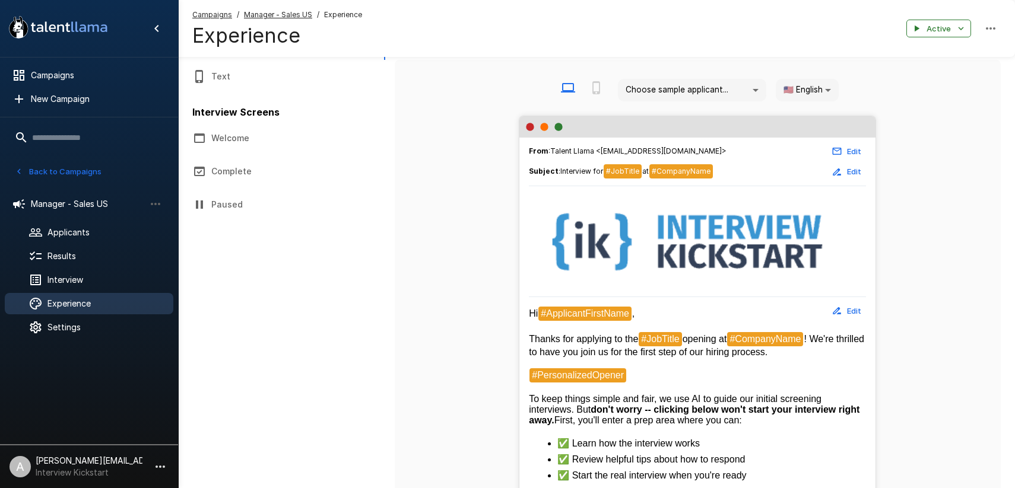
click at [243, 139] on button "Welcome" at bounding box center [281, 138] width 207 height 33
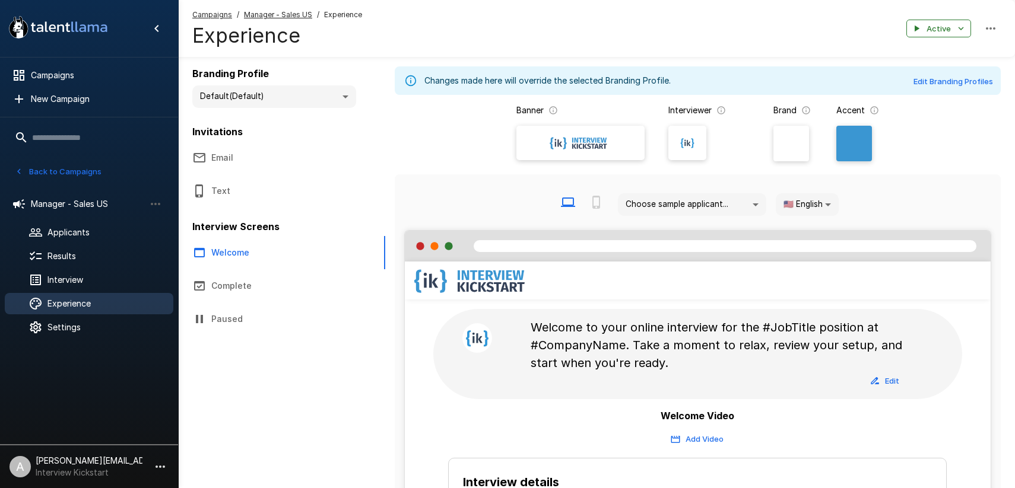
click at [294, 14] on u "Manager - Sales US" at bounding box center [278, 14] width 68 height 9
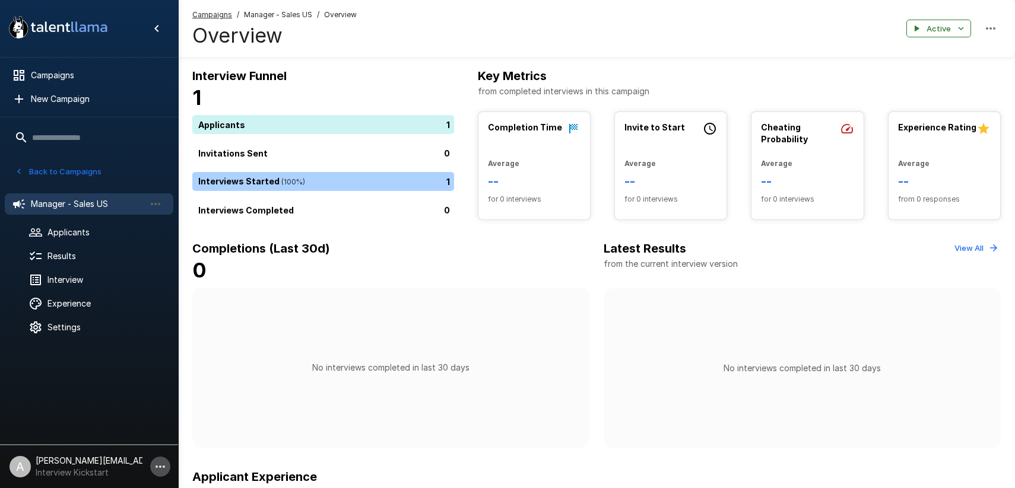
click at [164, 468] on icon "button" at bounding box center [159, 467] width 9 height 2
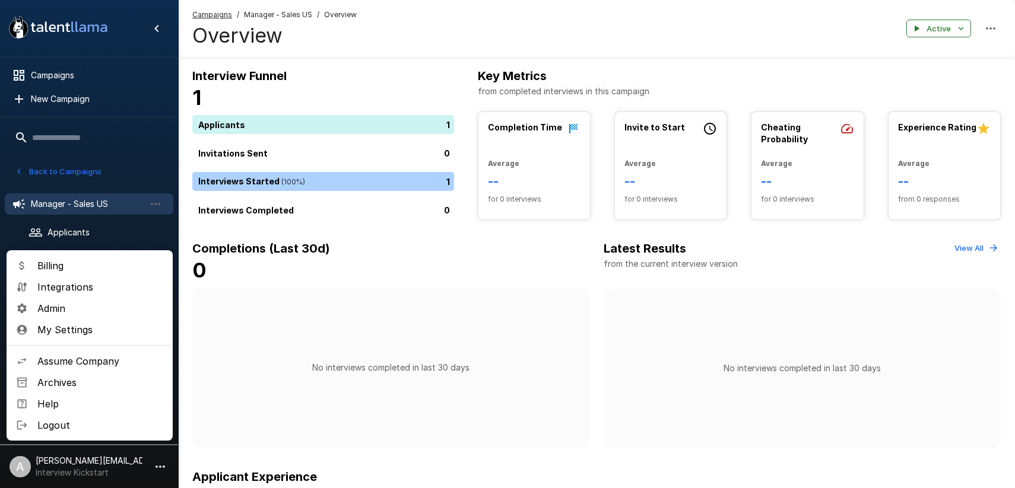
click at [88, 359] on span "Assume Company" at bounding box center [100, 361] width 126 height 14
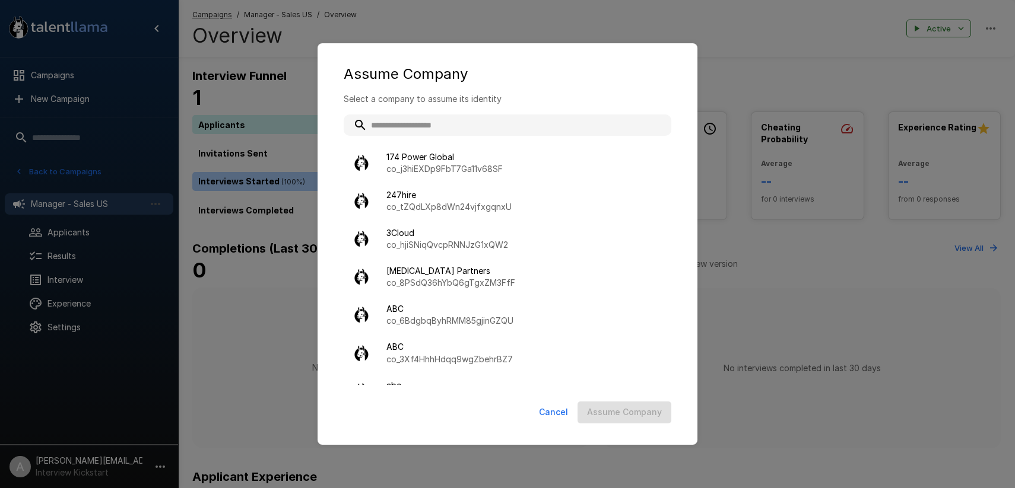
click at [430, 123] on input "text" at bounding box center [508, 125] width 328 height 21
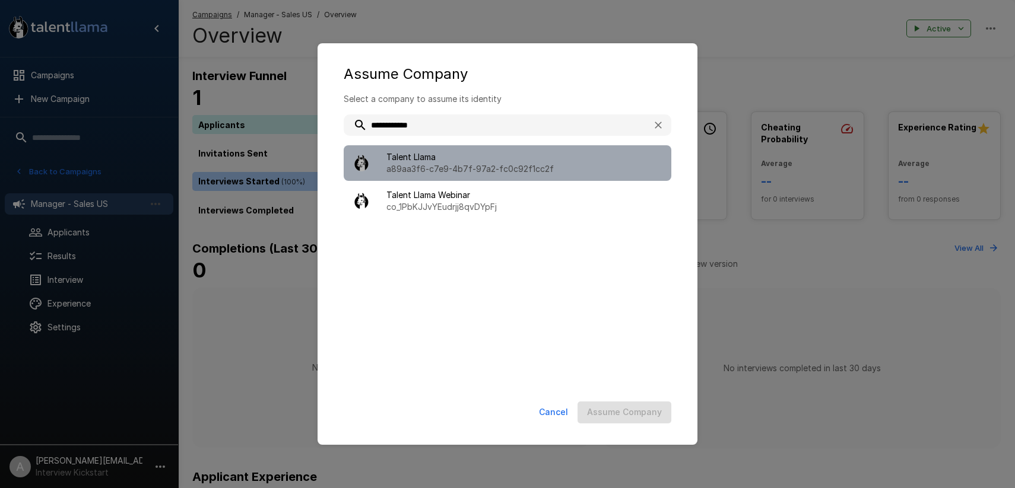
click at [503, 158] on span "Talent Llama" at bounding box center [523, 157] width 275 height 12
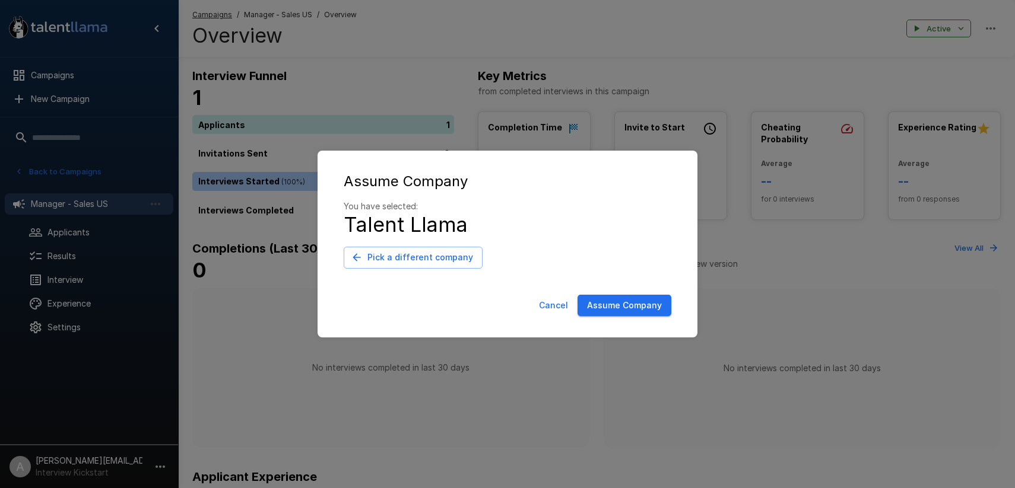
click at [624, 313] on button "Assume Company" at bounding box center [624, 306] width 94 height 22
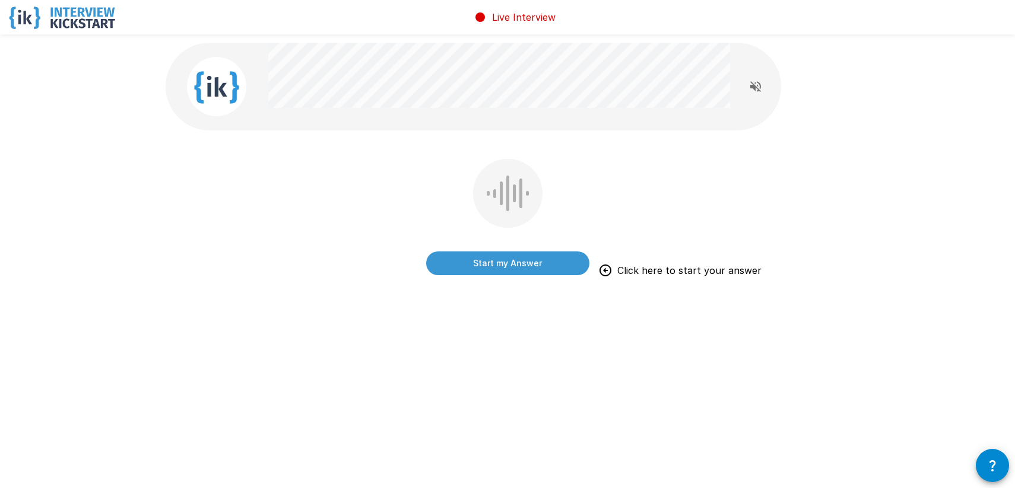
click at [509, 271] on button "Start my Answer" at bounding box center [507, 264] width 163 height 24
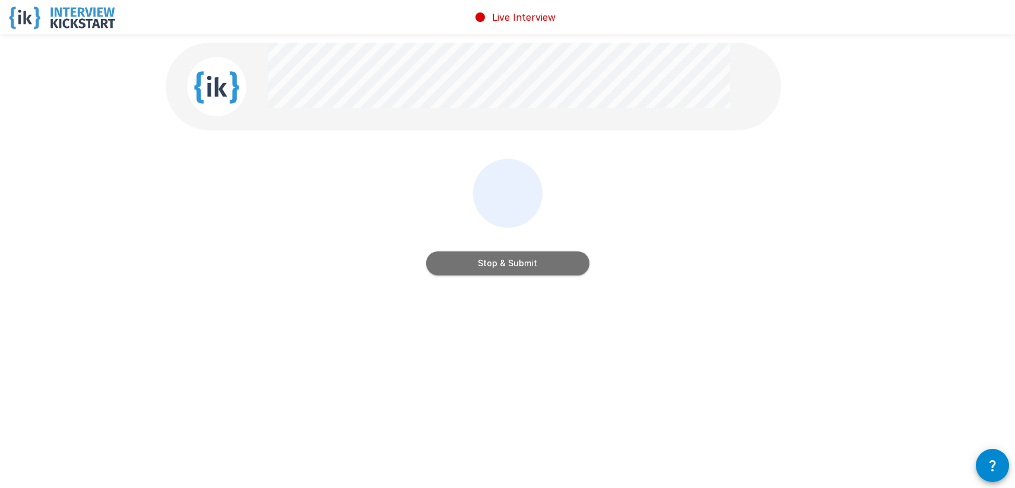
click at [508, 271] on button "Stop & Submit" at bounding box center [507, 264] width 163 height 24
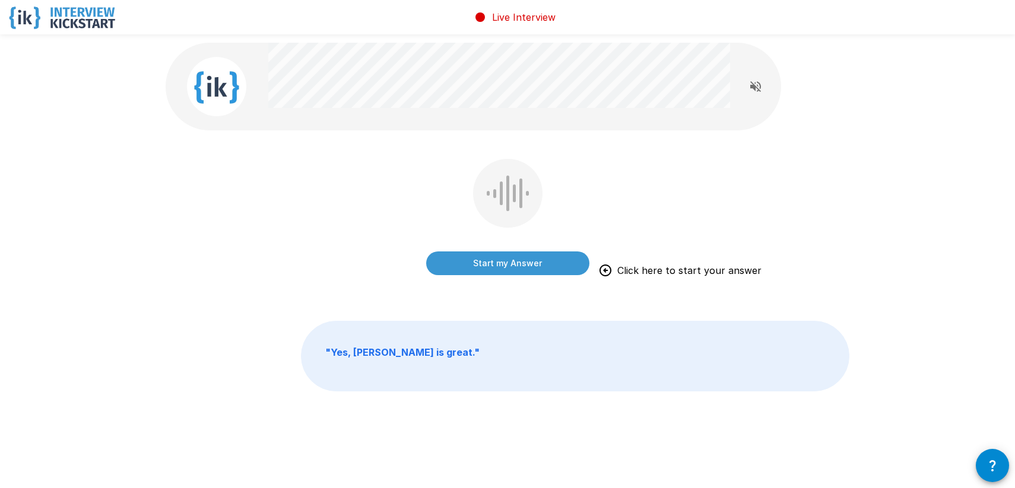
click at [483, 262] on button "Start my Answer" at bounding box center [507, 264] width 163 height 24
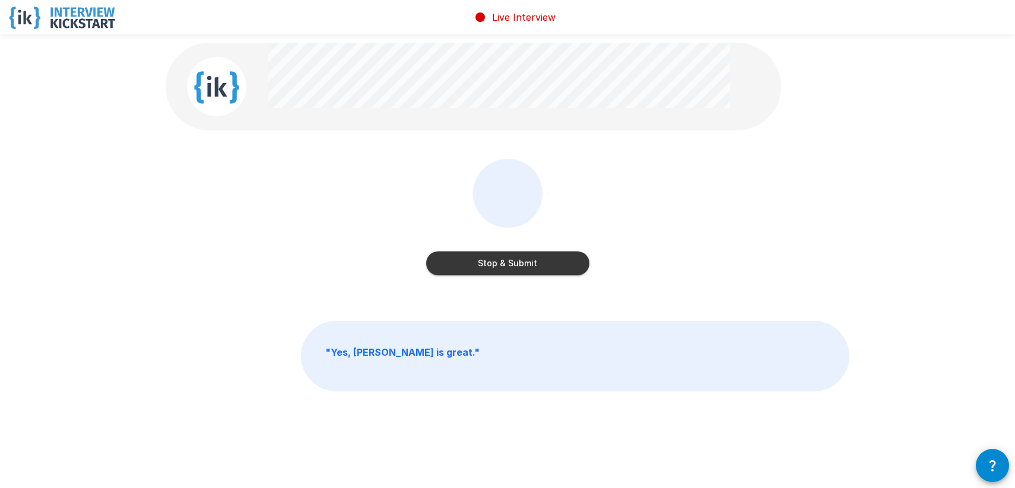
click at [509, 263] on button "Stop & Submit" at bounding box center [507, 264] width 163 height 24
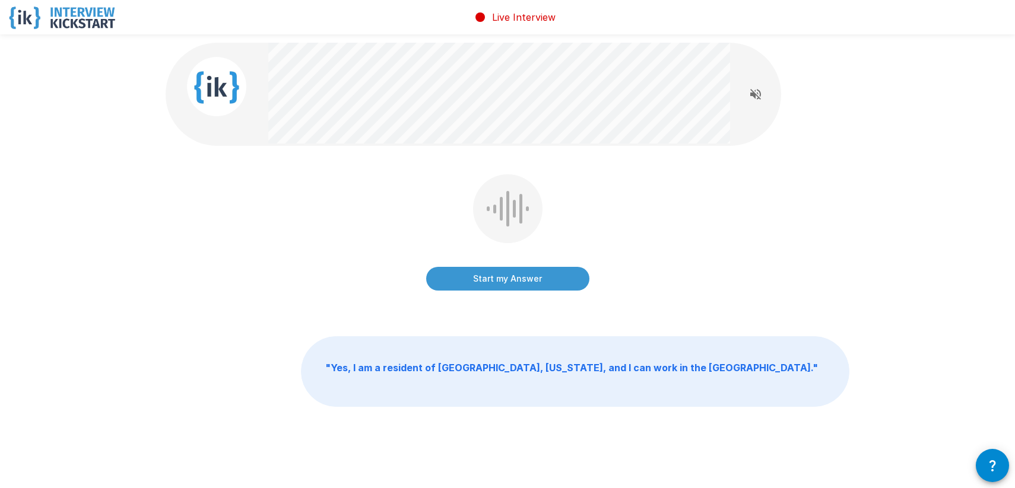
click at [579, 183] on div "Start my Answer" at bounding box center [507, 234] width 163 height 121
click at [509, 278] on button "Start my Answer" at bounding box center [507, 279] width 163 height 24
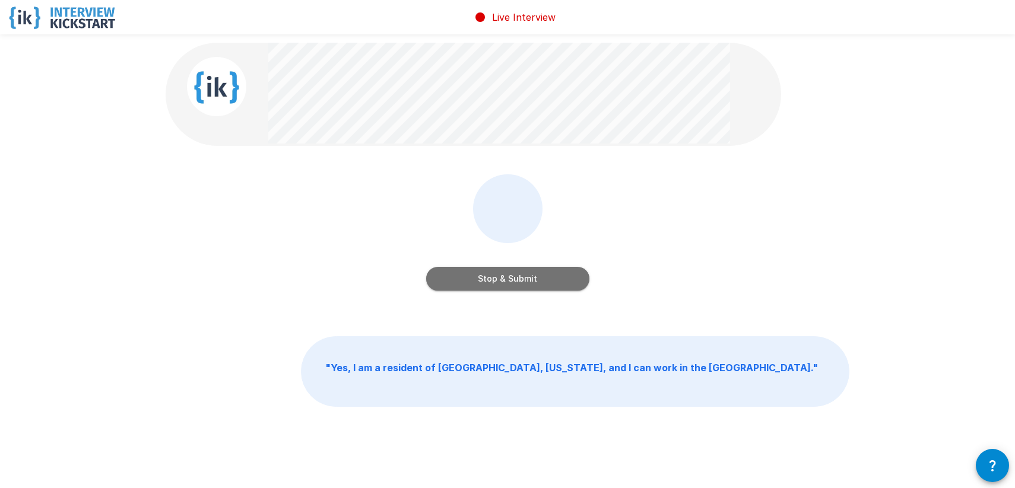
drag, startPoint x: 551, startPoint y: 277, endPoint x: 593, endPoint y: 271, distance: 42.6
click at [551, 277] on button "Stop & Submit" at bounding box center [507, 279] width 163 height 24
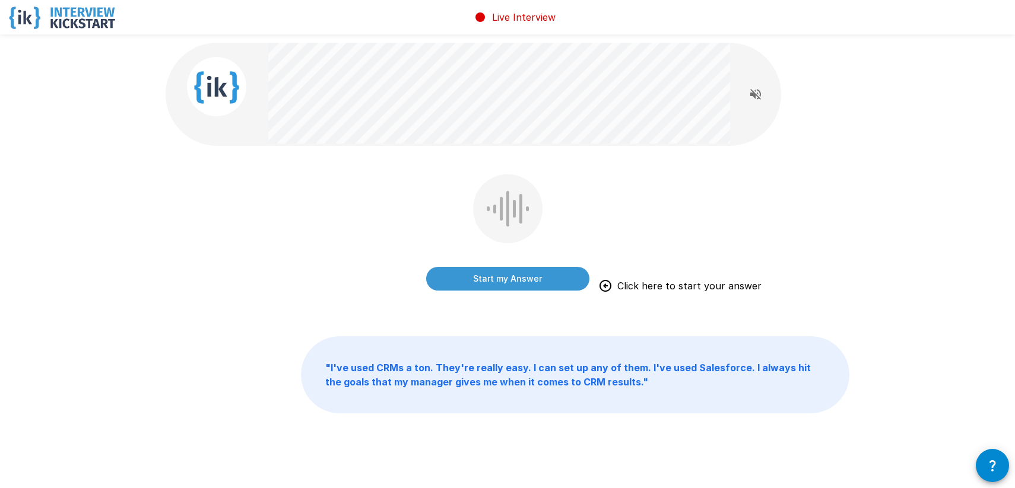
click at [398, 197] on div "Start my Answer Click here to start your answer" at bounding box center [508, 241] width 684 height 134
click at [516, 282] on button "Start my Answer" at bounding box center [507, 279] width 163 height 24
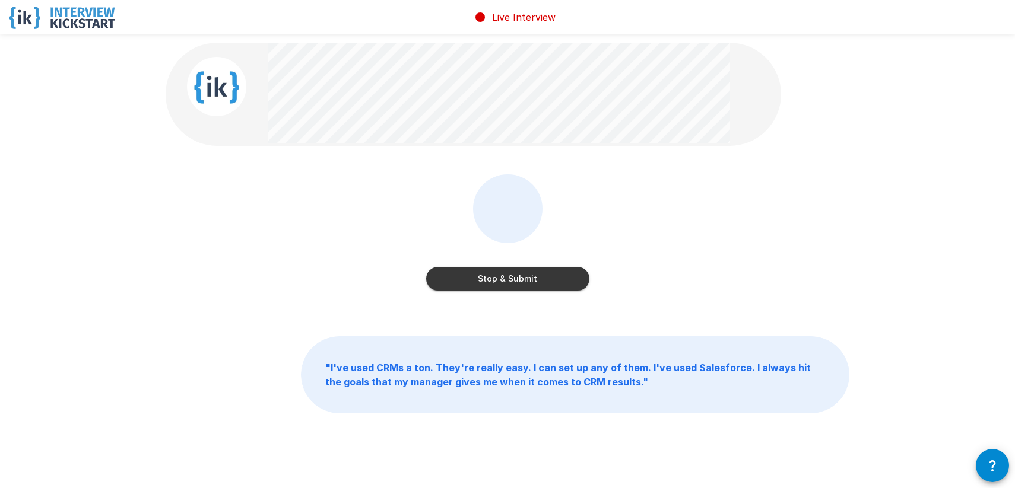
click at [546, 274] on button "Stop & Submit" at bounding box center [507, 279] width 163 height 24
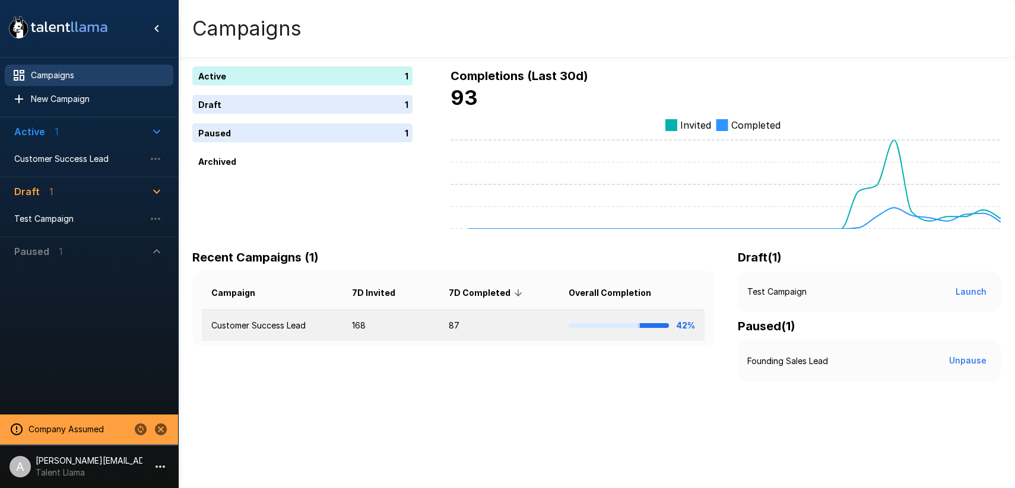
click at [388, 331] on td "168" at bounding box center [390, 325] width 97 height 31
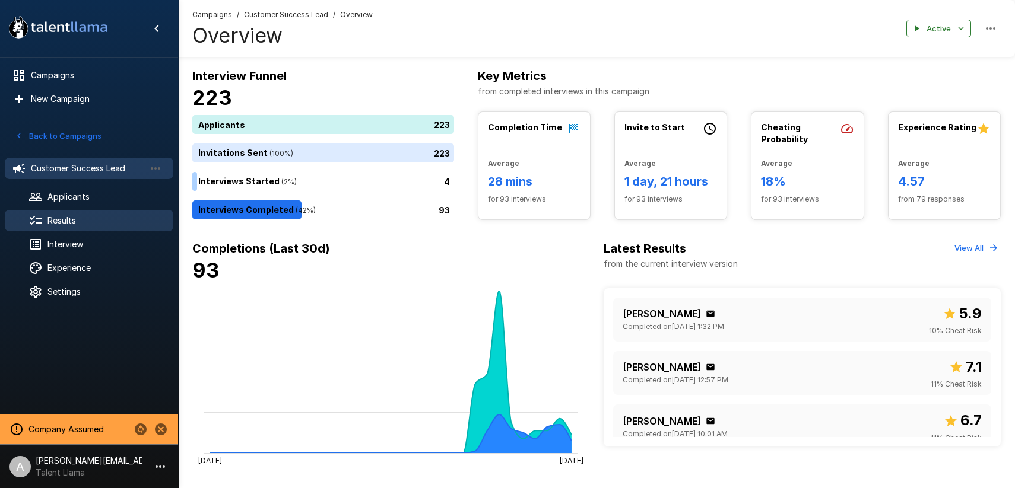
click at [107, 217] on span "Results" at bounding box center [105, 221] width 116 height 12
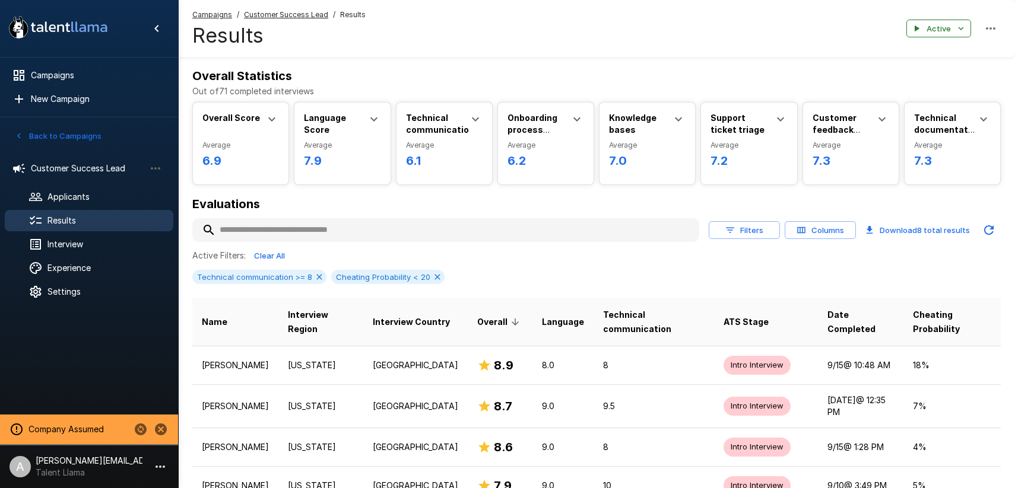
click at [266, 127] on div "Overall Score" at bounding box center [240, 125] width 77 height 27
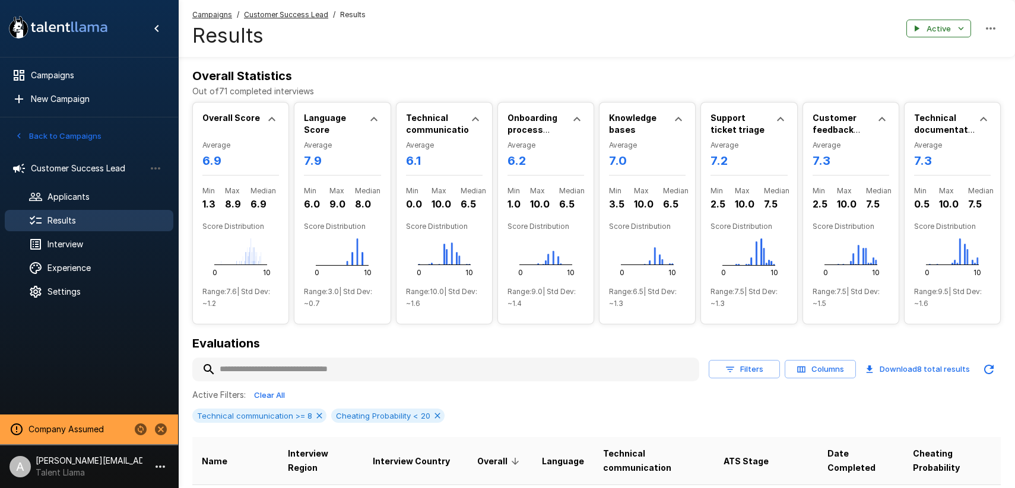
click at [268, 119] on icon at bounding box center [272, 119] width 14 height 14
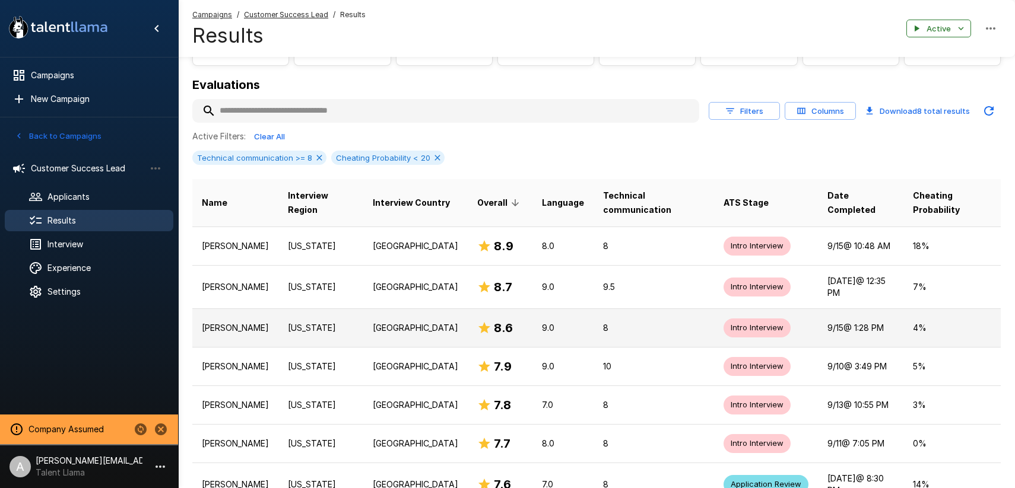
scroll to position [123, 0]
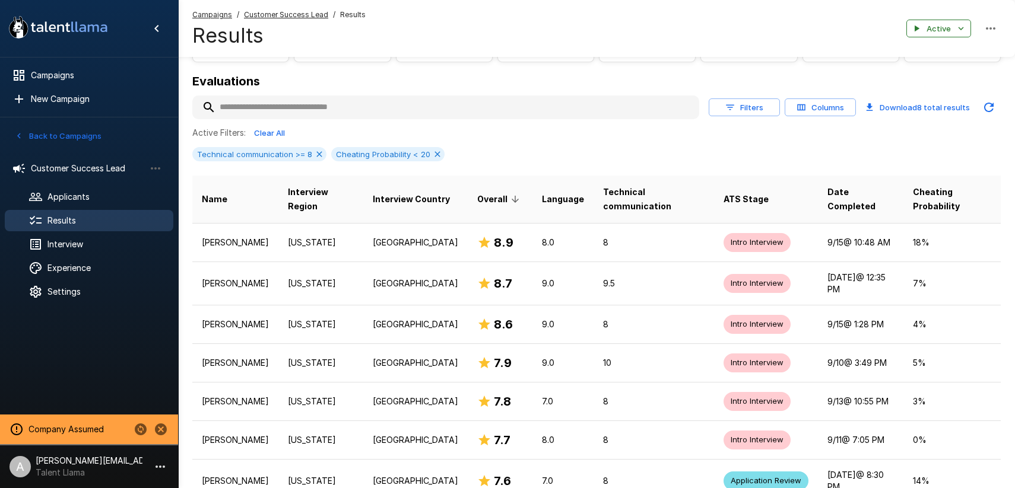
click at [733, 111] on icon "button" at bounding box center [730, 107] width 11 height 11
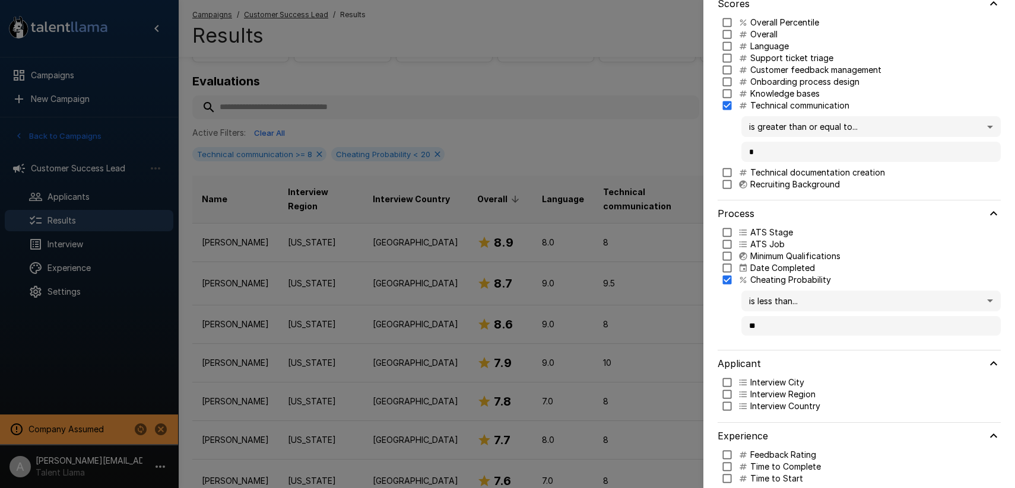
scroll to position [93, 0]
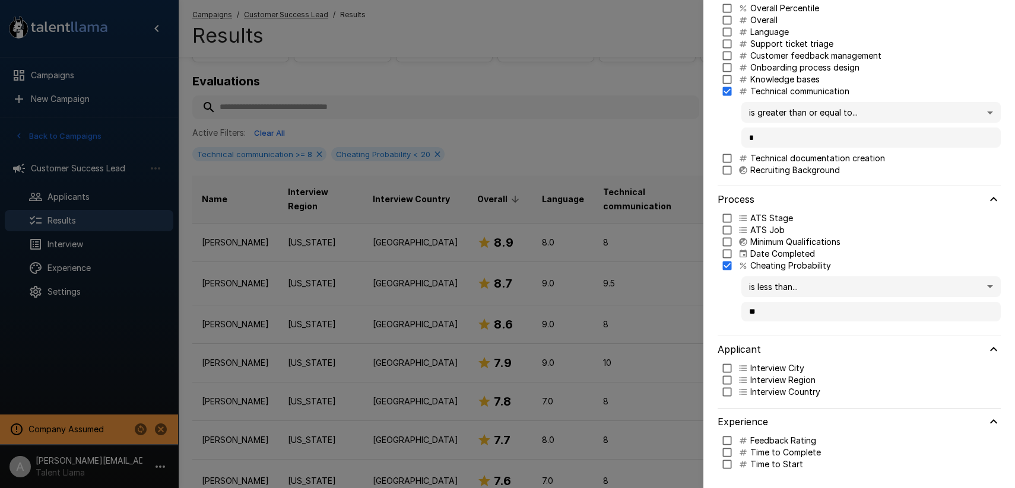
drag, startPoint x: 667, startPoint y: 306, endPoint x: 674, endPoint y: 305, distance: 7.1
click at [669, 306] on div at bounding box center [507, 244] width 1015 height 488
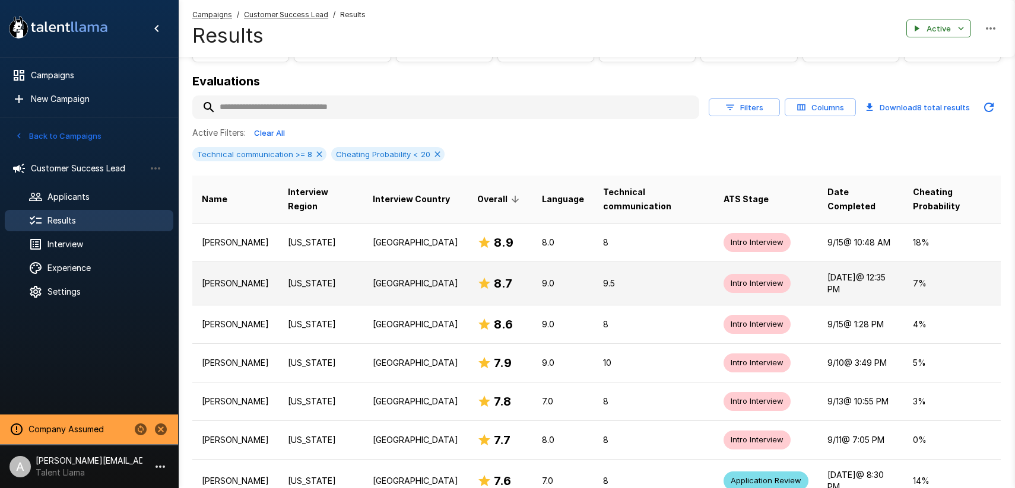
click at [678, 291] on td "9.5" at bounding box center [653, 283] width 120 height 43
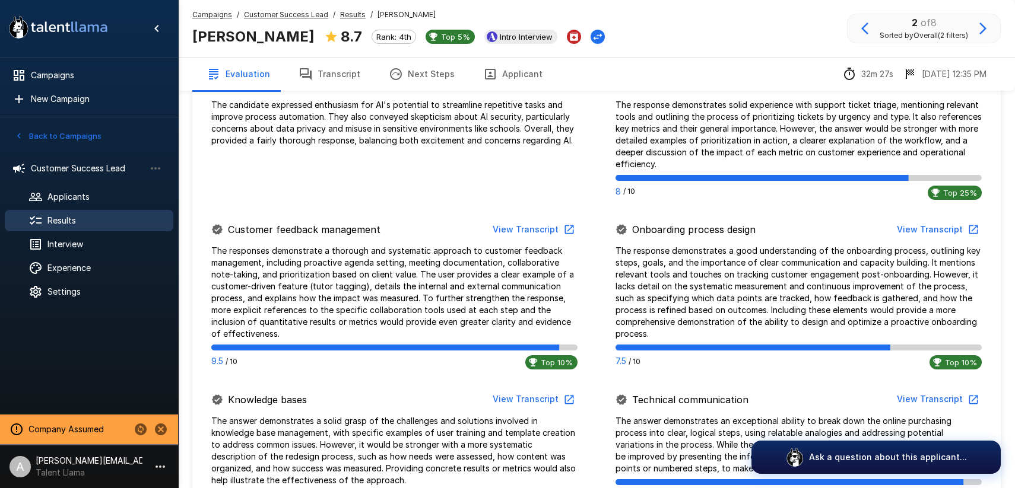
scroll to position [540, 0]
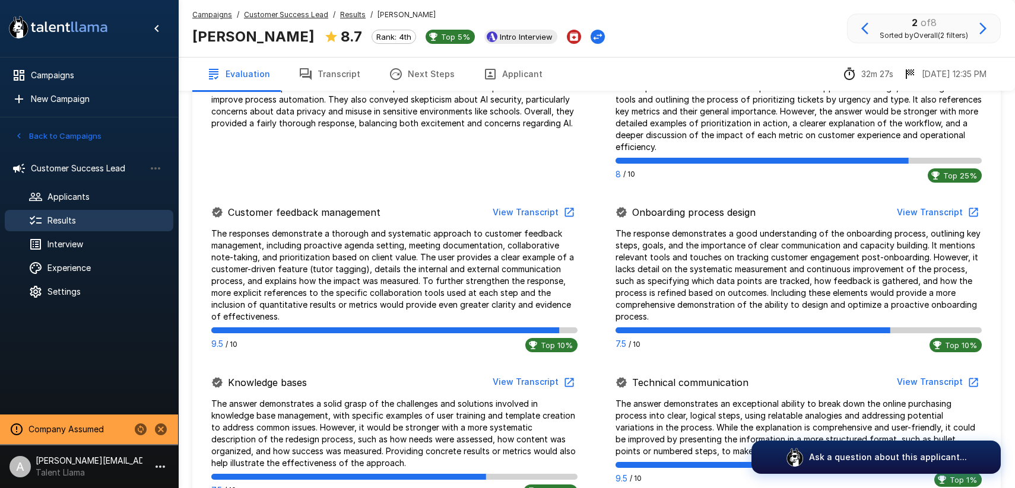
click at [922, 211] on button "View Transcript" at bounding box center [937, 213] width 90 height 22
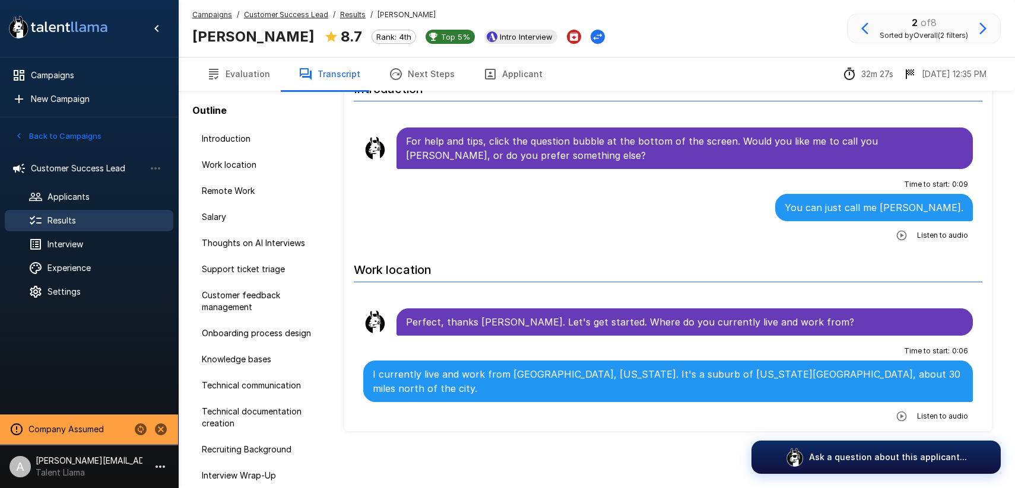
scroll to position [55, 0]
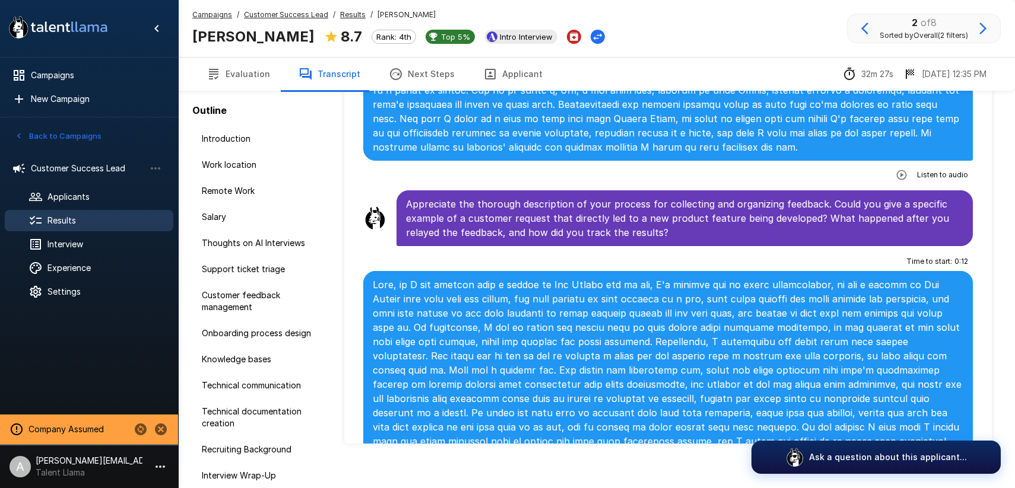
scroll to position [1680, 0]
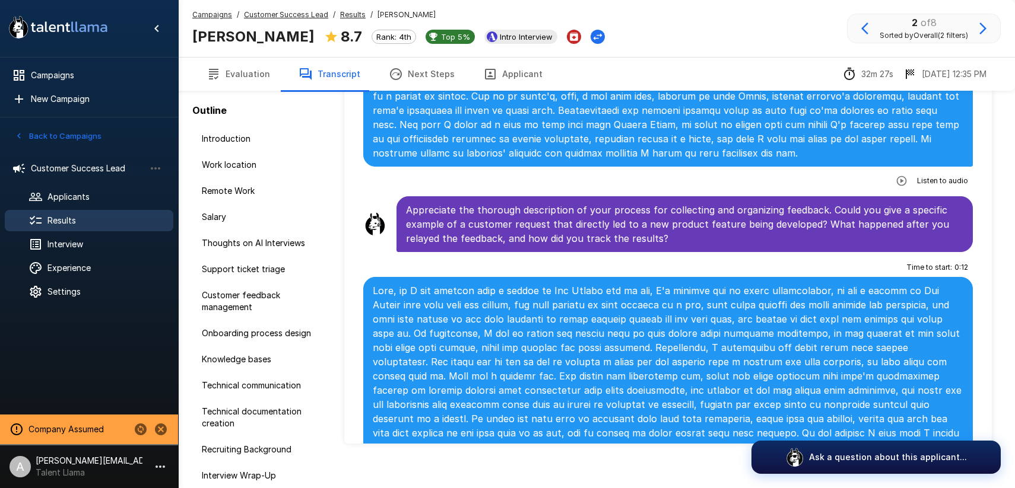
click at [319, 77] on button "Transcript" at bounding box center [329, 74] width 90 height 33
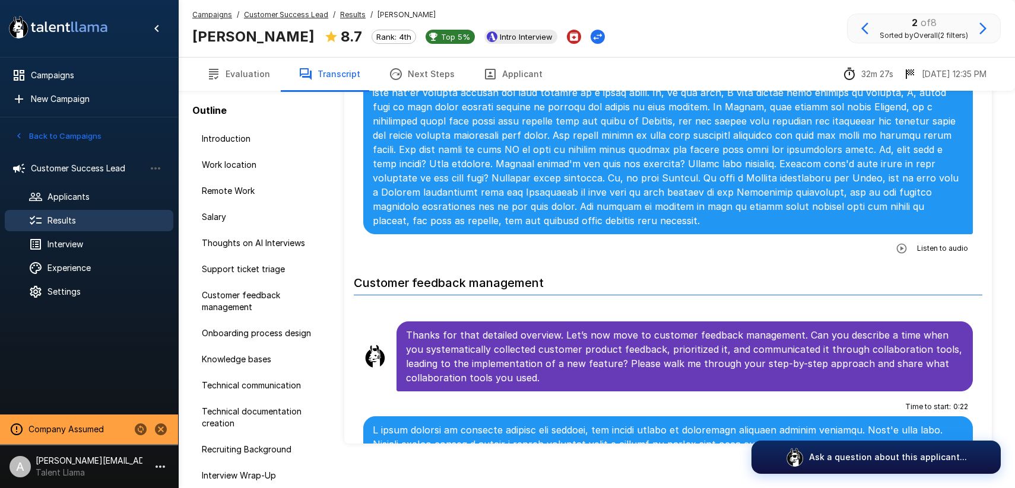
scroll to position [1157, 0]
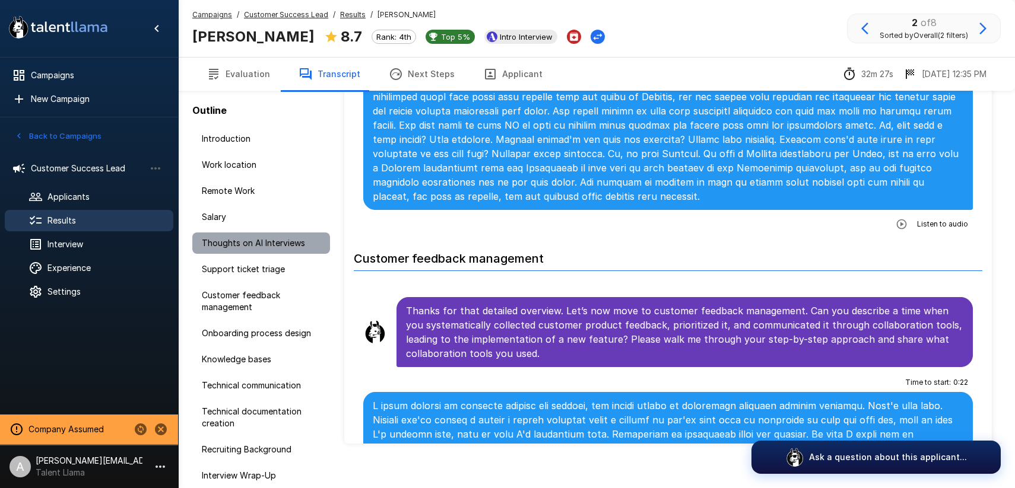
click at [257, 246] on span "Thoughts on AI Interviews" at bounding box center [261, 243] width 119 height 12
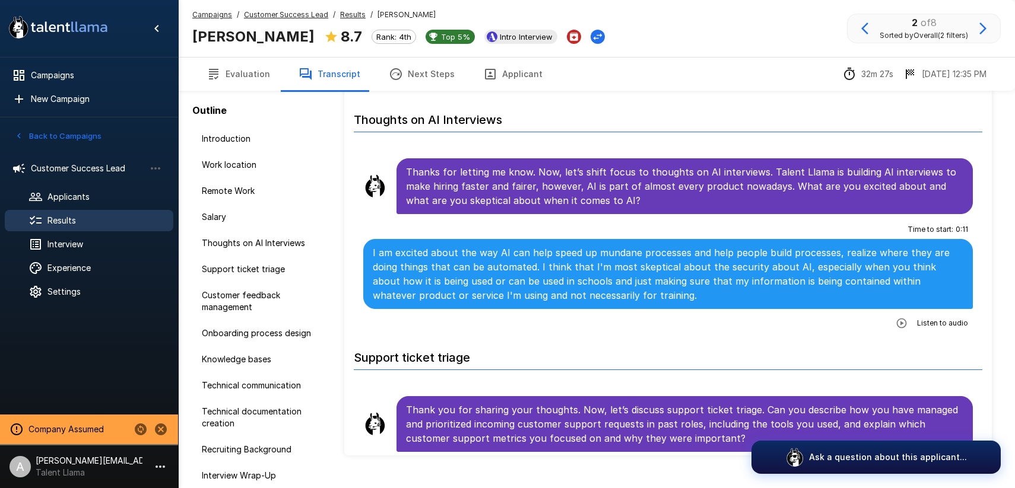
scroll to position [709, 0]
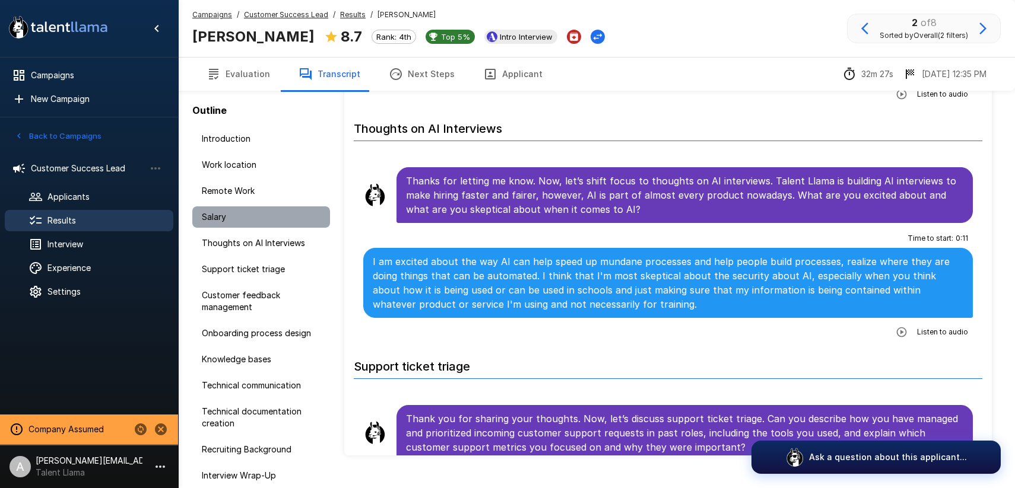
click at [239, 218] on span "Salary" at bounding box center [261, 217] width 119 height 12
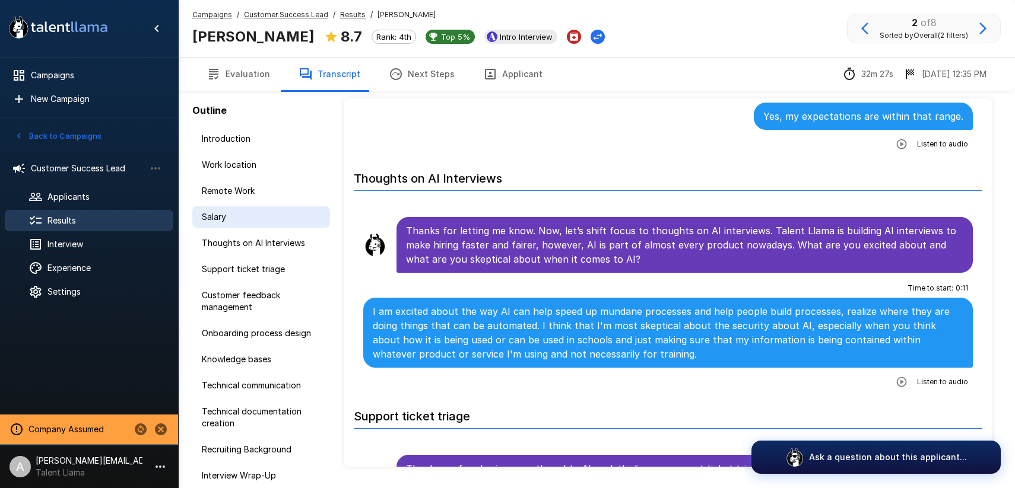
scroll to position [31, 0]
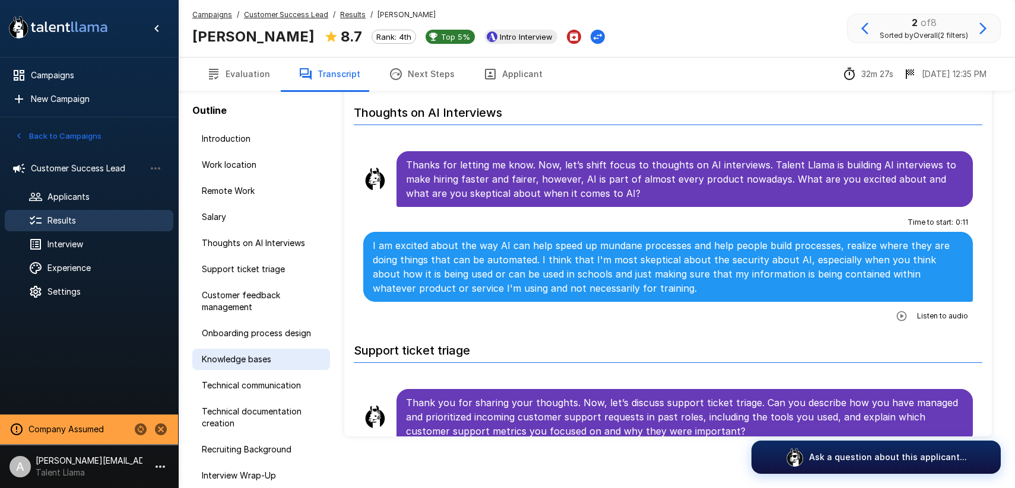
scroll to position [66, 0]
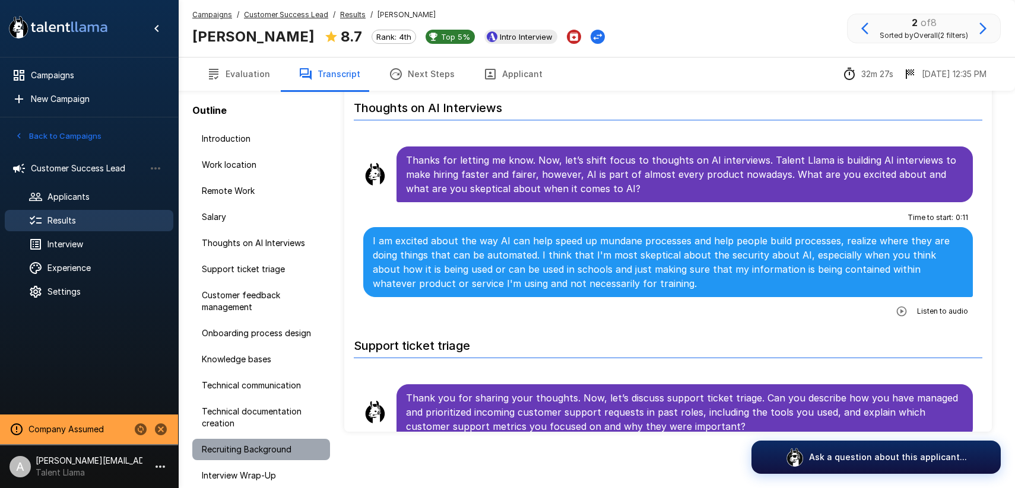
click at [249, 453] on span "Recruiting Background" at bounding box center [261, 450] width 119 height 12
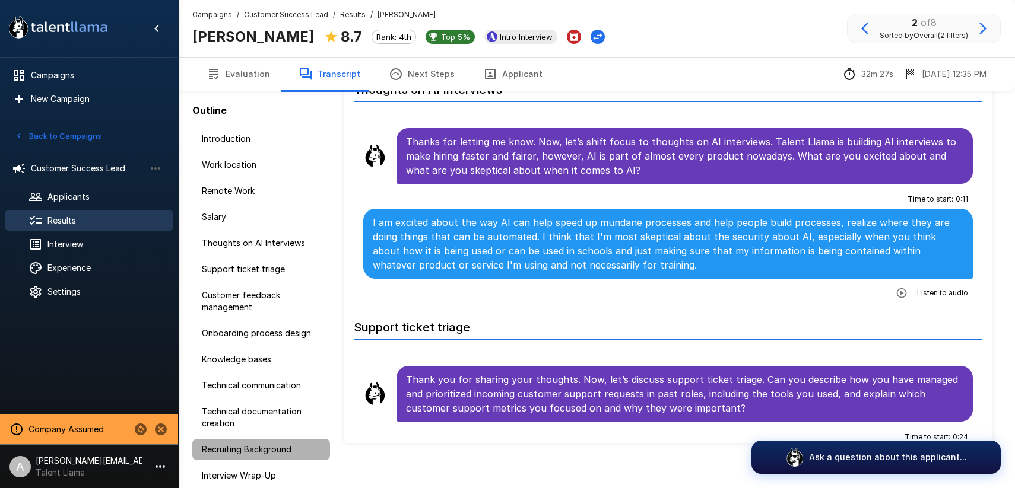
scroll to position [55, 0]
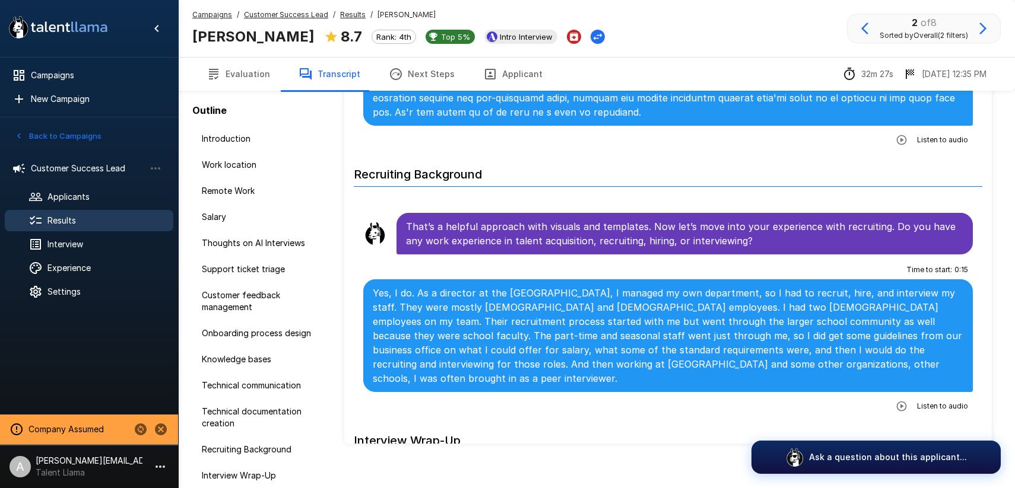
scroll to position [4605, 0]
click at [893, 395] on div "Listen to audio" at bounding box center [929, 405] width 77 height 21
click at [907, 401] on icon "button" at bounding box center [902, 406] width 10 height 10
click at [849, 402] on icon "button" at bounding box center [853, 407] width 10 height 10
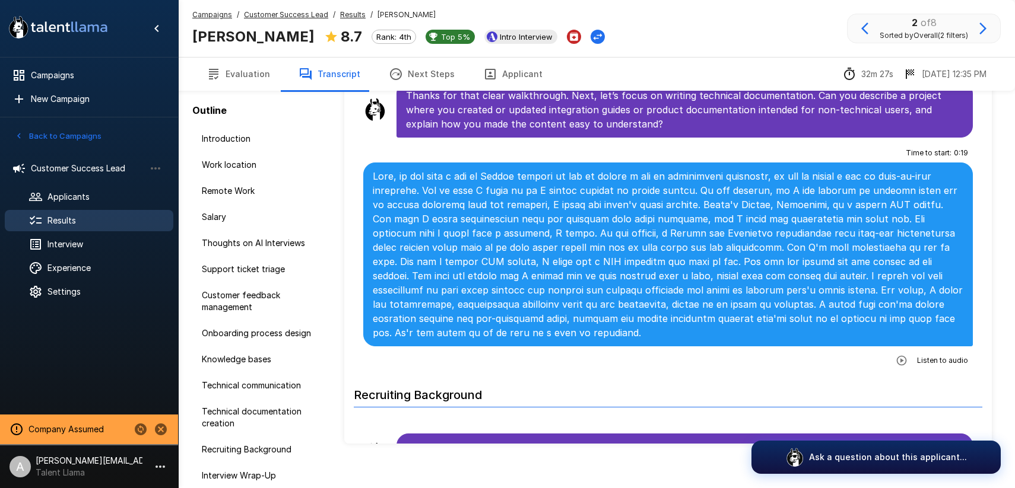
scroll to position [4381, 0]
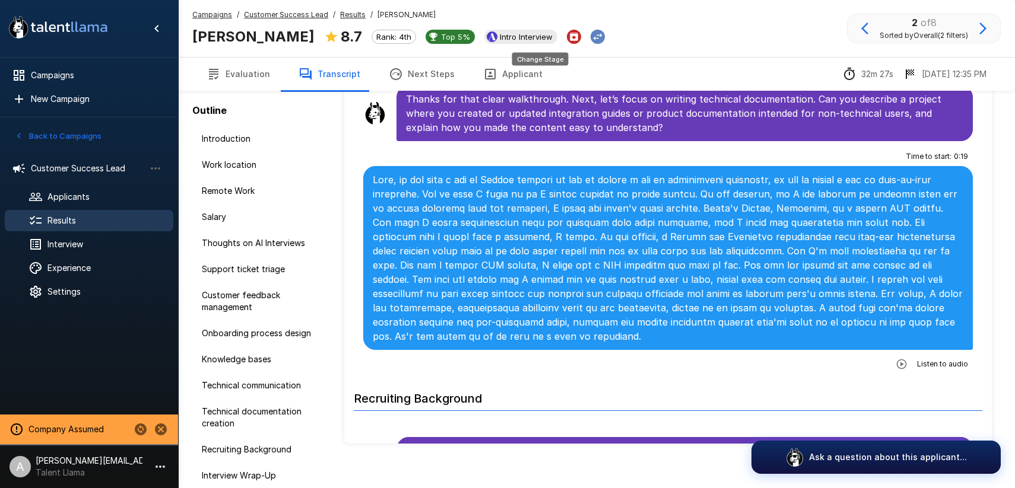
click at [592, 37] on icon "Change Stage" at bounding box center [598, 37] width 12 height 12
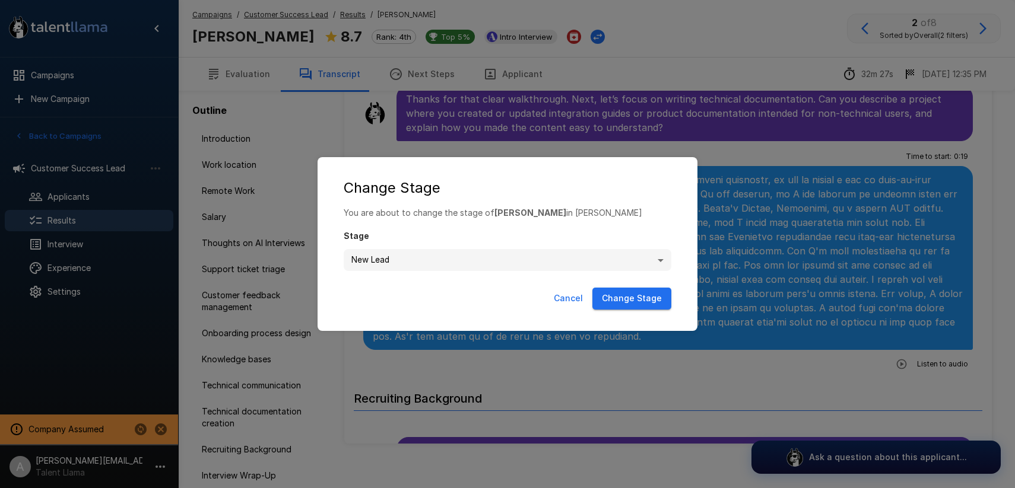
click at [605, 262] on body ".st0{fill:#FFFFFF;} .st1{fill:#76a4ed;} Campaigns New Campaign Active 1 Custome…" at bounding box center [507, 189] width 1015 height 488
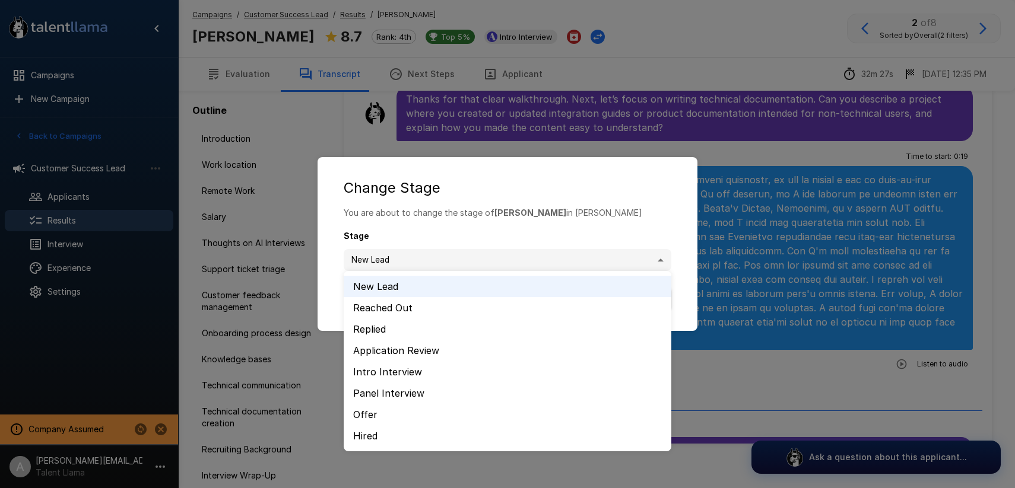
click at [561, 198] on div at bounding box center [507, 244] width 1015 height 488
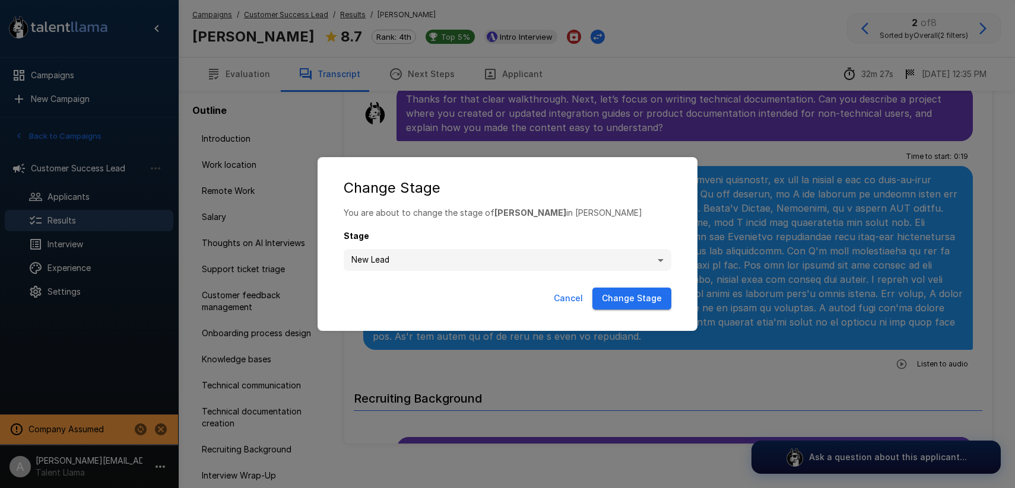
click at [570, 297] on button "Cancel" at bounding box center [568, 299] width 39 height 22
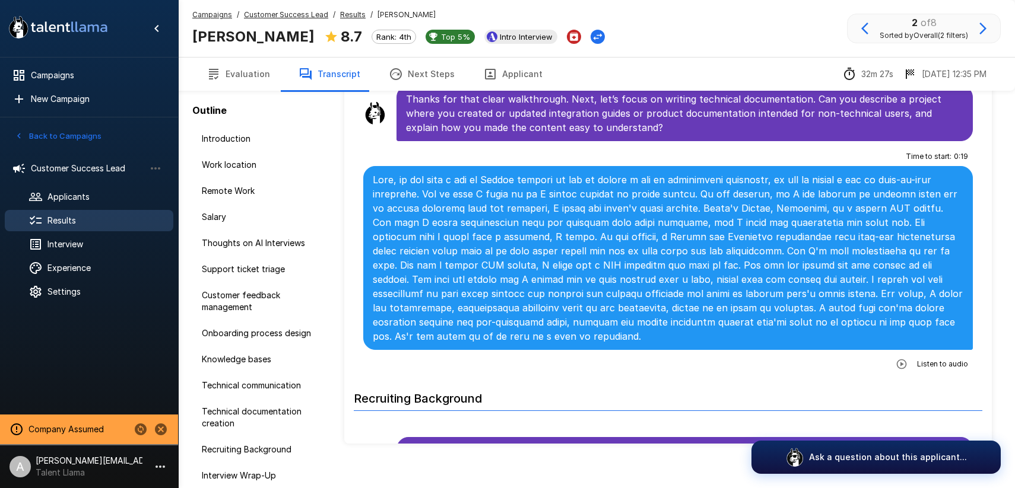
click at [980, 30] on icon "button" at bounding box center [983, 28] width 14 height 14
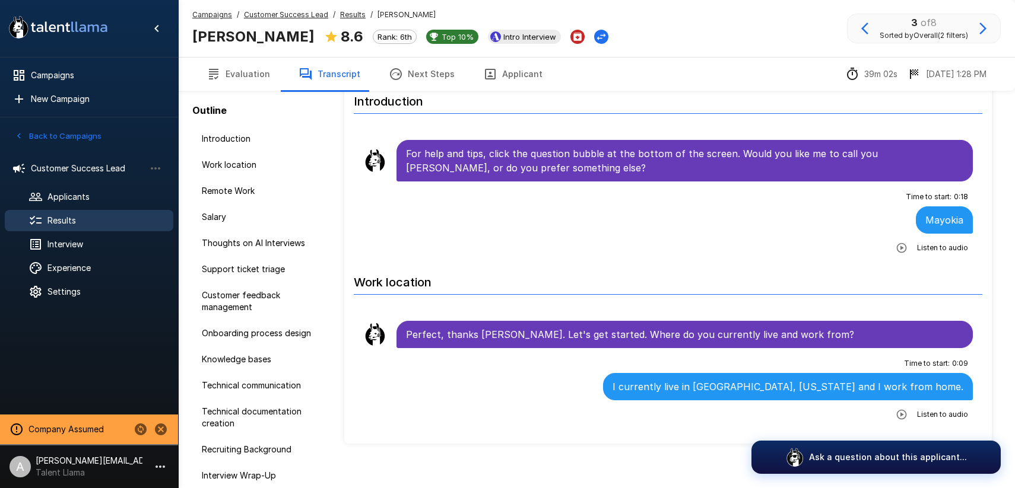
click at [299, 16] on u "Customer Success Lead" at bounding box center [286, 14] width 84 height 9
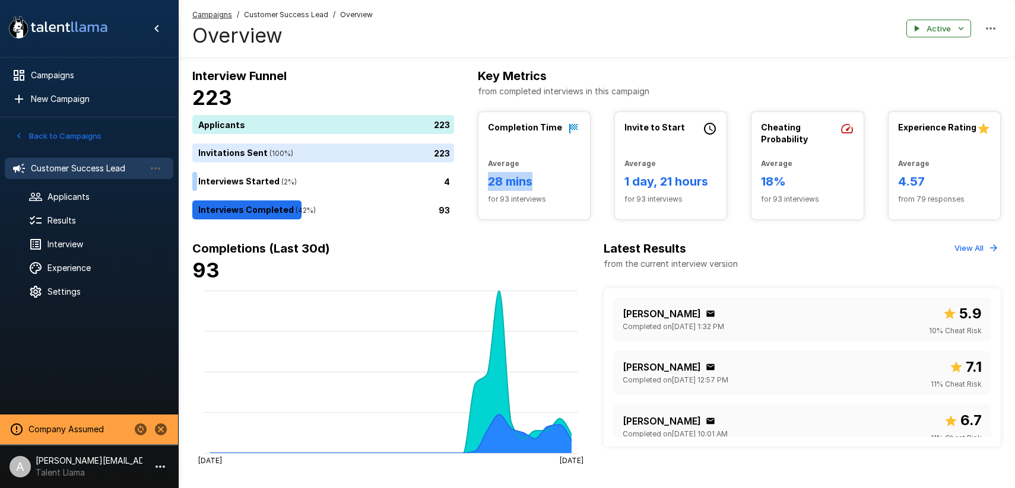
drag, startPoint x: 494, startPoint y: 183, endPoint x: 547, endPoint y: 184, distance: 52.8
click at [547, 184] on h6 "28 mins" at bounding box center [534, 181] width 93 height 19
drag, startPoint x: 548, startPoint y: 197, endPoint x: 547, endPoint y: 190, distance: 6.8
click at [548, 198] on span "for 93 interviews" at bounding box center [534, 199] width 93 height 12
drag, startPoint x: 532, startPoint y: 183, endPoint x: 496, endPoint y: 183, distance: 35.6
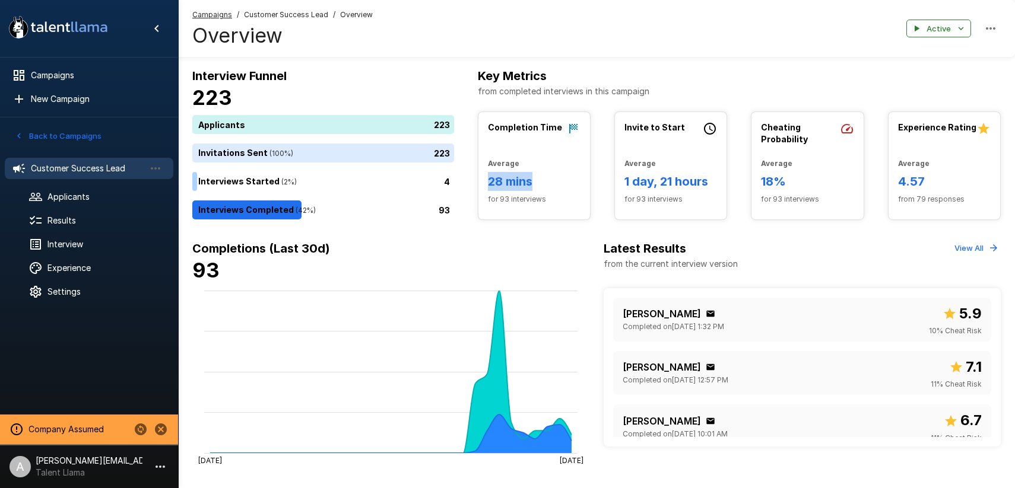
click at [488, 185] on h6 "28 mins" at bounding box center [534, 181] width 93 height 19
drag, startPoint x: 628, startPoint y: 180, endPoint x: 719, endPoint y: 181, distance: 91.4
click at [719, 181] on div "Invite to Start Average 1 day, 21 hours for 93 interviews" at bounding box center [671, 165] width 112 height 107
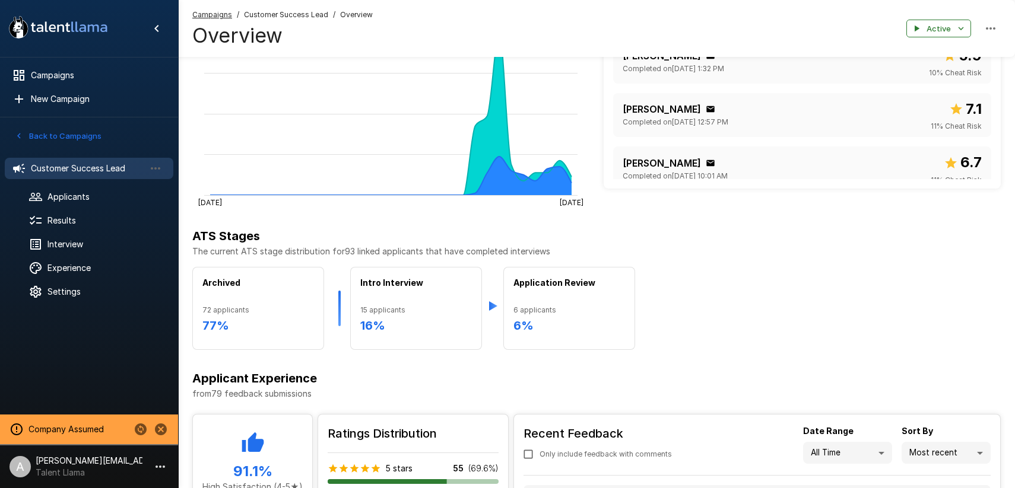
scroll to position [112, 0]
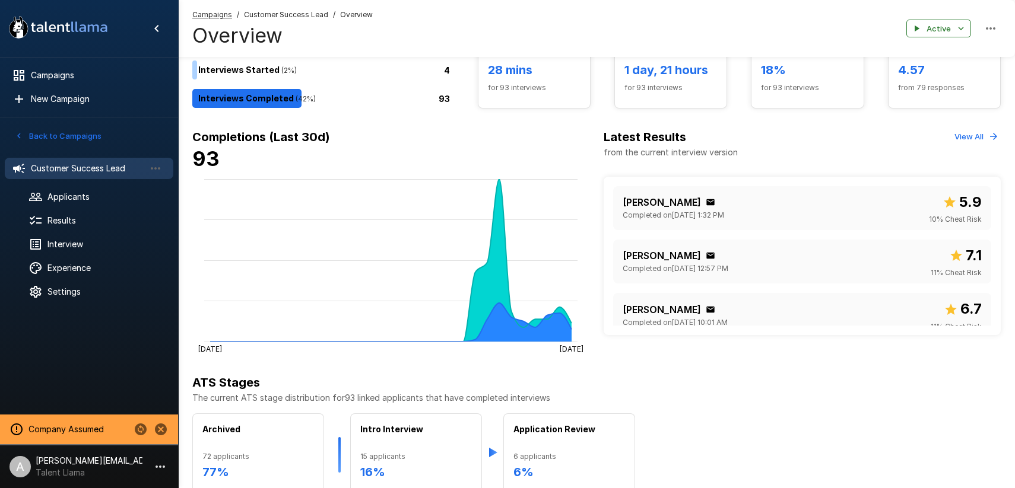
click at [496, 150] on h4 "93" at bounding box center [390, 159] width 397 height 25
click at [860, 211] on div "Shaylen Farr Completed on September 17 @ 1:32 PM 5.9 10 % Cheat Risk" at bounding box center [801, 208] width 359 height 34
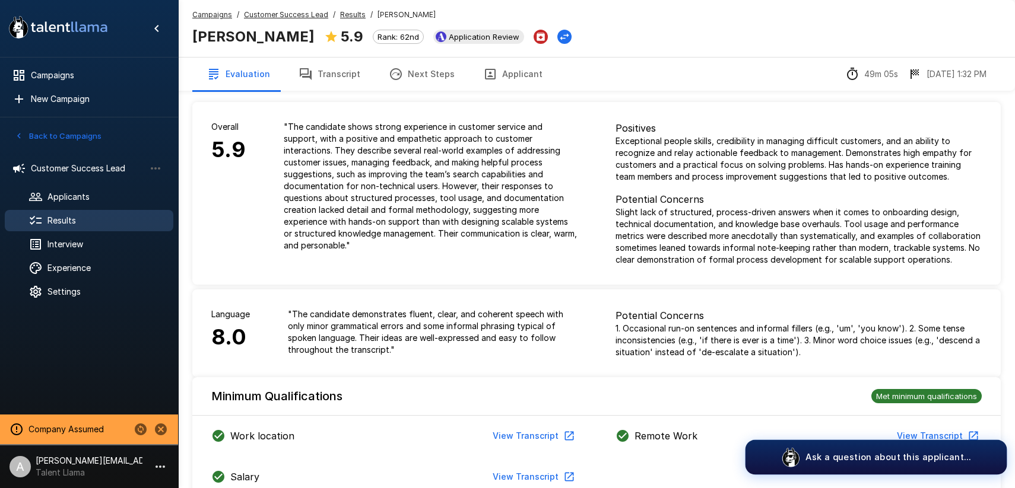
click at [881, 458] on p "Ask a question about this applicant..." at bounding box center [888, 457] width 166 height 12
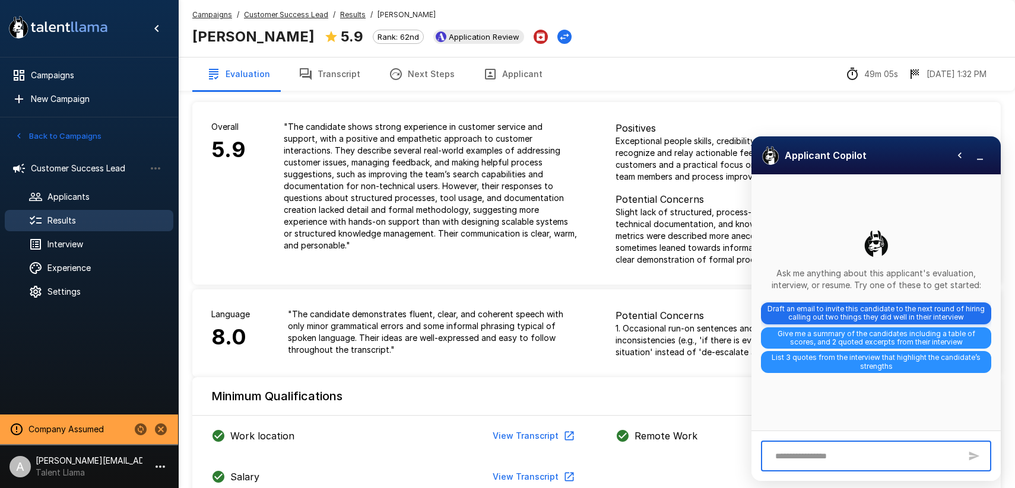
click at [868, 312] on span "Draft an email to invite this candidate to the next round of hiring calling out…" at bounding box center [876, 314] width 230 height 22
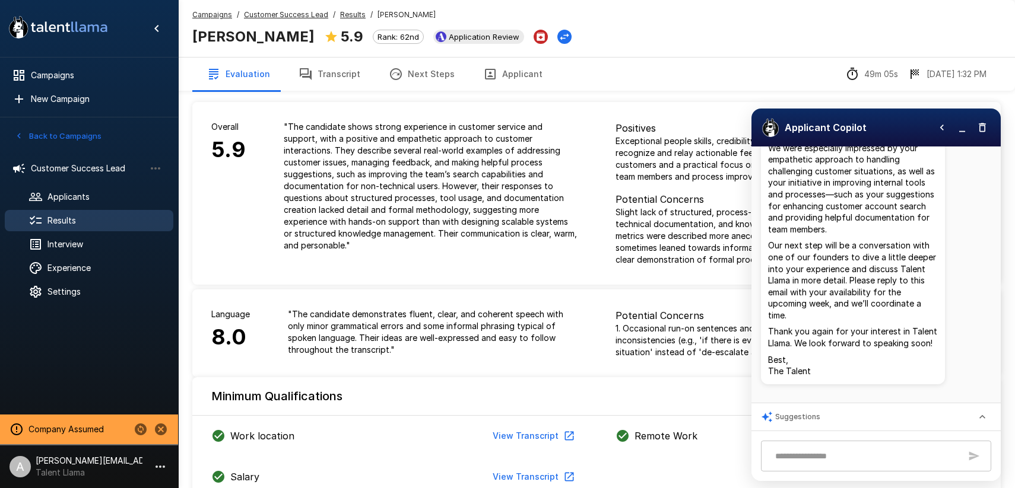
scroll to position [230, 0]
click at [964, 132] on icon "button" at bounding box center [962, 128] width 12 height 12
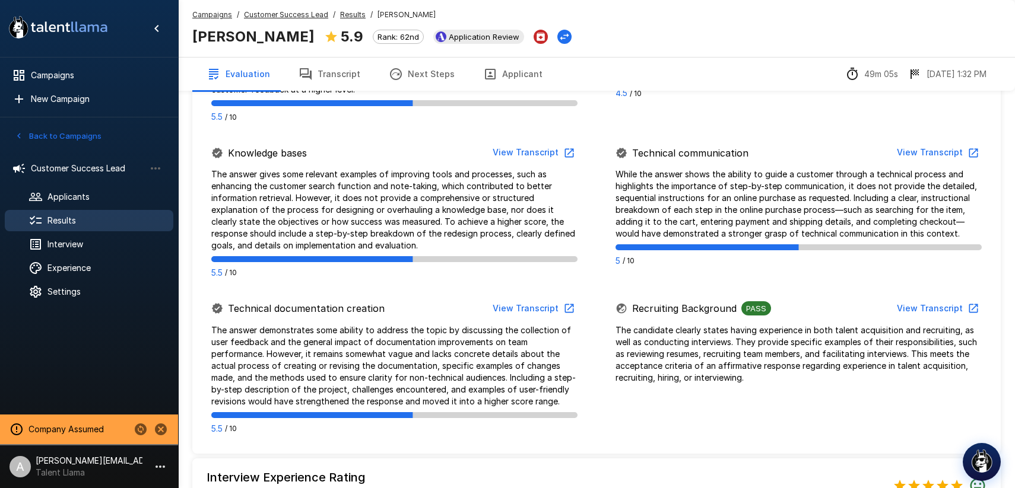
scroll to position [1023, 0]
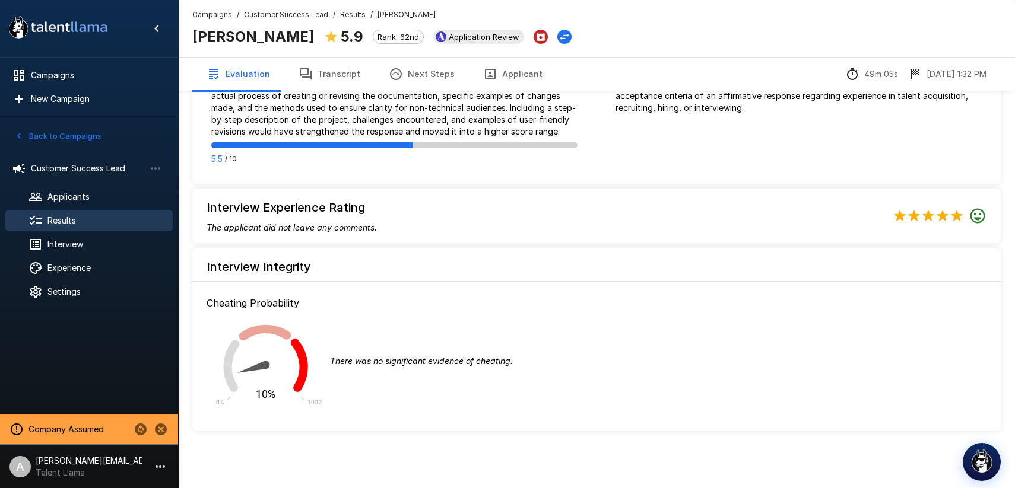
click at [310, 12] on u "Customer Success Lead" at bounding box center [286, 14] width 84 height 9
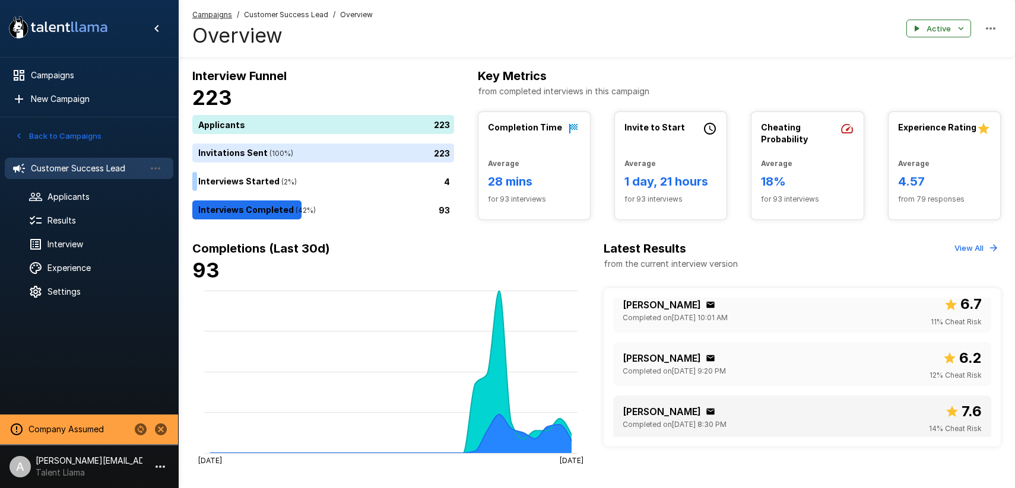
scroll to position [164, 0]
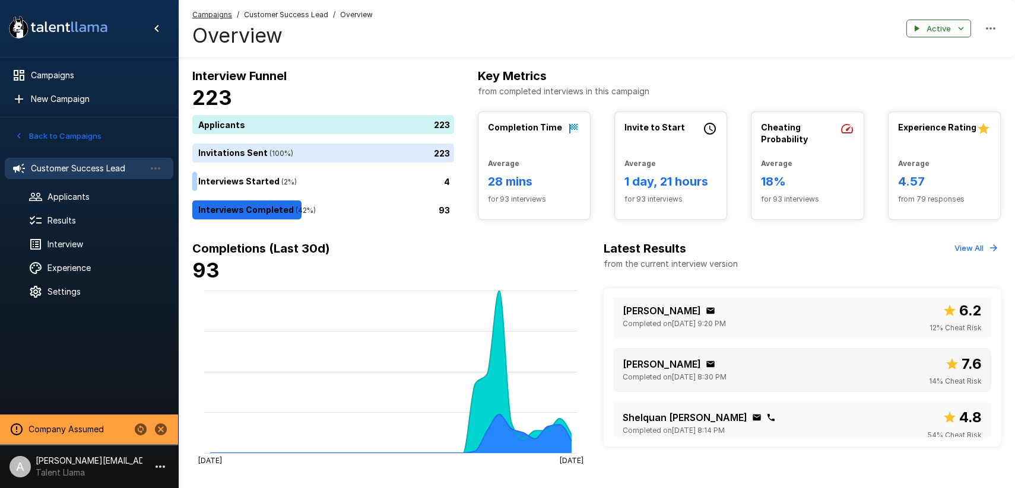
click at [683, 368] on p "Rieaunbreia Williams" at bounding box center [661, 364] width 78 height 14
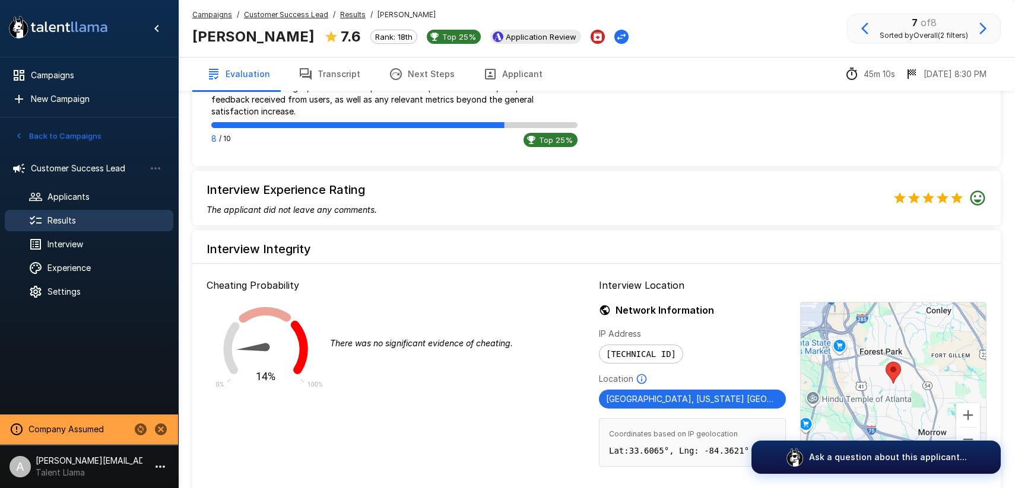
scroll to position [1024, 0]
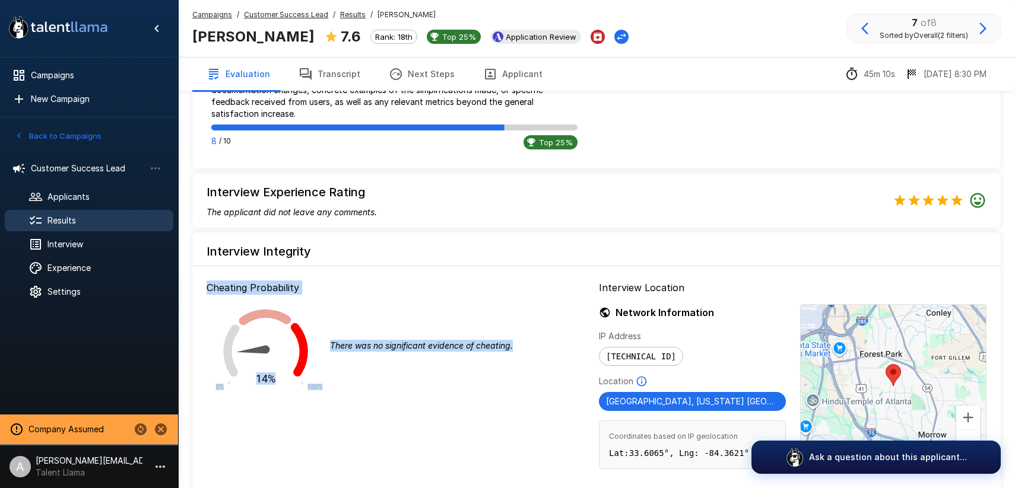
drag, startPoint x: 208, startPoint y: 277, endPoint x: 369, endPoint y: 347, distance: 175.4
click at [366, 348] on div "Cheating Probability 14% 0% 100% There was no significant evidence of cheating." at bounding box center [401, 382] width 388 height 222
click at [369, 347] on div "14% 0% 100% There was no significant evidence of cheating." at bounding box center [401, 346] width 388 height 103
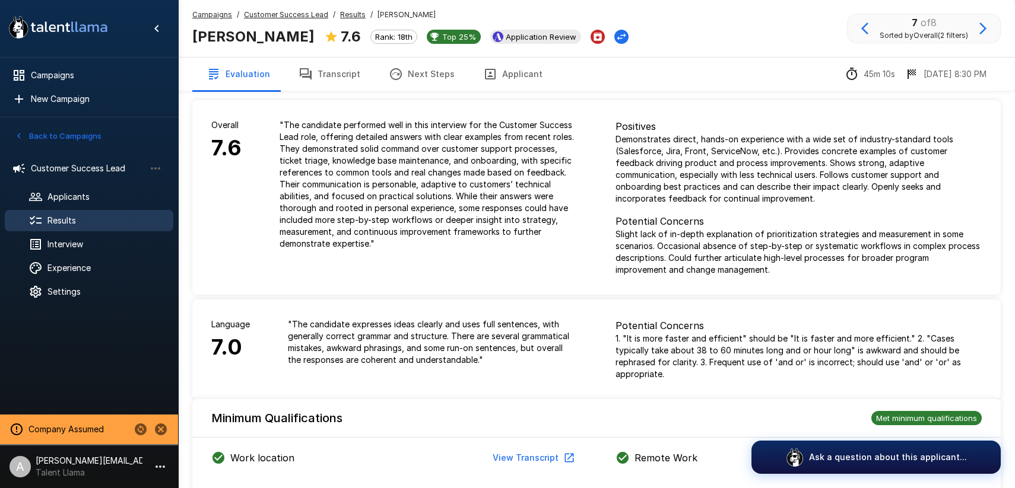
scroll to position [0, 0]
click at [977, 28] on icon "button" at bounding box center [983, 28] width 14 height 14
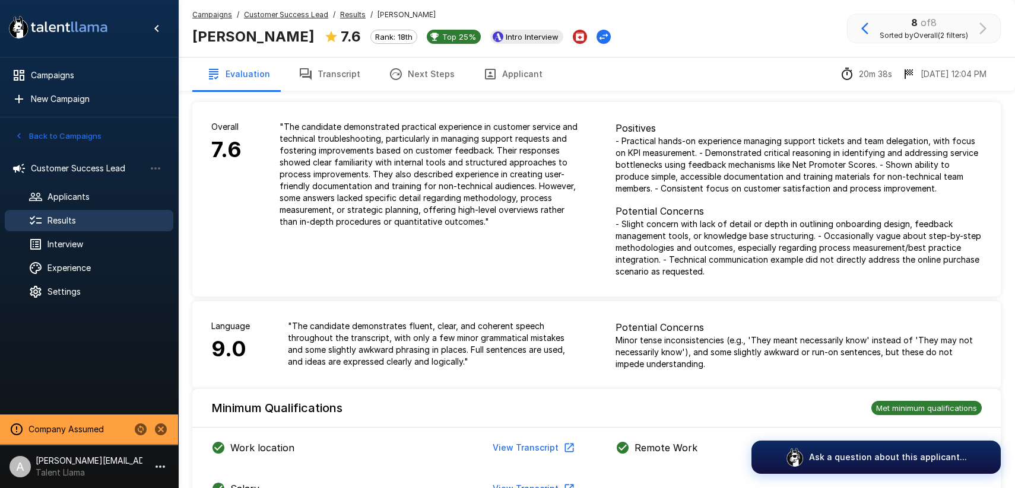
click at [342, 16] on u "Results" at bounding box center [353, 14] width 26 height 9
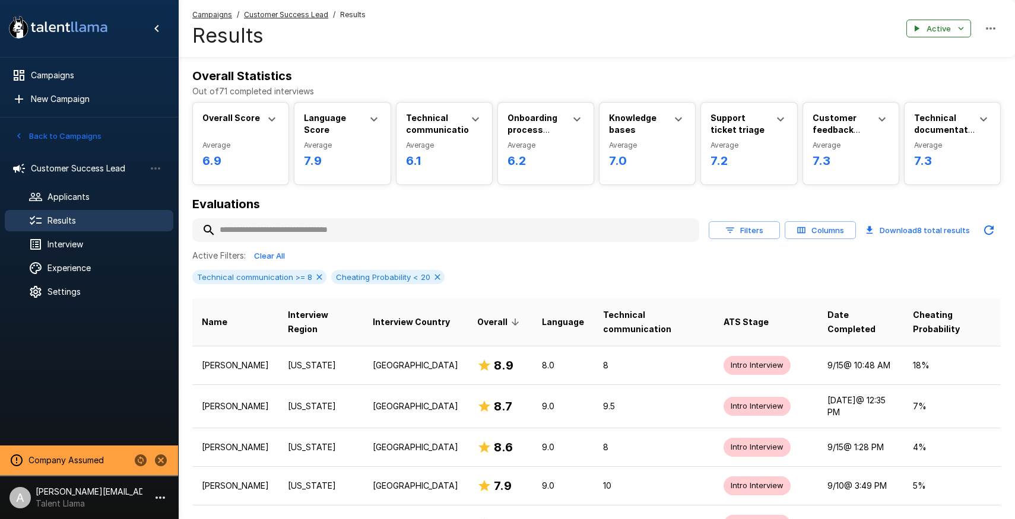
drag, startPoint x: 285, startPoint y: 19, endPoint x: 304, endPoint y: 42, distance: 29.6
click at [285, 19] on span "Customer Success Lead" at bounding box center [286, 15] width 84 height 12
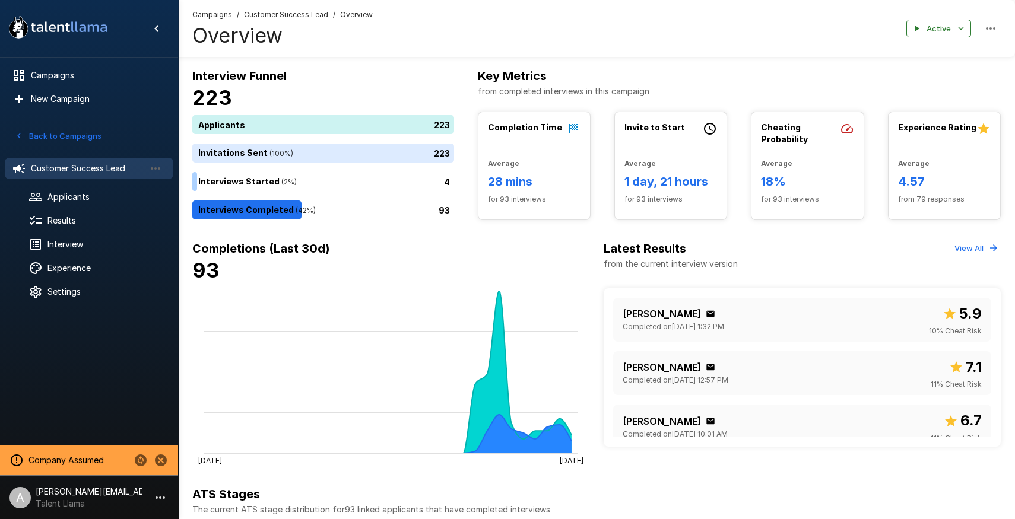
click at [141, 459] on icon "Change to another company" at bounding box center [141, 461] width 12 height 12
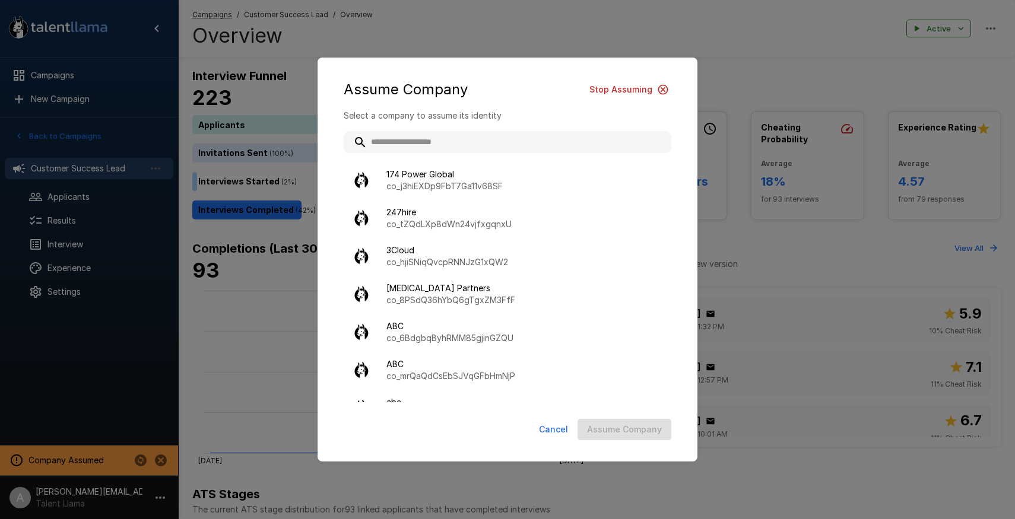
click at [471, 143] on input "text" at bounding box center [508, 141] width 328 height 21
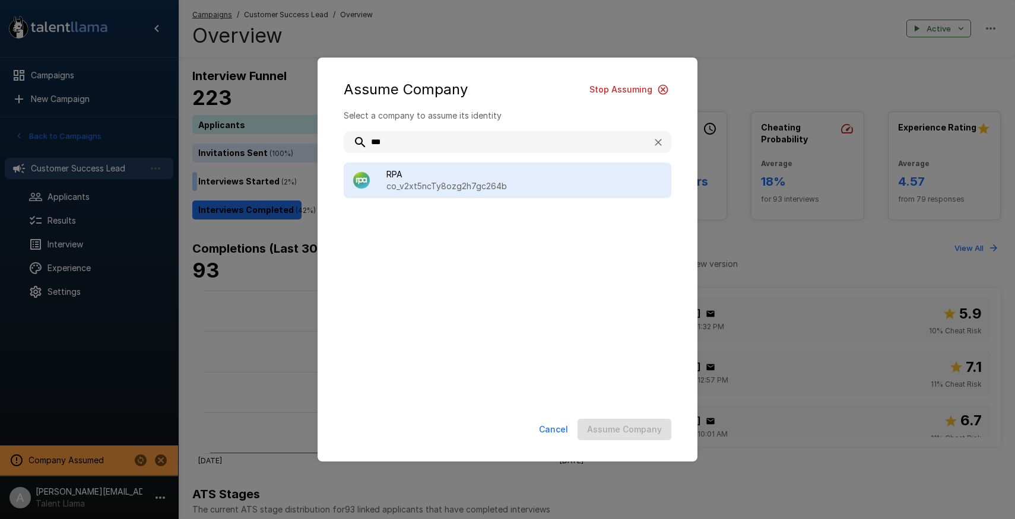
type input "***"
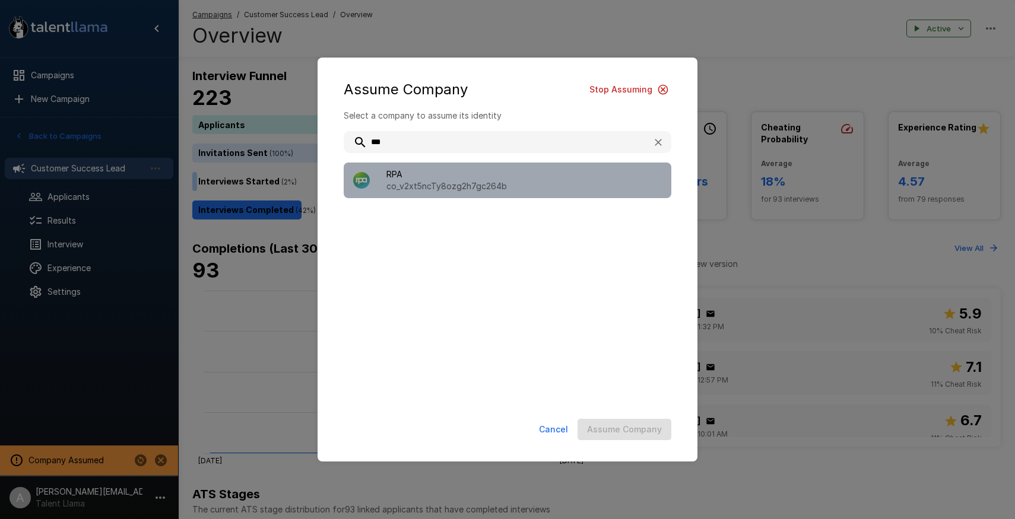
click at [502, 172] on span "RPA" at bounding box center [523, 175] width 275 height 12
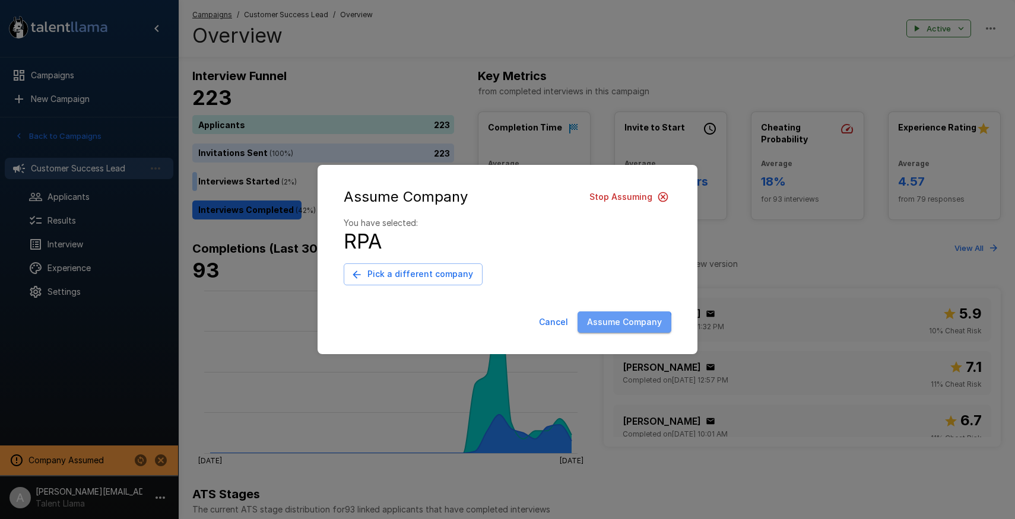
click at [625, 331] on button "Assume Company" at bounding box center [624, 323] width 94 height 22
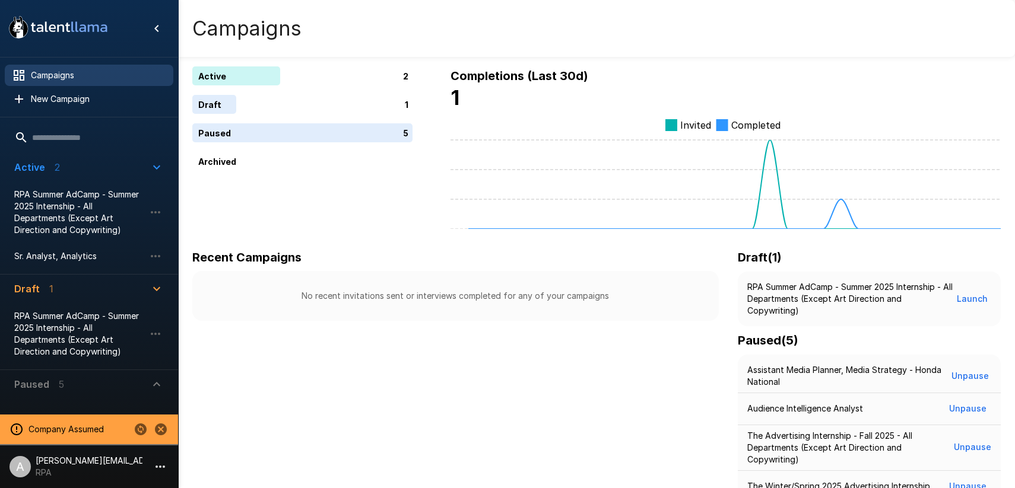
click at [145, 463] on li "A [PERSON_NAME][EMAIL_ADDRESS][DOMAIN_NAME] RPA" at bounding box center [89, 465] width 178 height 38
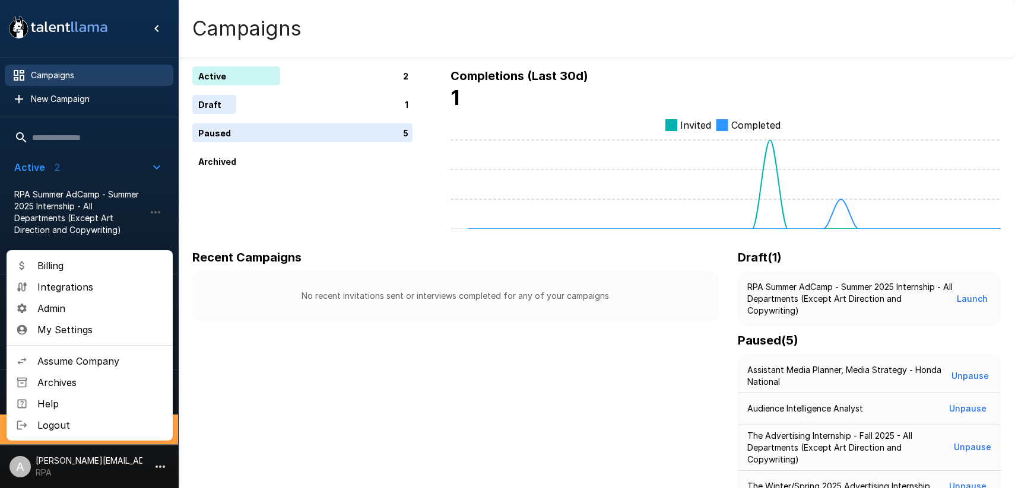
drag, startPoint x: 74, startPoint y: 290, endPoint x: 193, endPoint y: 268, distance: 121.9
click at [74, 290] on span "Integrations" at bounding box center [100, 287] width 126 height 14
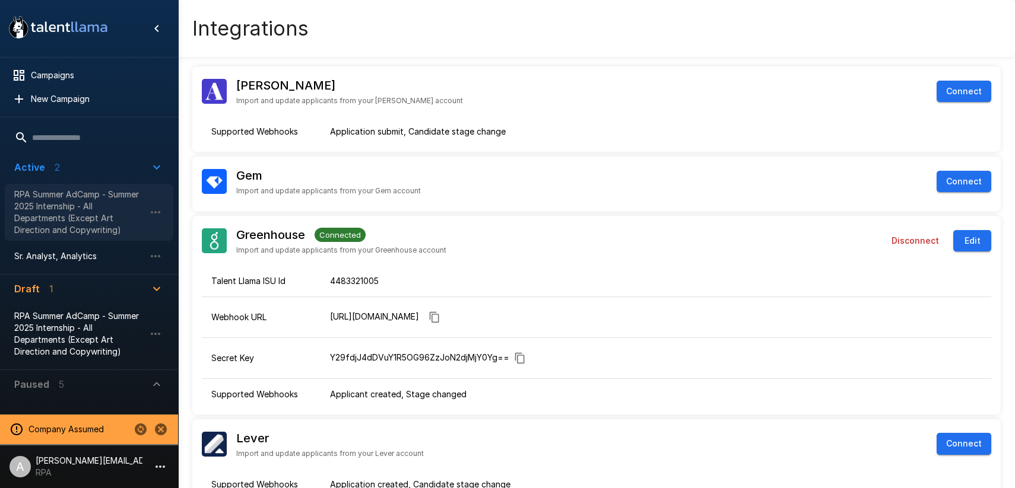
click at [81, 221] on span "RPA Summer AdCamp - Summer 2025 Internship - All Departments (Except Art Direct…" at bounding box center [79, 212] width 131 height 47
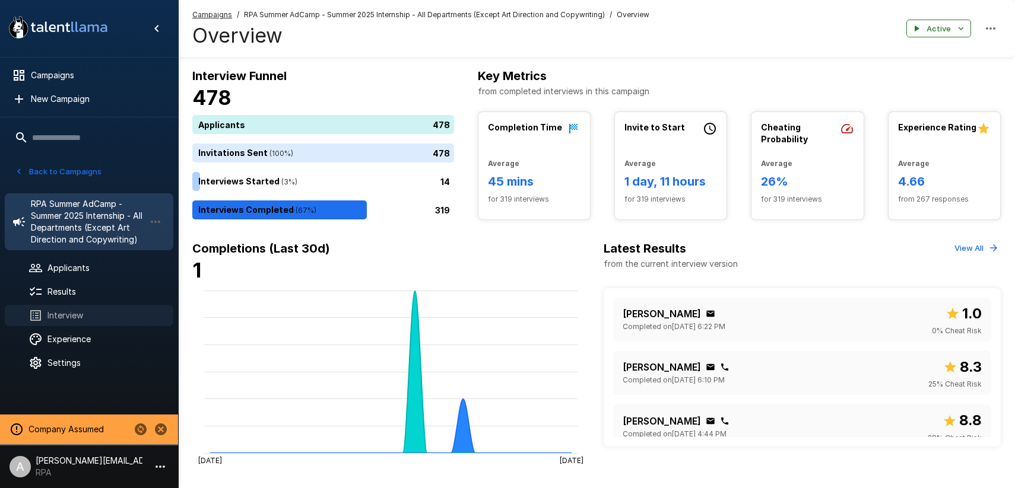
click at [91, 318] on span "Interview" at bounding box center [105, 316] width 116 height 12
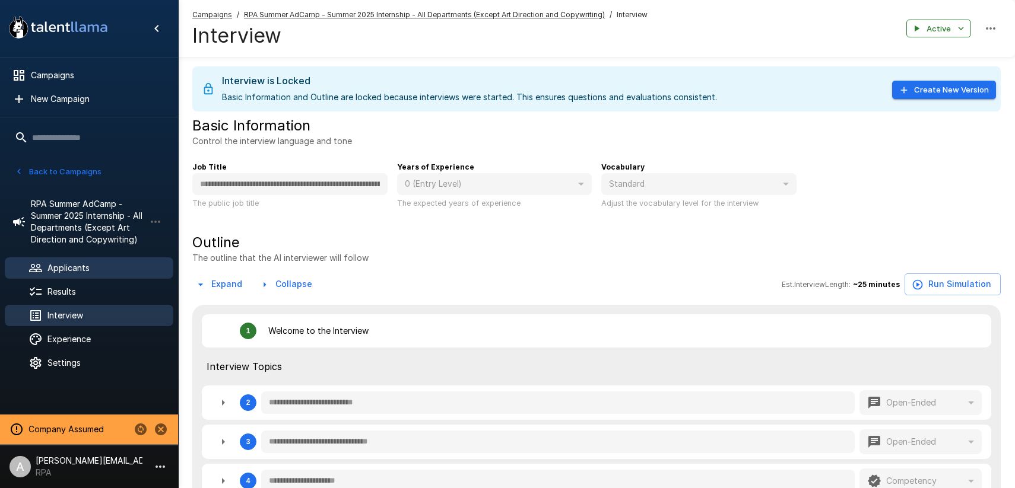
click at [81, 266] on span "Applicants" at bounding box center [105, 268] width 116 height 12
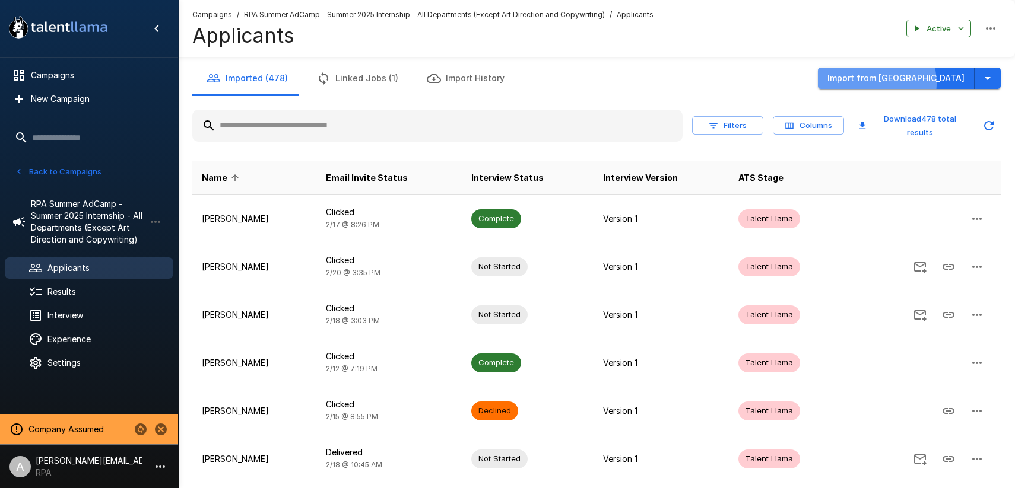
click at [903, 83] on button "Import from [GEOGRAPHIC_DATA]" at bounding box center [896, 79] width 157 height 22
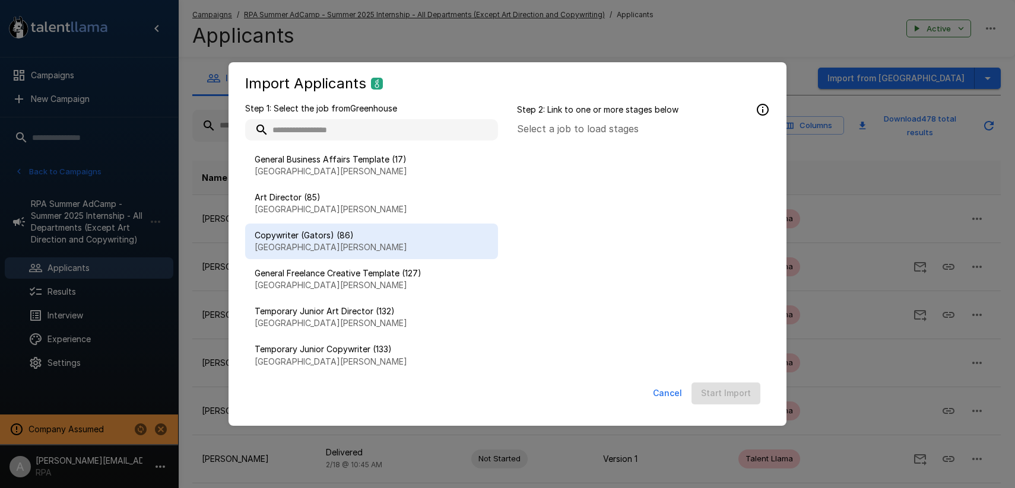
click at [338, 247] on p "[GEOGRAPHIC_DATA][PERSON_NAME]" at bounding box center [372, 248] width 234 height 12
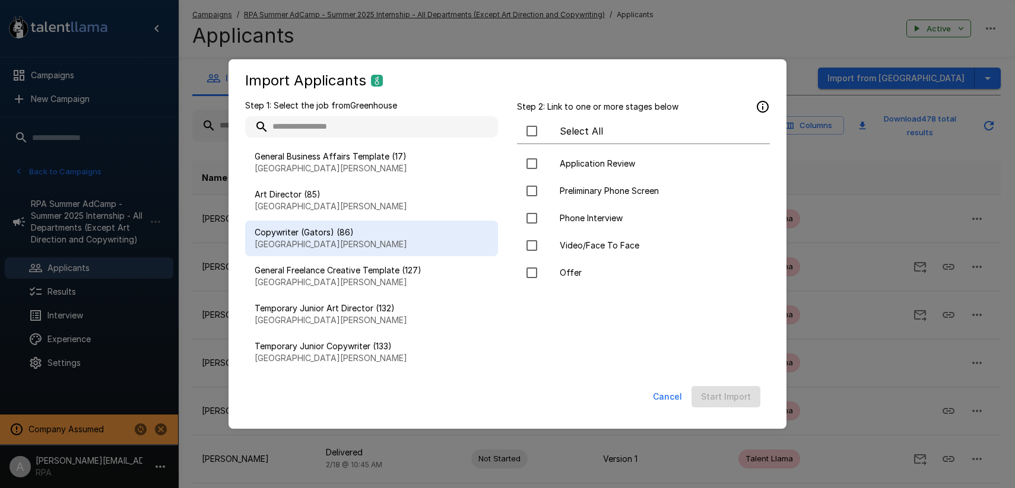
click at [667, 404] on button "Cancel" at bounding box center [667, 397] width 39 height 22
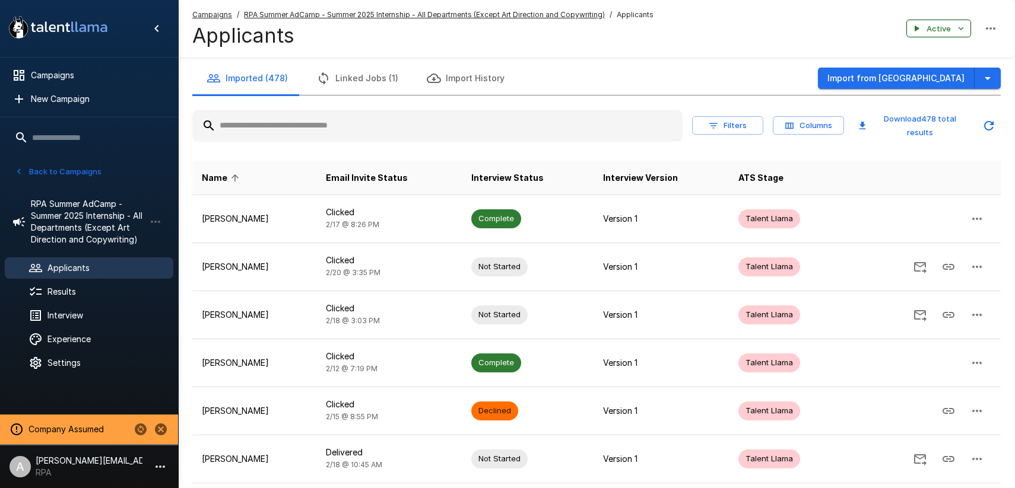
click at [949, 34] on button "Active" at bounding box center [938, 29] width 65 height 18
click at [792, 45] on div at bounding box center [507, 244] width 1015 height 488
click at [77, 338] on span "Experience" at bounding box center [105, 339] width 116 height 12
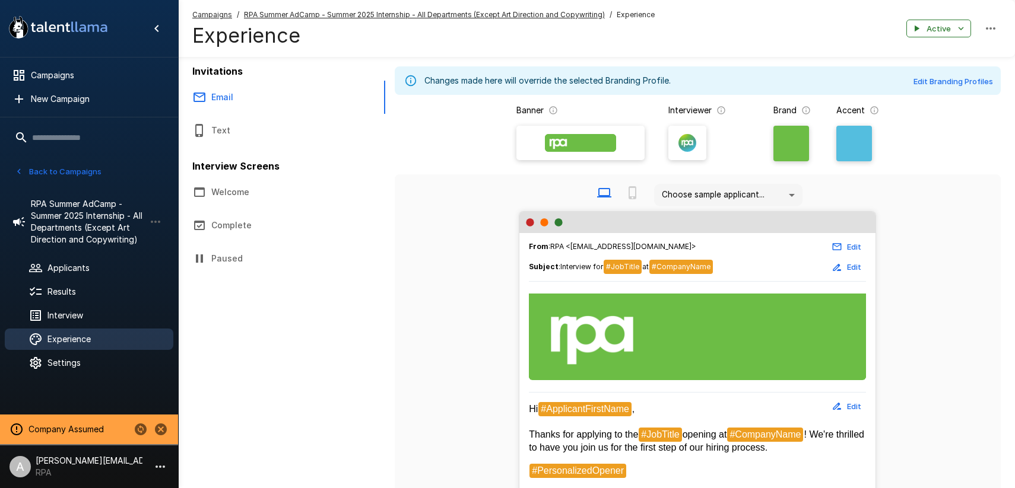
click at [246, 265] on button "Paused" at bounding box center [281, 258] width 207 height 33
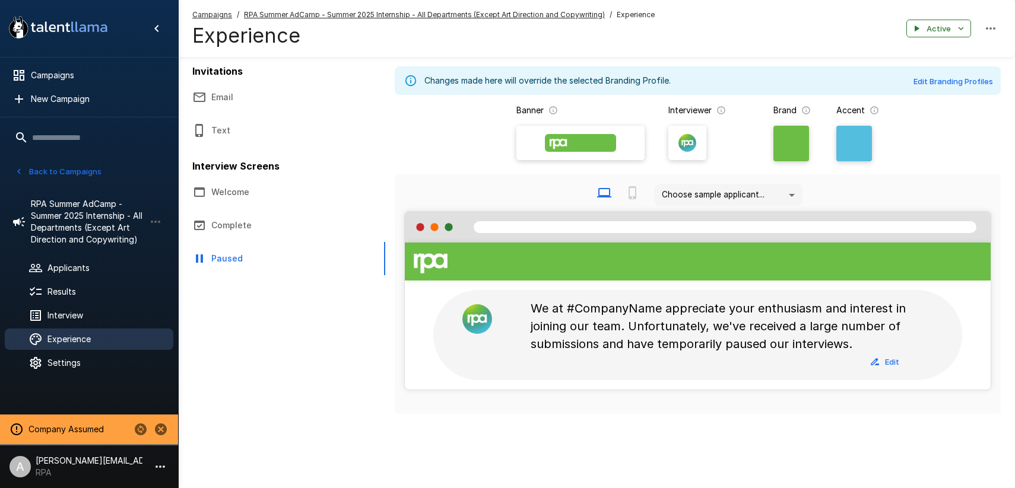
click at [506, 15] on u "RPA Summer AdCamp - Summer 2025 Internship - All Departments (Except Art Direct…" at bounding box center [424, 14] width 361 height 9
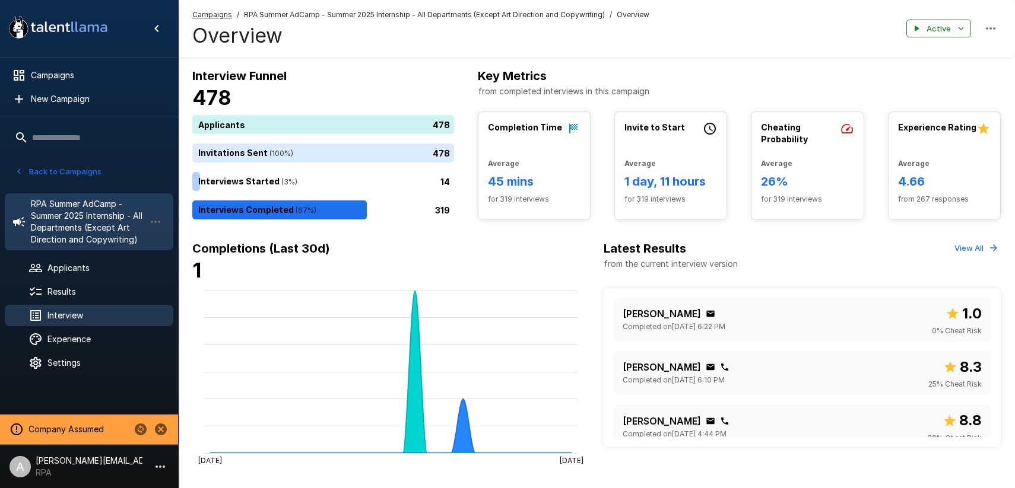
click at [61, 320] on span "Interview" at bounding box center [105, 316] width 116 height 12
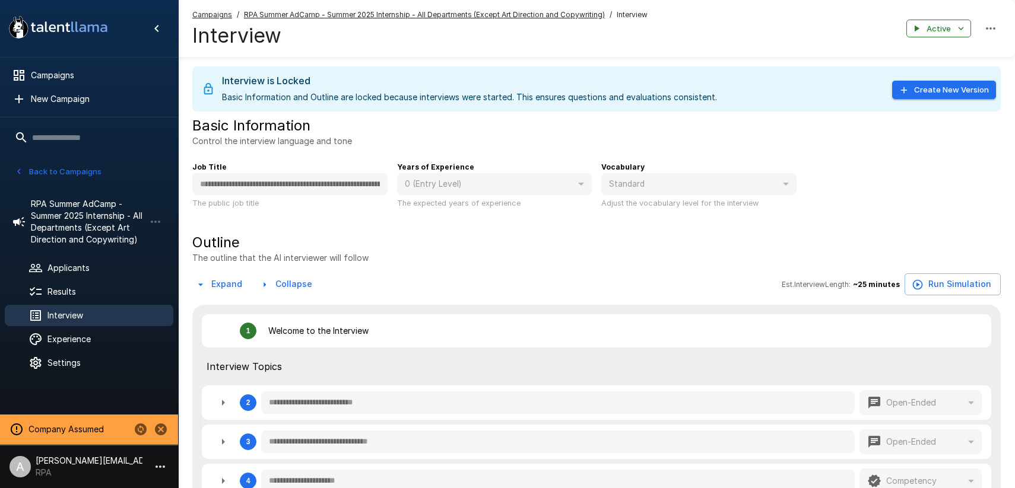
type textarea "*"
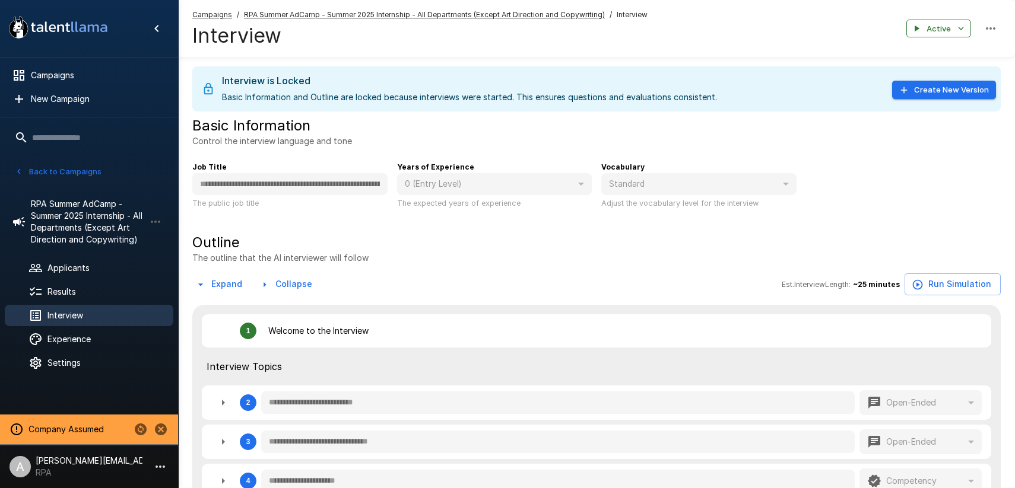
type textarea "*"
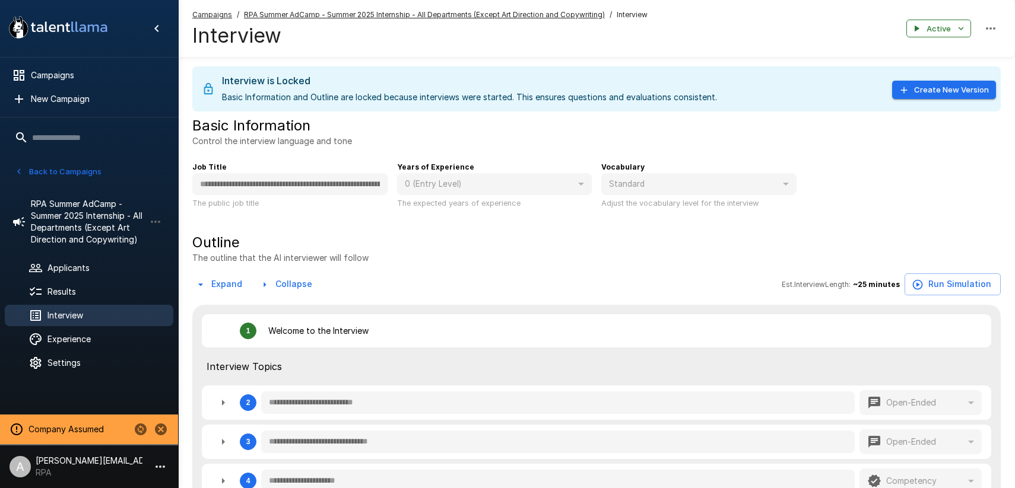
type textarea "*"
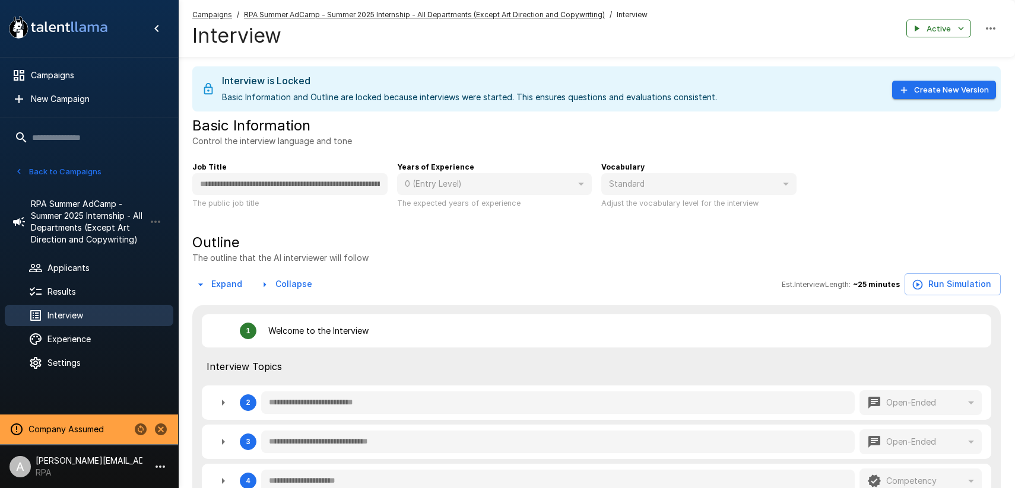
type textarea "*"
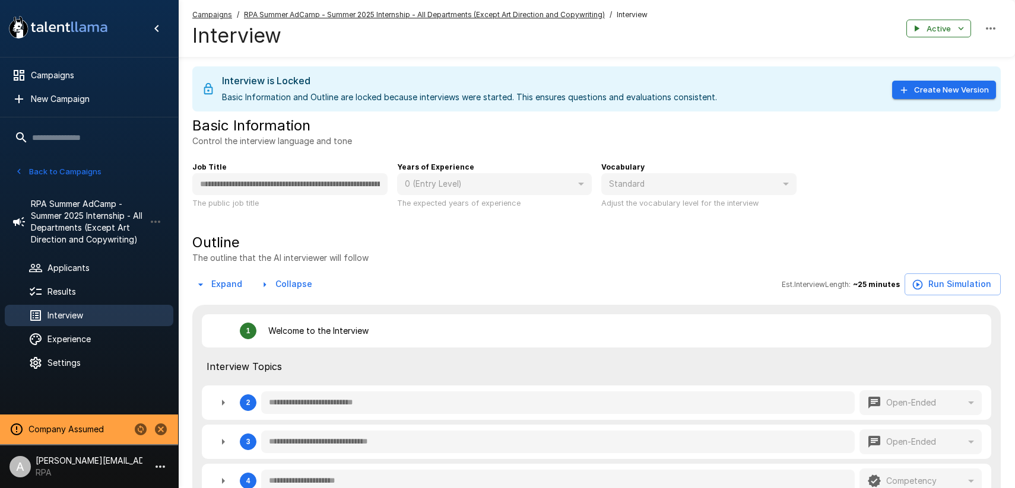
type textarea "*"
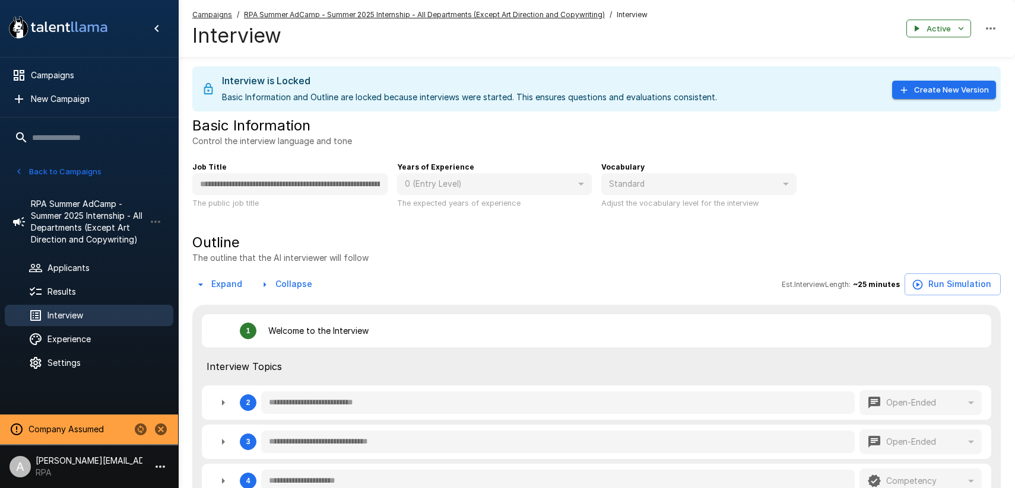
type textarea "*"
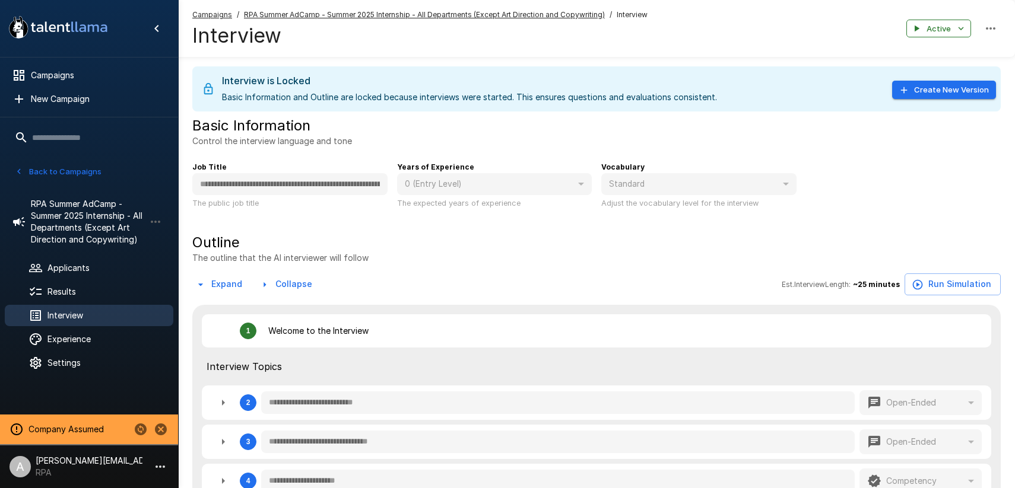
type textarea "*"
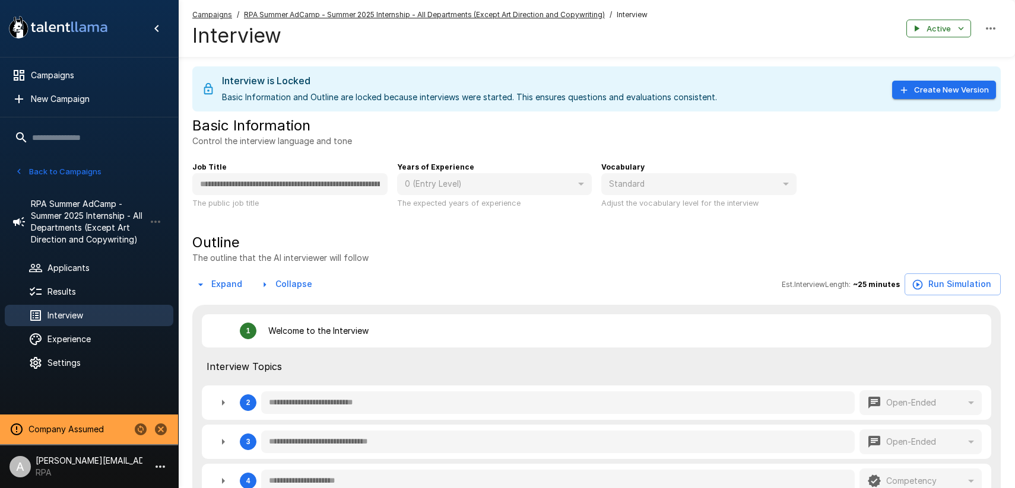
type textarea "*"
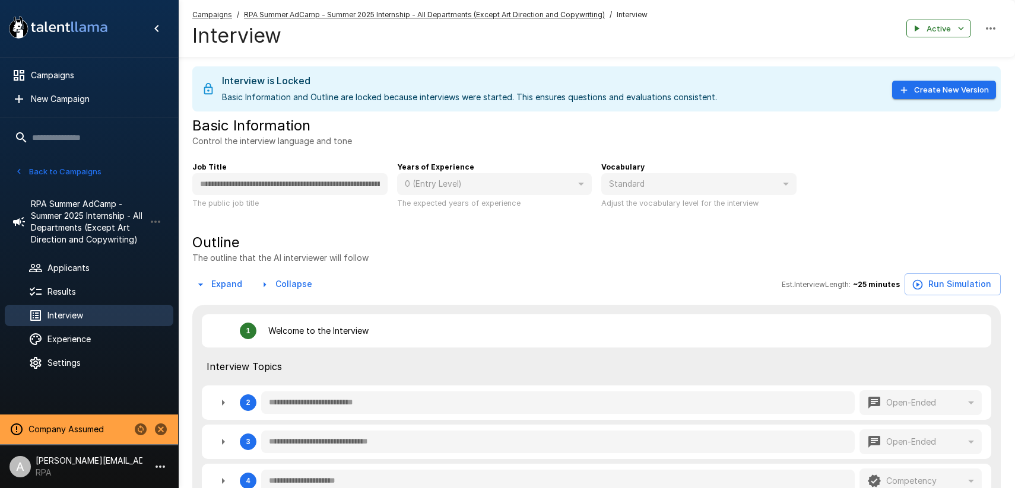
type textarea "*"
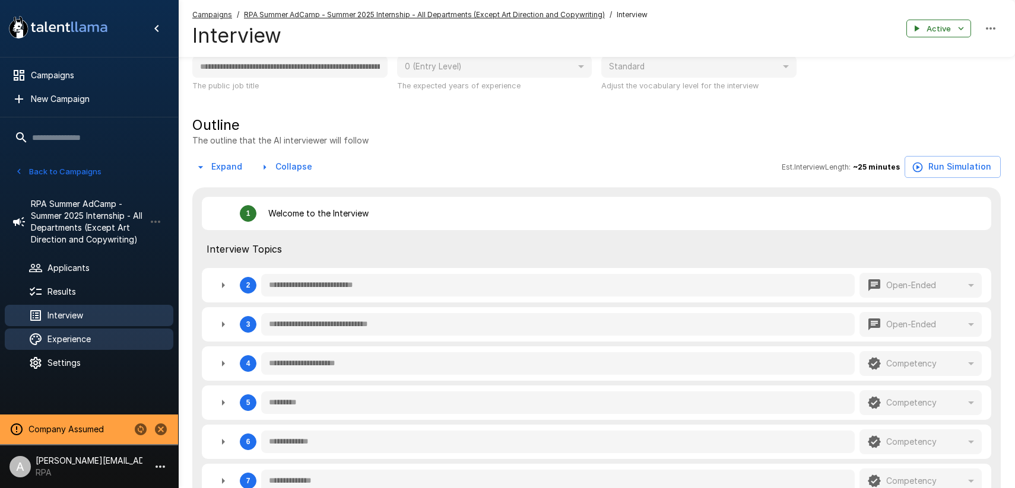
scroll to position [97, 0]
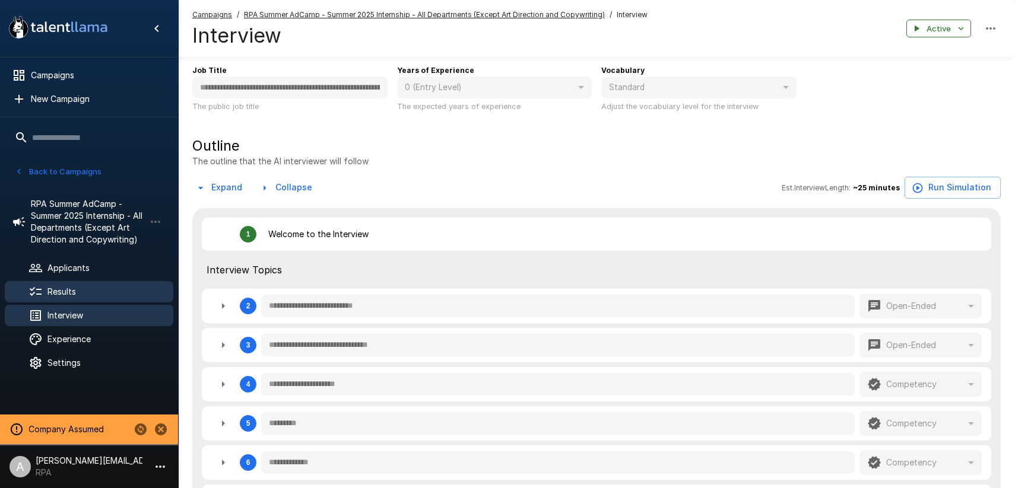
click at [83, 301] on div "Results" at bounding box center [89, 291] width 169 height 21
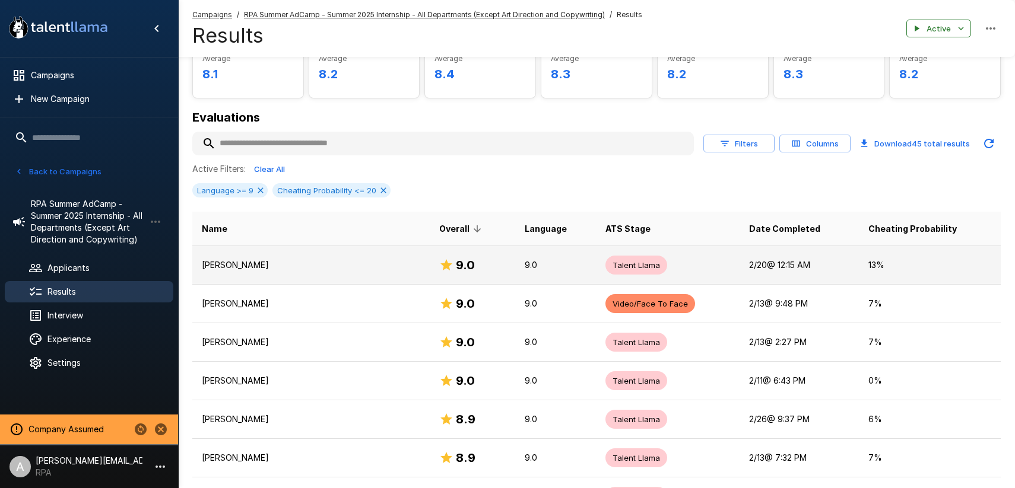
scroll to position [91, 0]
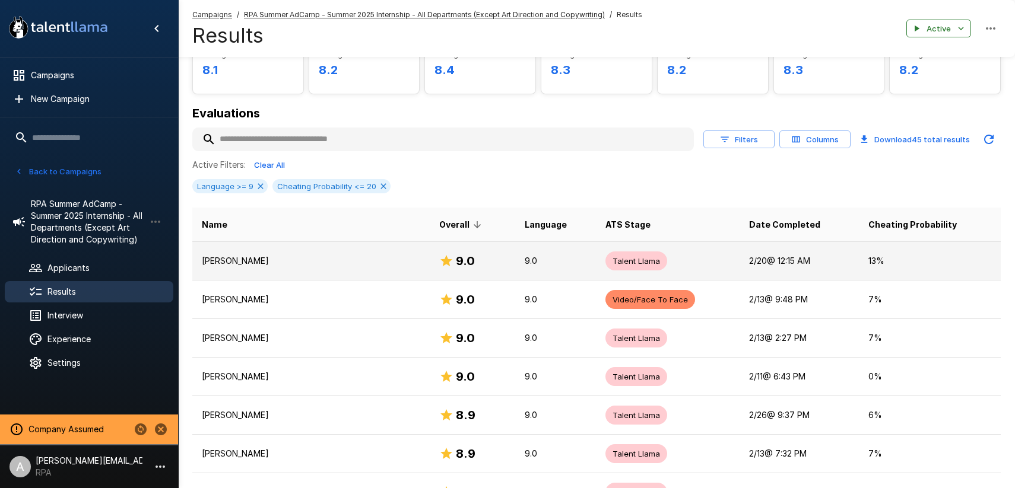
click at [688, 260] on td "Talent Llama" at bounding box center [668, 261] width 144 height 39
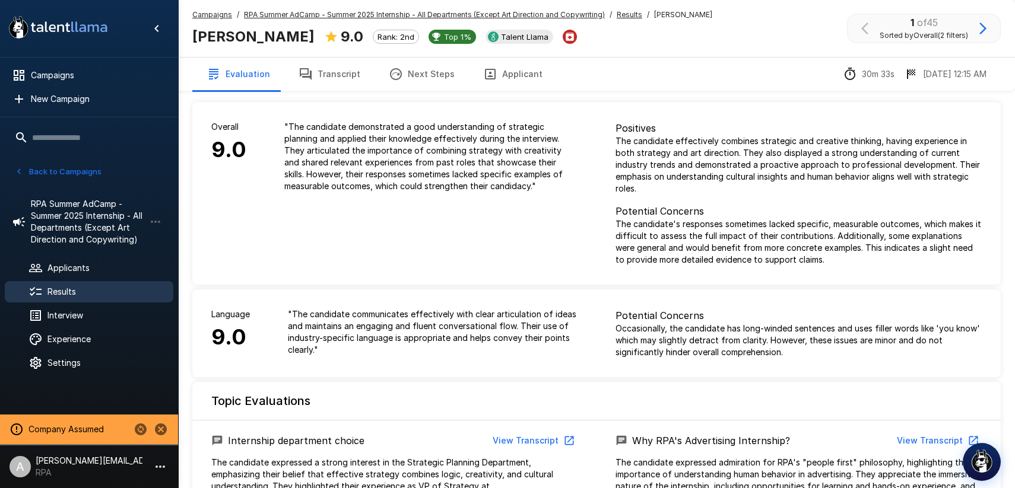
click at [622, 11] on u "Results" at bounding box center [630, 14] width 26 height 9
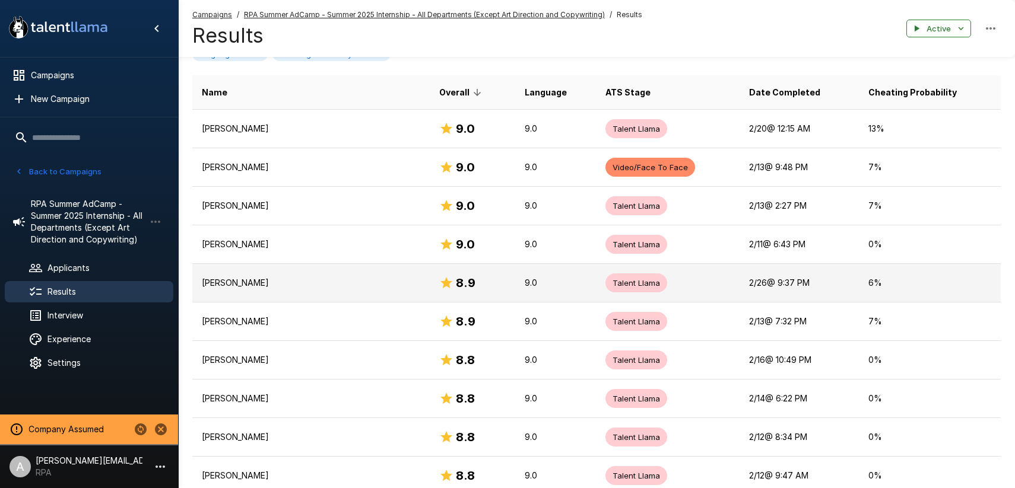
scroll to position [237, 0]
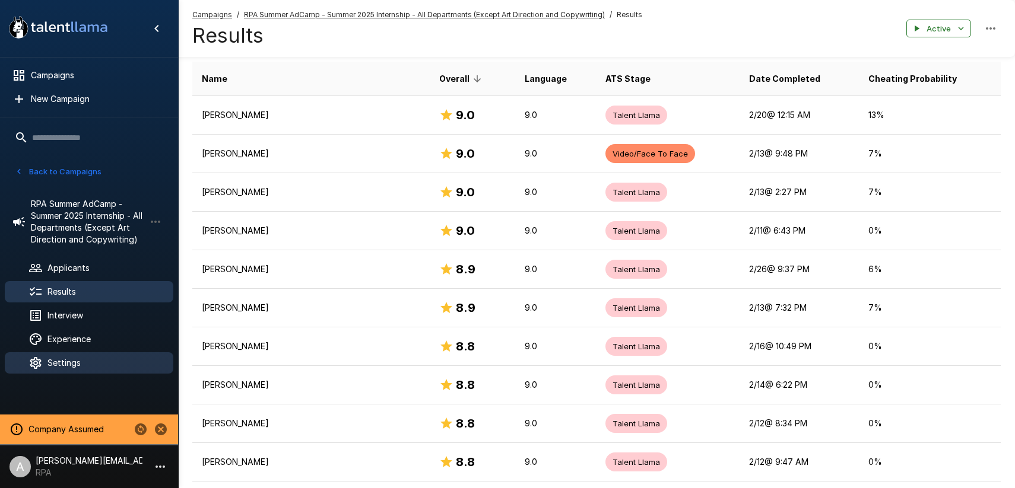
click at [93, 355] on div "Settings" at bounding box center [89, 362] width 169 height 21
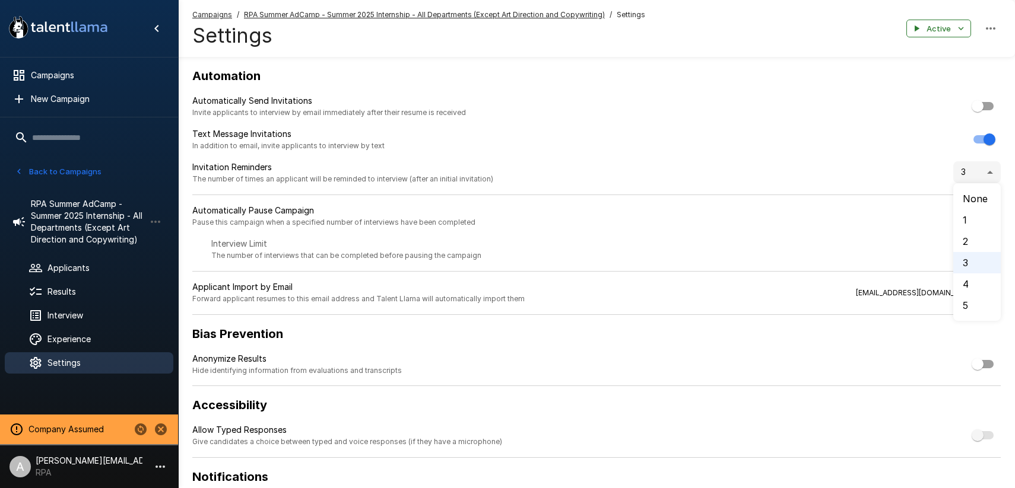
click at [991, 175] on body ".st0{fill:#FFFFFF;} .st1{fill:#76a4ed;} Campaigns New Campaign Active 2 RPA Sum…" at bounding box center [507, 244] width 1015 height 488
click at [890, 161] on div at bounding box center [507, 244] width 1015 height 488
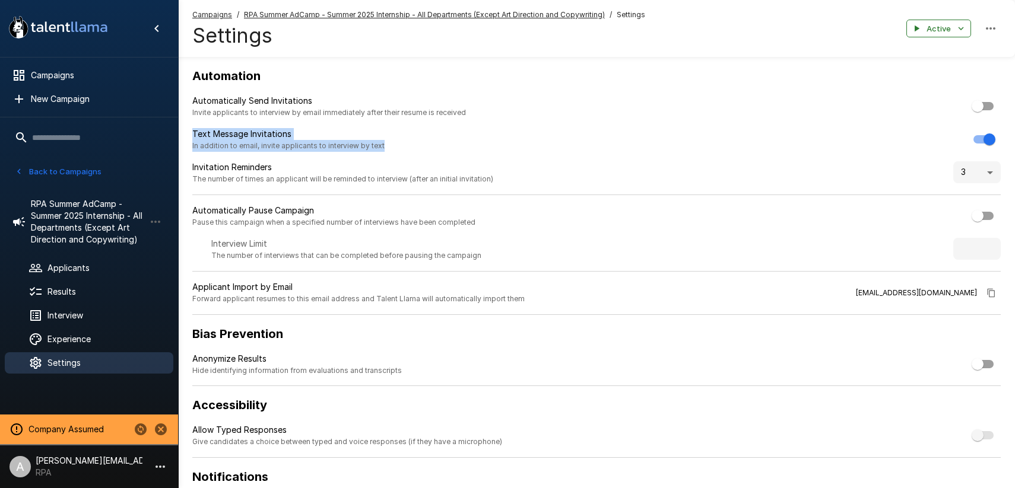
drag, startPoint x: 380, startPoint y: 144, endPoint x: 193, endPoint y: 123, distance: 187.4
click at [186, 124] on div "Automation Automatically Send Invitations Invite applicants to interview by ema…" at bounding box center [596, 302] width 837 height 473
click at [310, 128] on p "Text Message Invitations" at bounding box center [288, 134] width 192 height 12
click at [993, 169] on body ".st0{fill:#FFFFFF;} .st1{fill:#76a4ed;} Campaigns New Campaign Active 2 RPA Sum…" at bounding box center [507, 244] width 1015 height 488
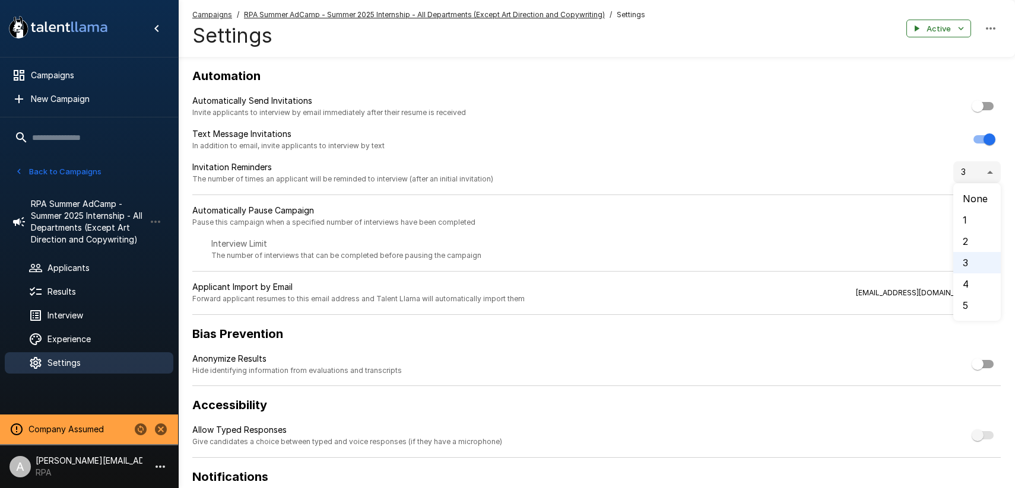
click at [904, 149] on div at bounding box center [507, 244] width 1015 height 488
click at [957, 24] on icon "button" at bounding box center [960, 28] width 11 height 11
click at [838, 31] on div at bounding box center [507, 244] width 1015 height 488
click at [374, 12] on u "RPA Summer AdCamp - Summer 2025 Internship - All Departments (Except Art Direct…" at bounding box center [424, 14] width 361 height 9
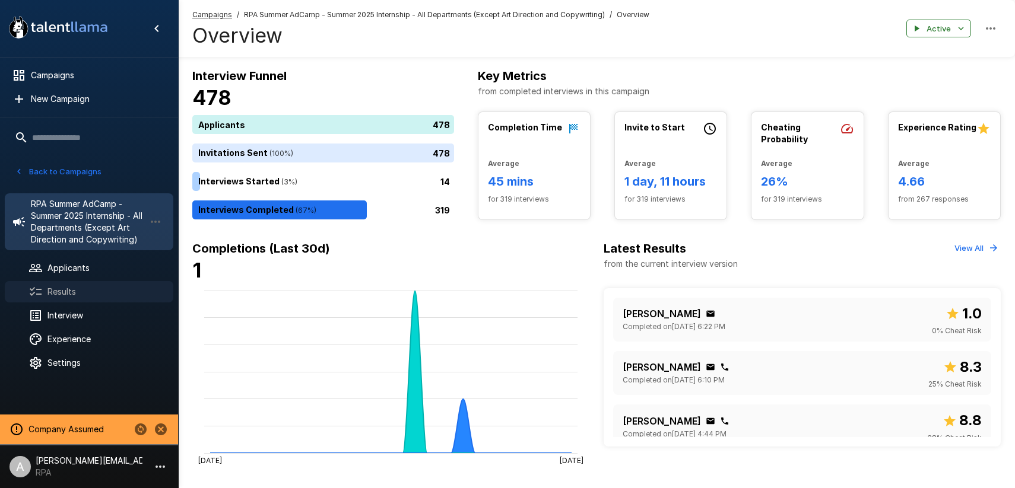
click at [113, 295] on span "Results" at bounding box center [105, 292] width 116 height 12
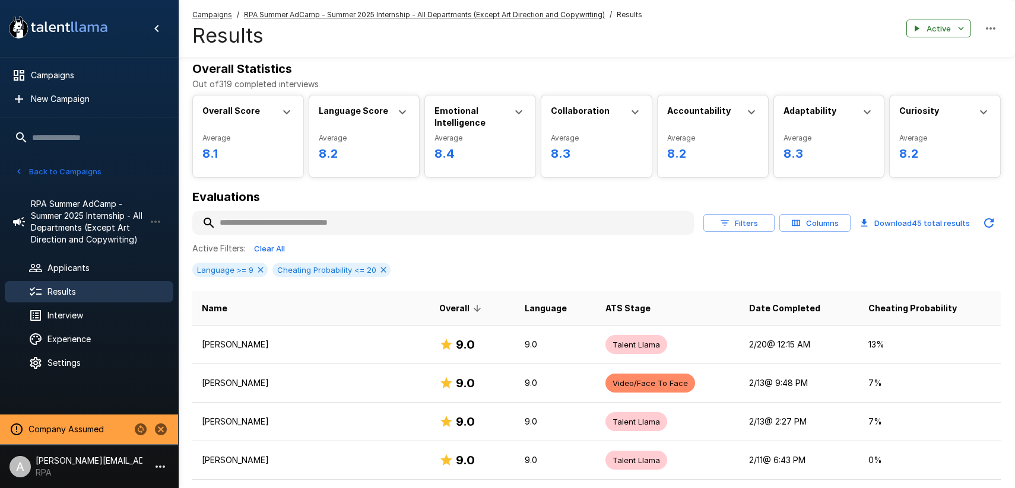
scroll to position [25, 0]
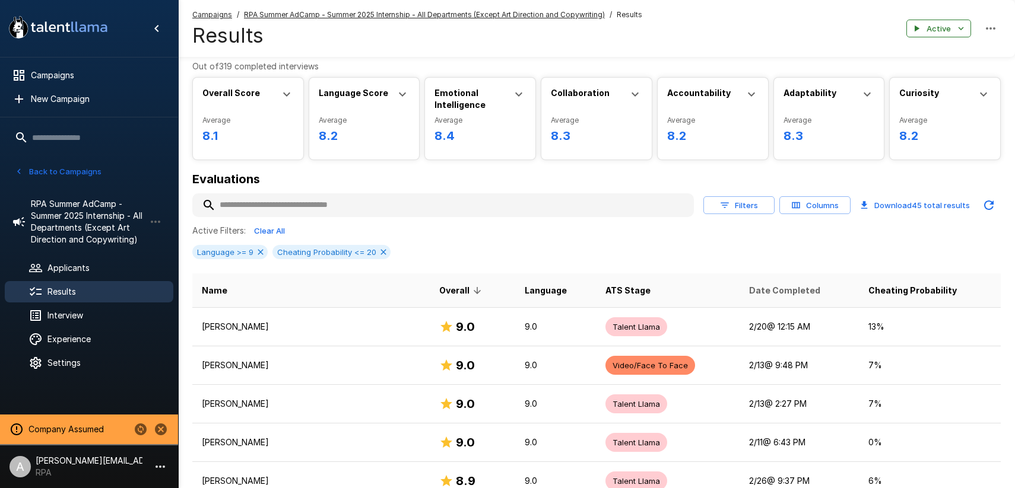
click at [749, 290] on span "Date Completed" at bounding box center [784, 291] width 71 height 14
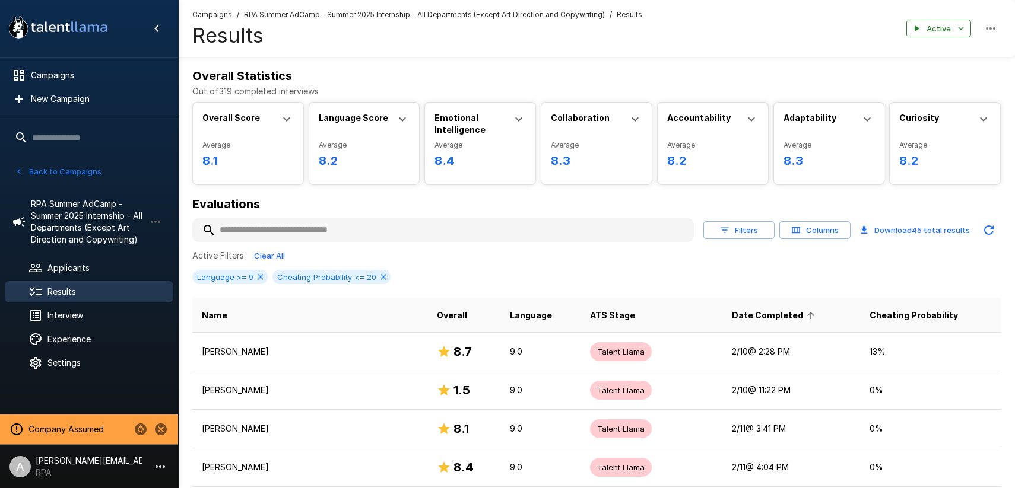
scroll to position [2, 0]
drag, startPoint x: 760, startPoint y: 304, endPoint x: 764, endPoint y: 308, distance: 6.3
click at [760, 304] on th "Date Completed" at bounding box center [791, 314] width 138 height 34
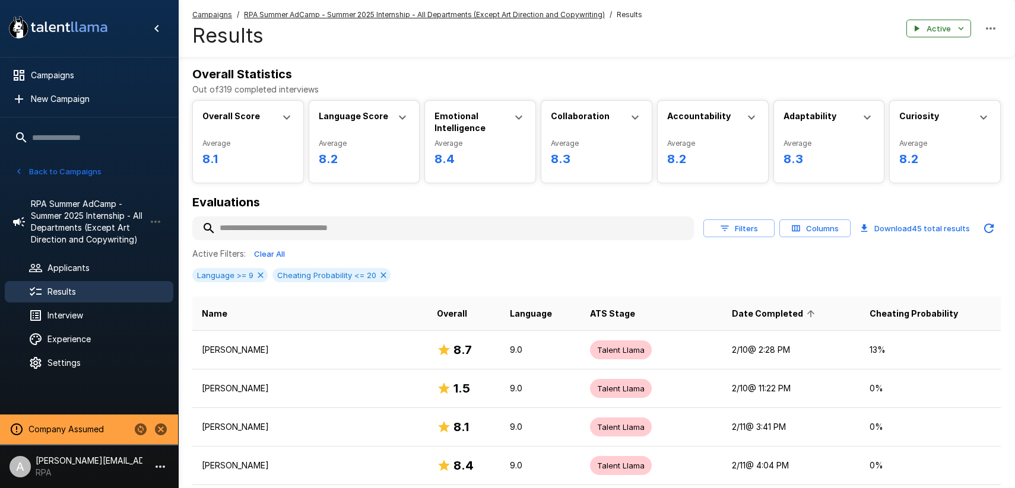
click at [767, 311] on span "Date Completed" at bounding box center [775, 314] width 87 height 14
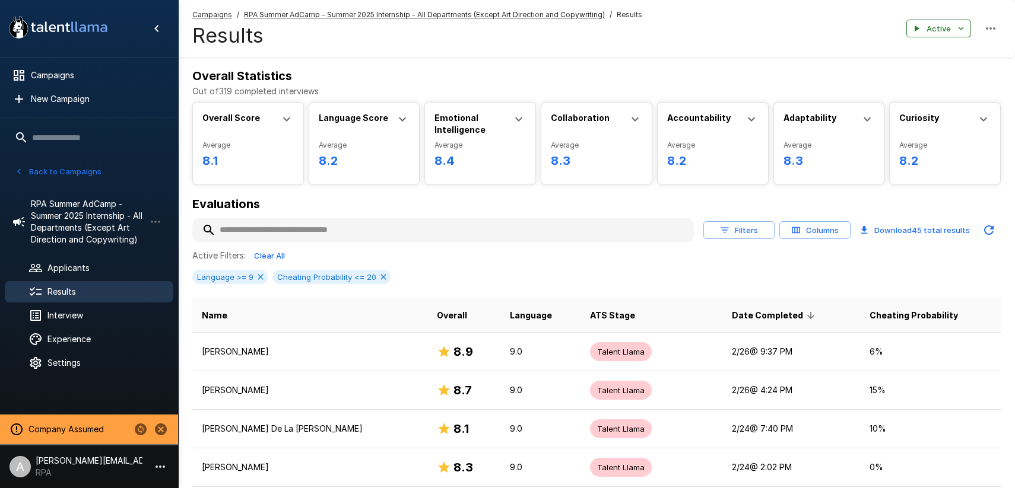
scroll to position [11, 0]
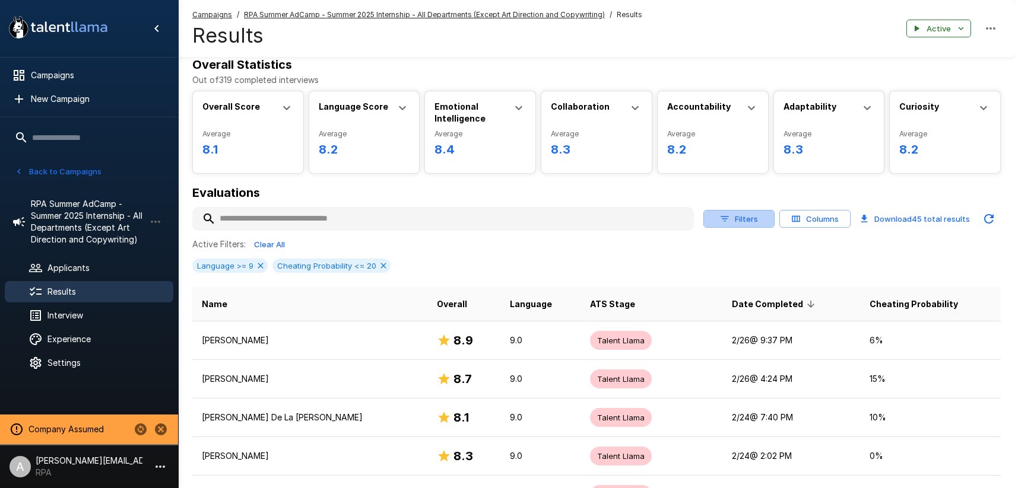
click at [752, 223] on button "Filters" at bounding box center [738, 219] width 71 height 18
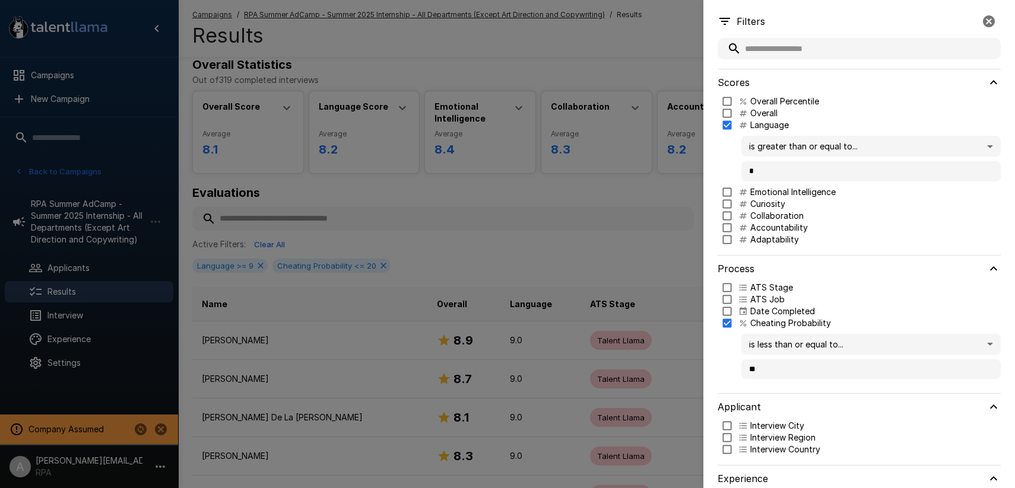
click at [789, 311] on p "Date Completed" at bounding box center [782, 312] width 65 height 12
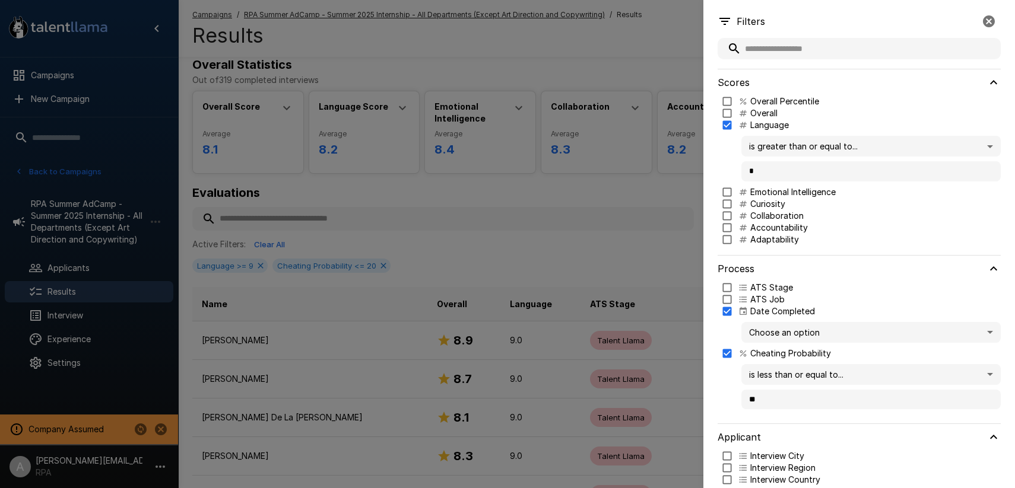
click at [828, 333] on body ".st0{fill:#FFFFFF;} .st1{fill:#76a4ed;} Campaigns New Campaign Active 2 RPA Sum…" at bounding box center [507, 233] width 1015 height 488
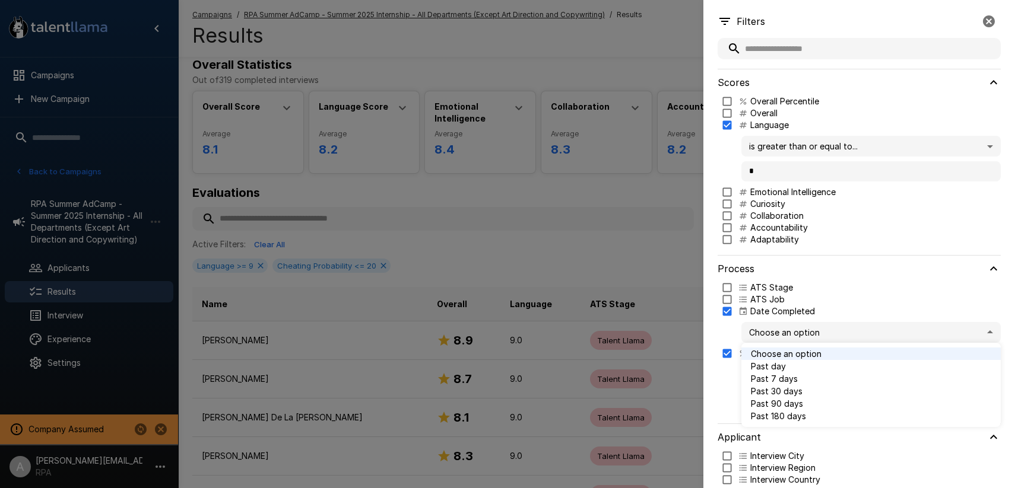
click at [874, 20] on div at bounding box center [507, 244] width 1015 height 488
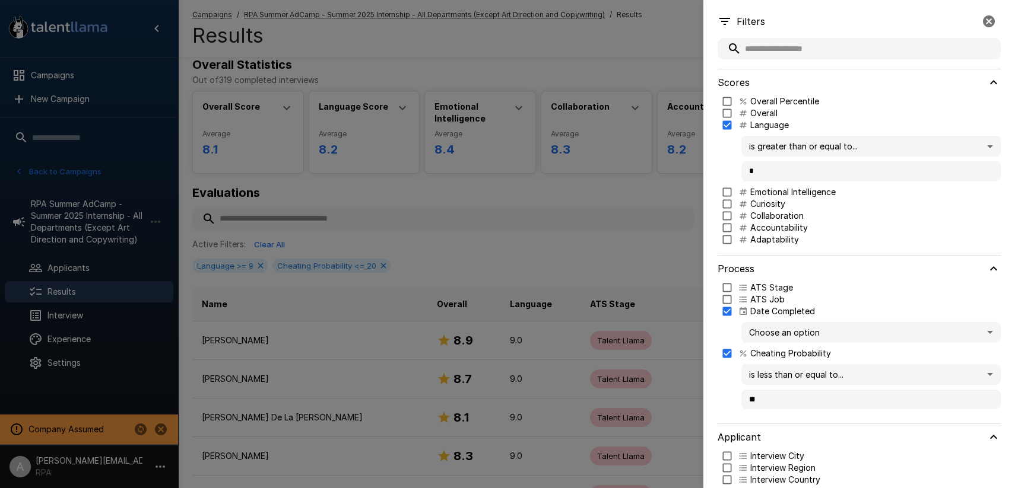
click at [988, 26] on icon "button" at bounding box center [989, 21] width 12 height 12
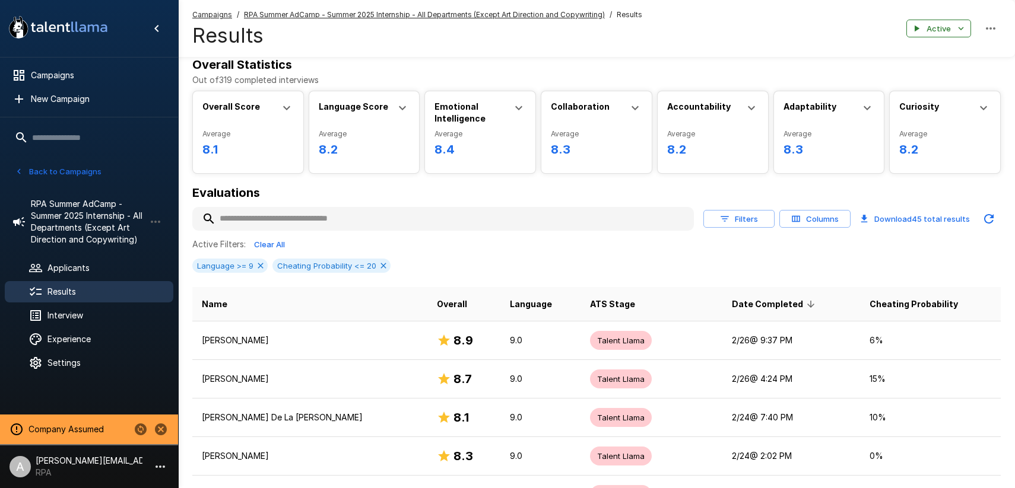
click at [756, 277] on div "Active Filters: Clear All Language >= 9 Cheating Probability <= 20" at bounding box center [596, 259] width 808 height 47
click at [805, 218] on button "Columns" at bounding box center [814, 219] width 71 height 18
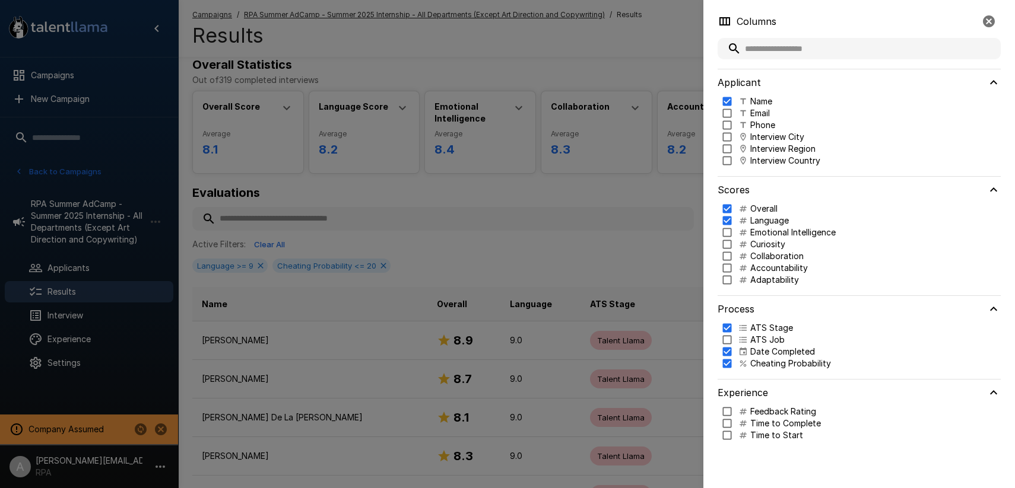
click at [756, 439] on p "Time to Start" at bounding box center [776, 436] width 53 height 12
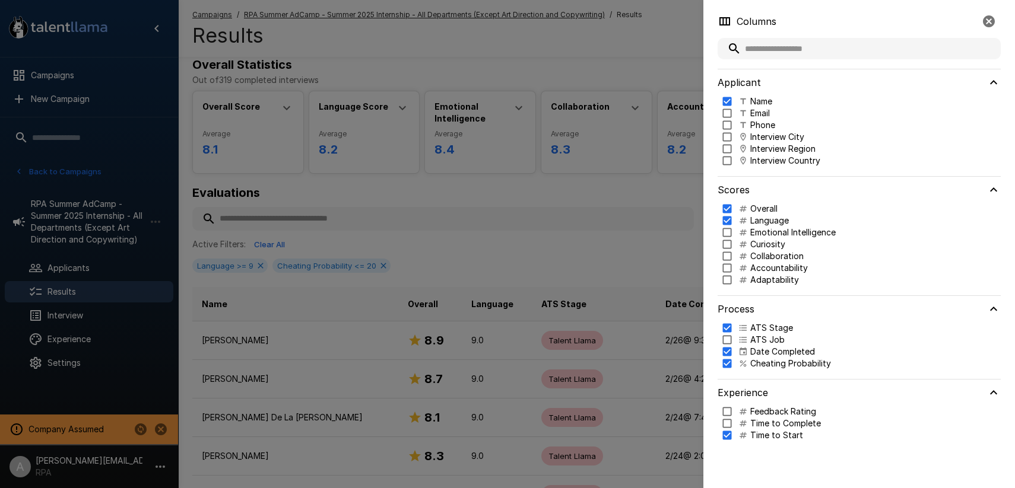
click at [675, 223] on div at bounding box center [507, 244] width 1015 height 488
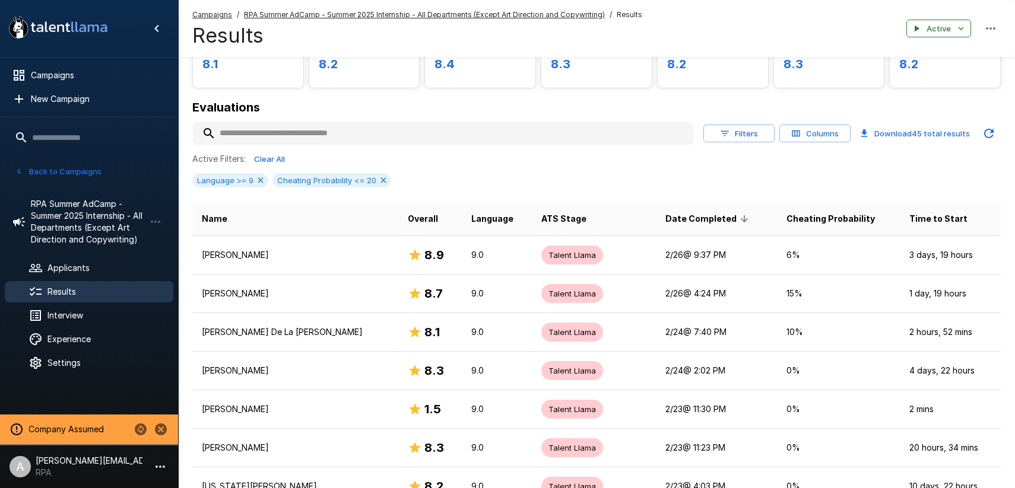
scroll to position [108, 0]
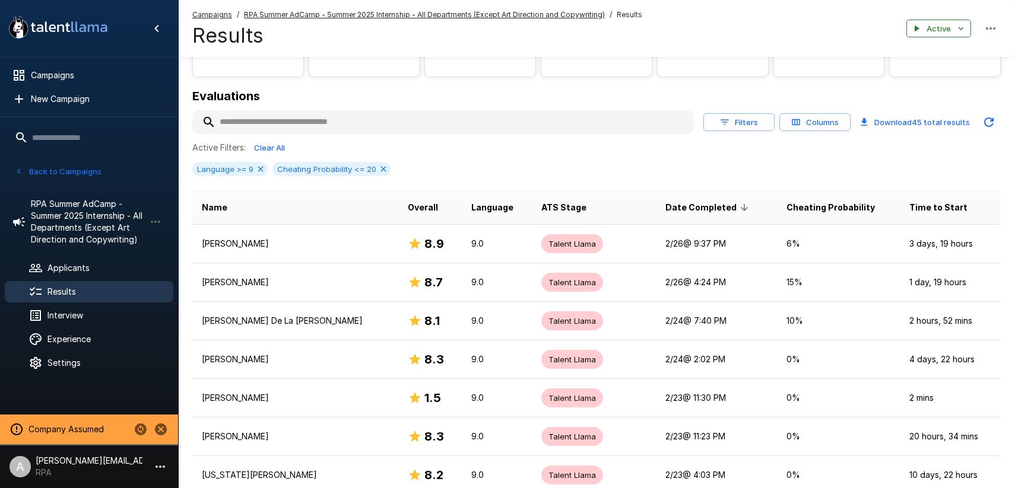
click at [739, 127] on button "Filters" at bounding box center [738, 122] width 71 height 18
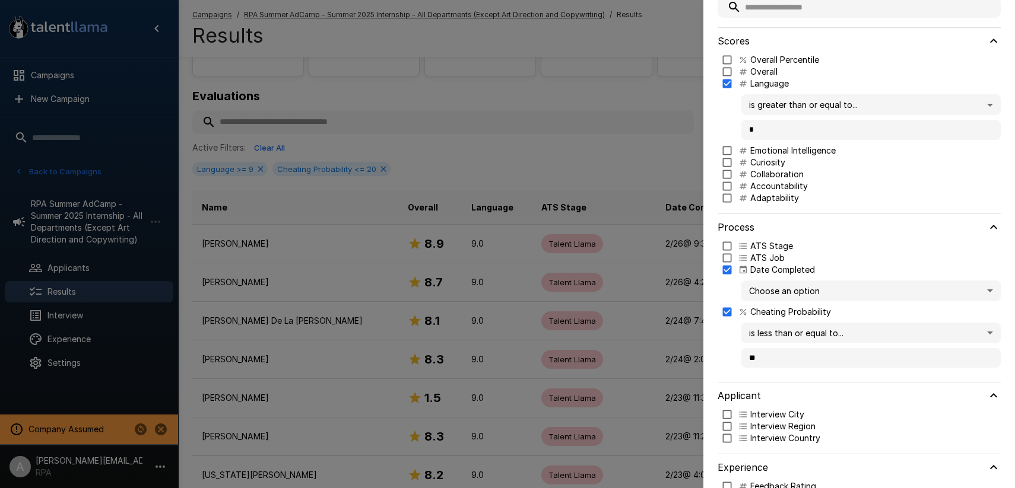
scroll to position [88, 0]
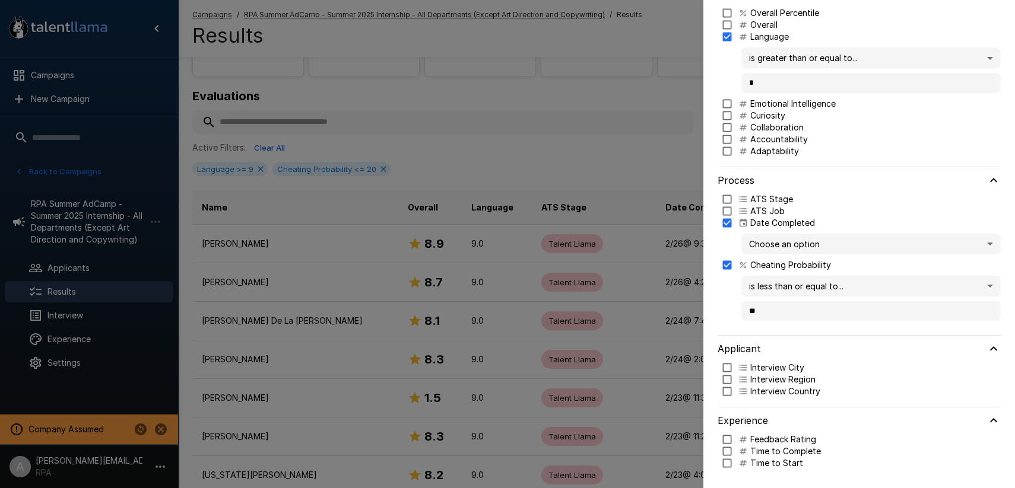
click at [764, 464] on p "Time to Start" at bounding box center [776, 464] width 53 height 12
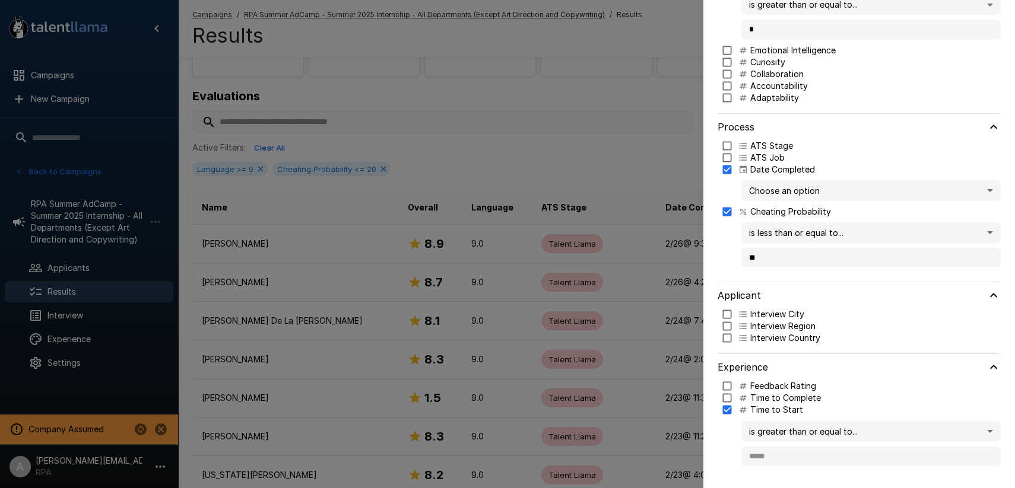
scroll to position [143, 0]
click at [813, 380] on body ".st0{fill:#FFFFFF;} .st1{fill:#76a4ed;} Campaigns New Campaign Active 2 RPA Sum…" at bounding box center [507, 136] width 1015 height 488
click at [733, 437] on div at bounding box center [507, 244] width 1015 height 488
click at [803, 380] on body ".st0{fill:#FFFFFF;} .st1{fill:#76a4ed;} Campaigns New Campaign Active 2 RPA Sum…" at bounding box center [507, 136] width 1015 height 488
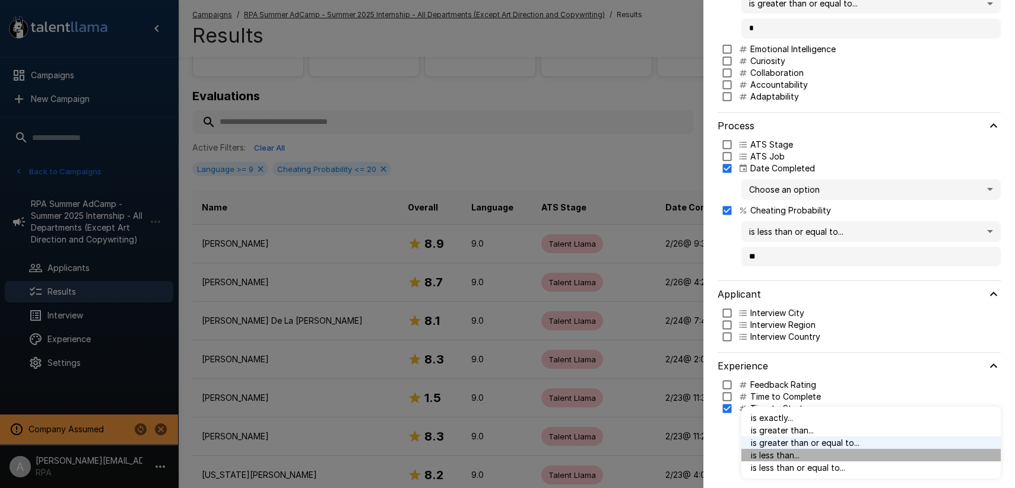
click at [812, 453] on span "is less than..." at bounding box center [871, 455] width 240 height 12
type input "**"
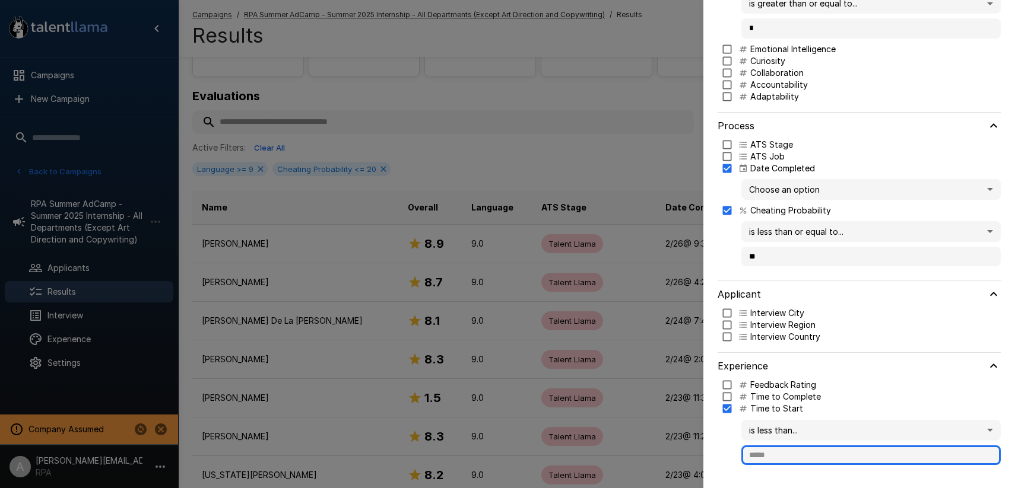
click at [782, 451] on input "text" at bounding box center [870, 456] width 259 height 20
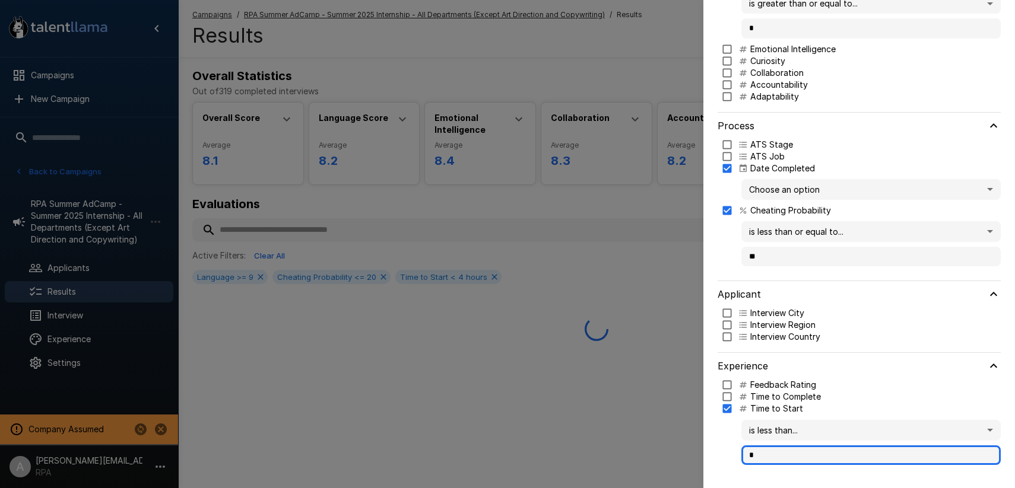
scroll to position [0, 0]
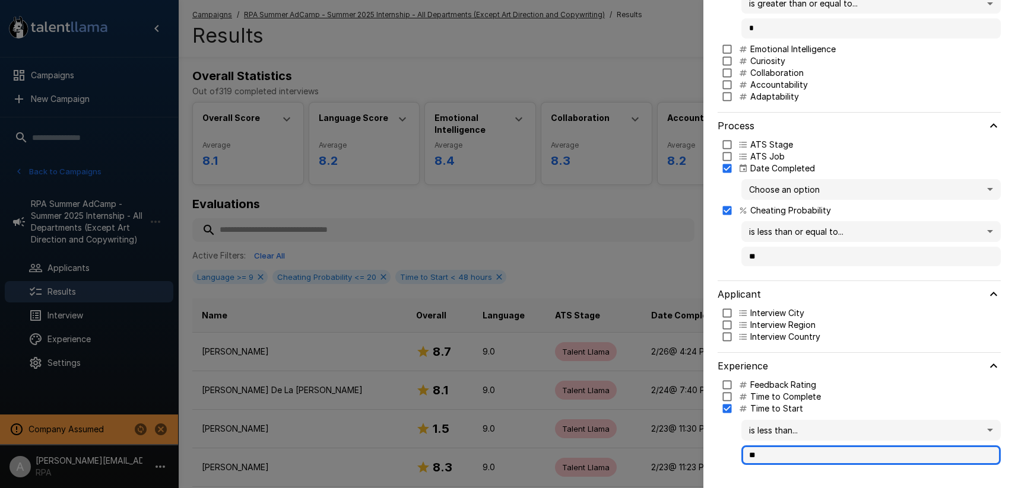
type input "*"
type input "**"
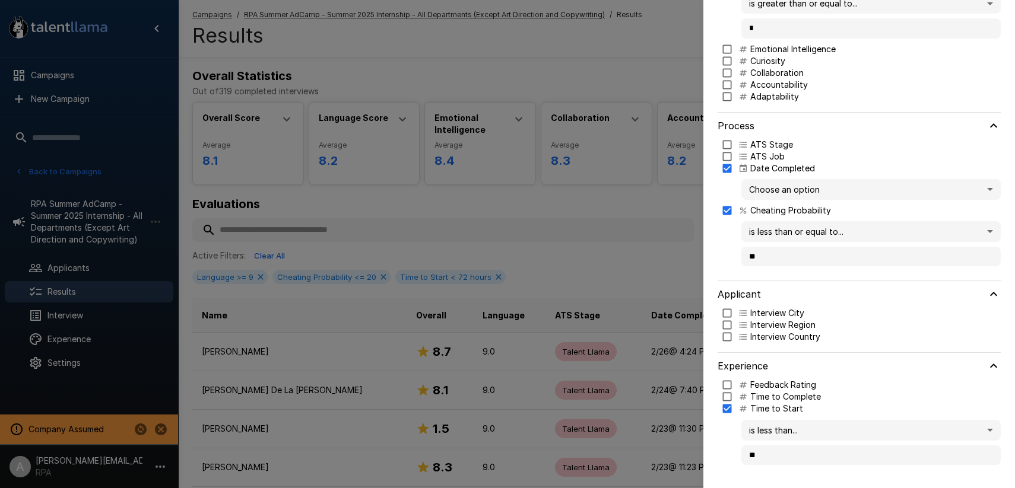
drag, startPoint x: 616, startPoint y: 281, endPoint x: 640, endPoint y: 243, distance: 44.3
click at [625, 278] on div at bounding box center [507, 244] width 1015 height 488
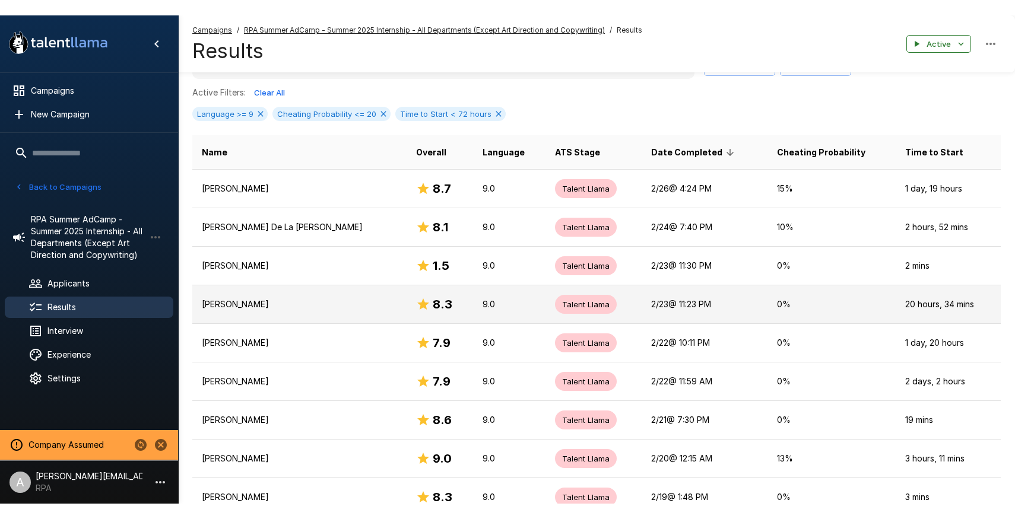
scroll to position [214, 0]
